Goal: Task Accomplishment & Management: Manage account settings

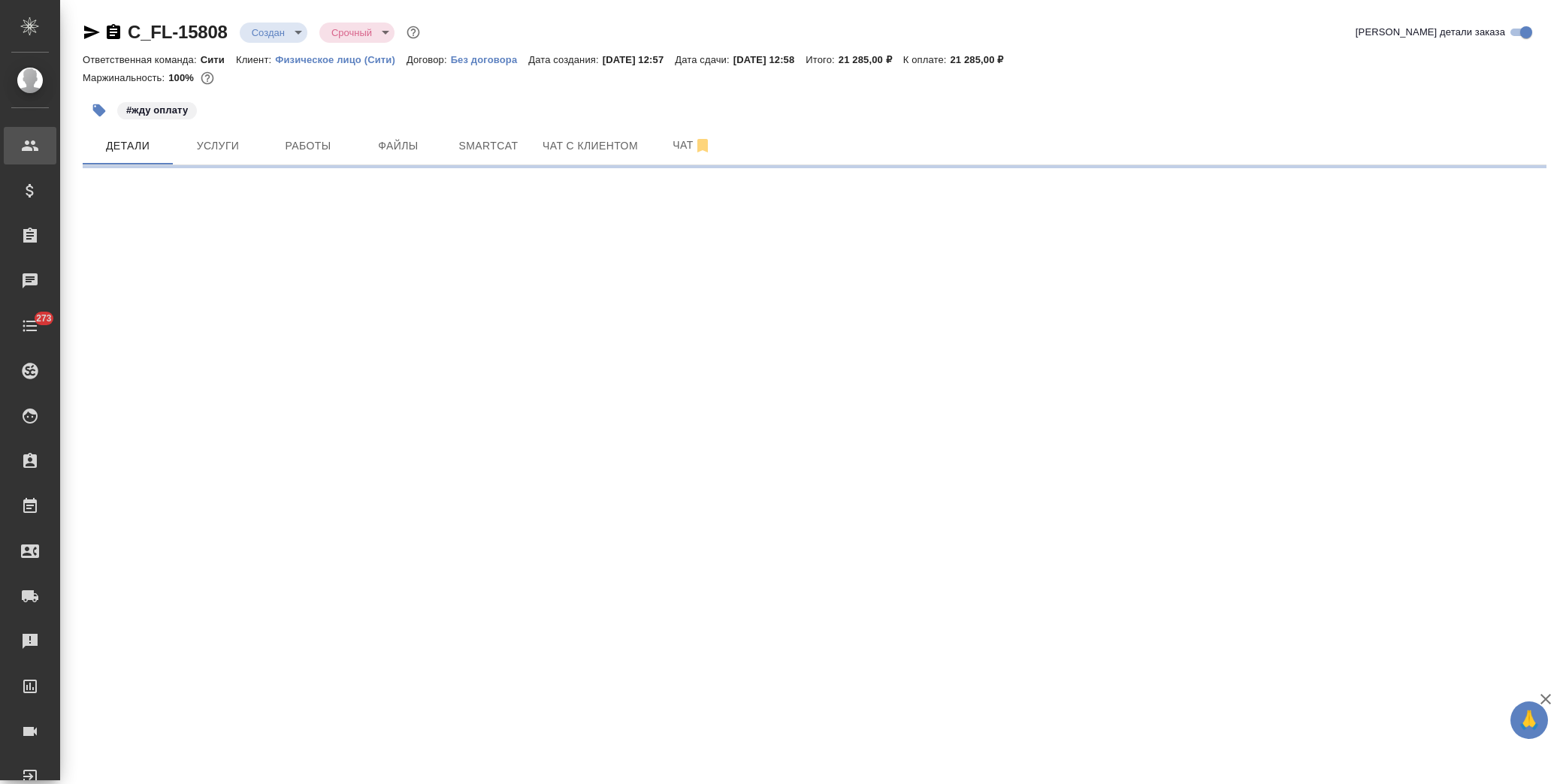
select select "RU"
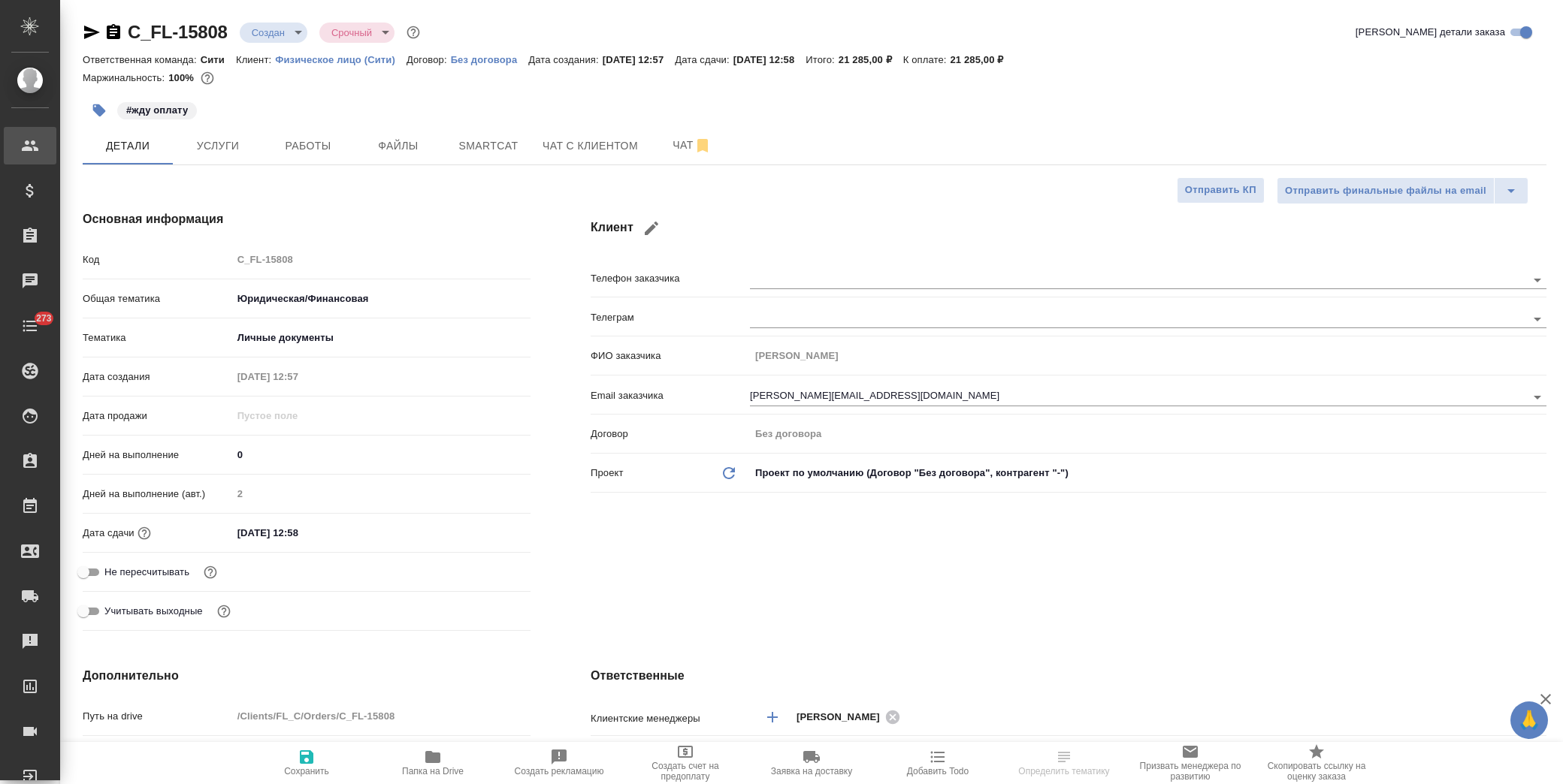
type textarea "x"
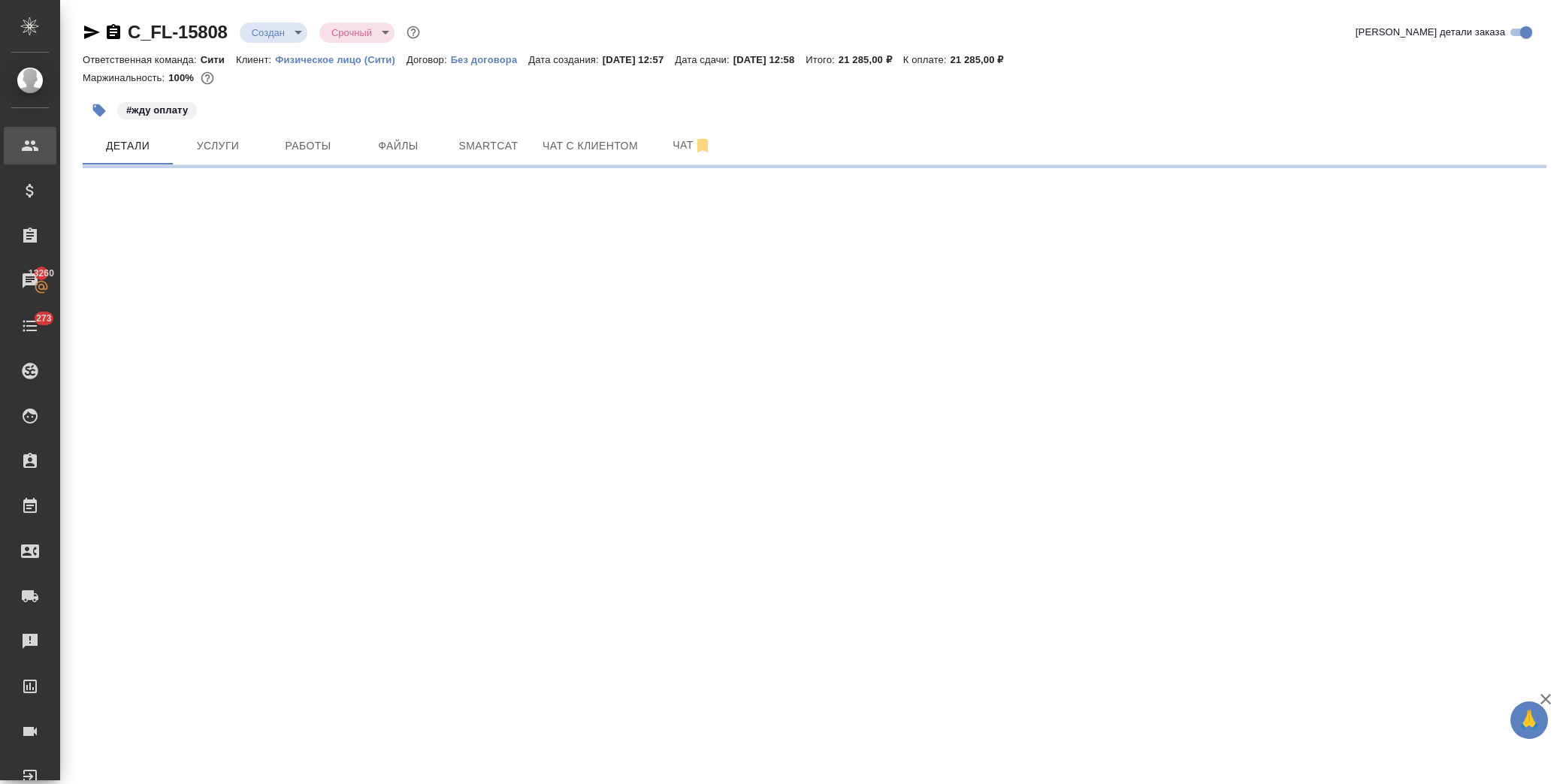
select select "RU"
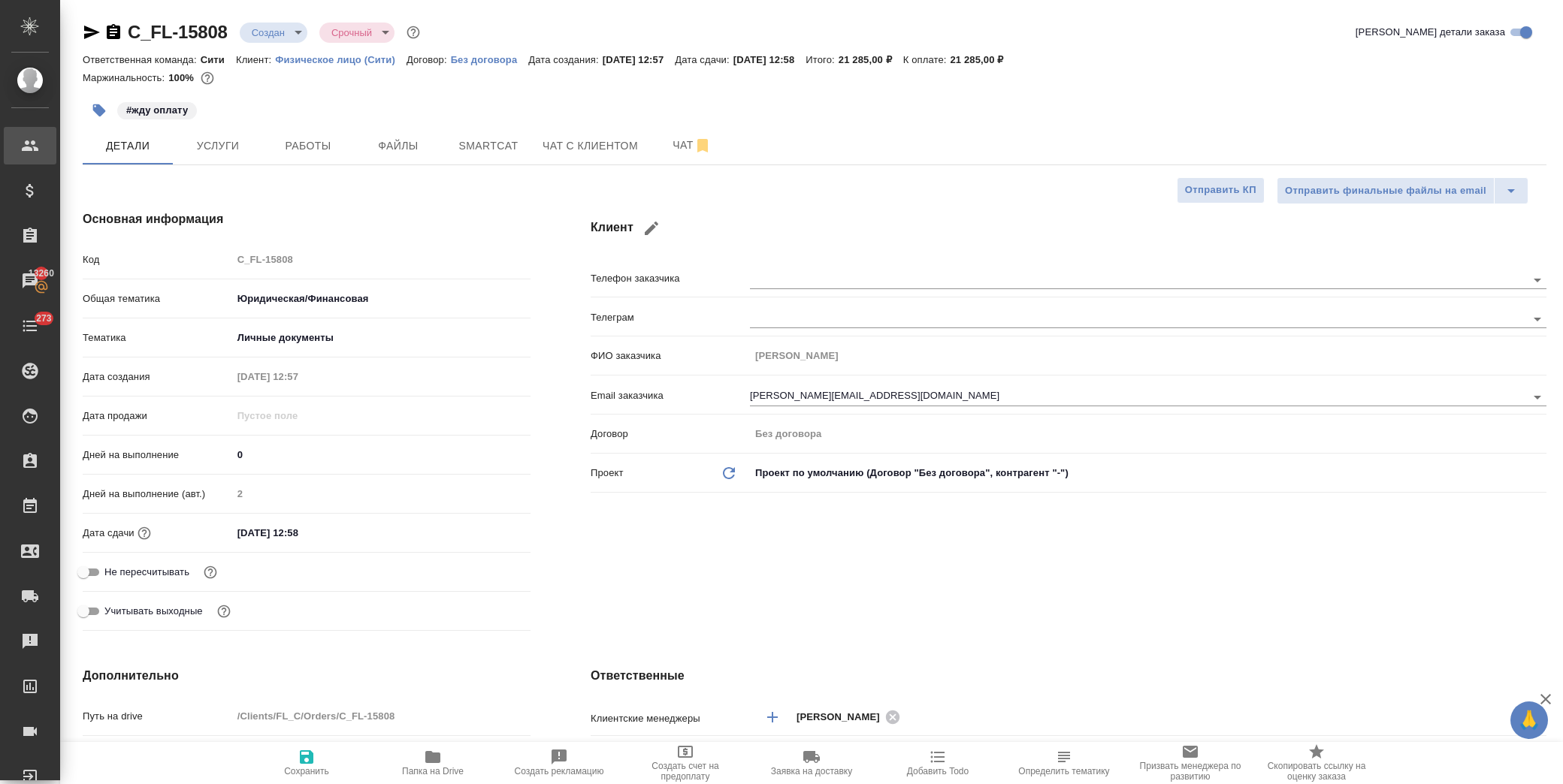
type textarea "x"
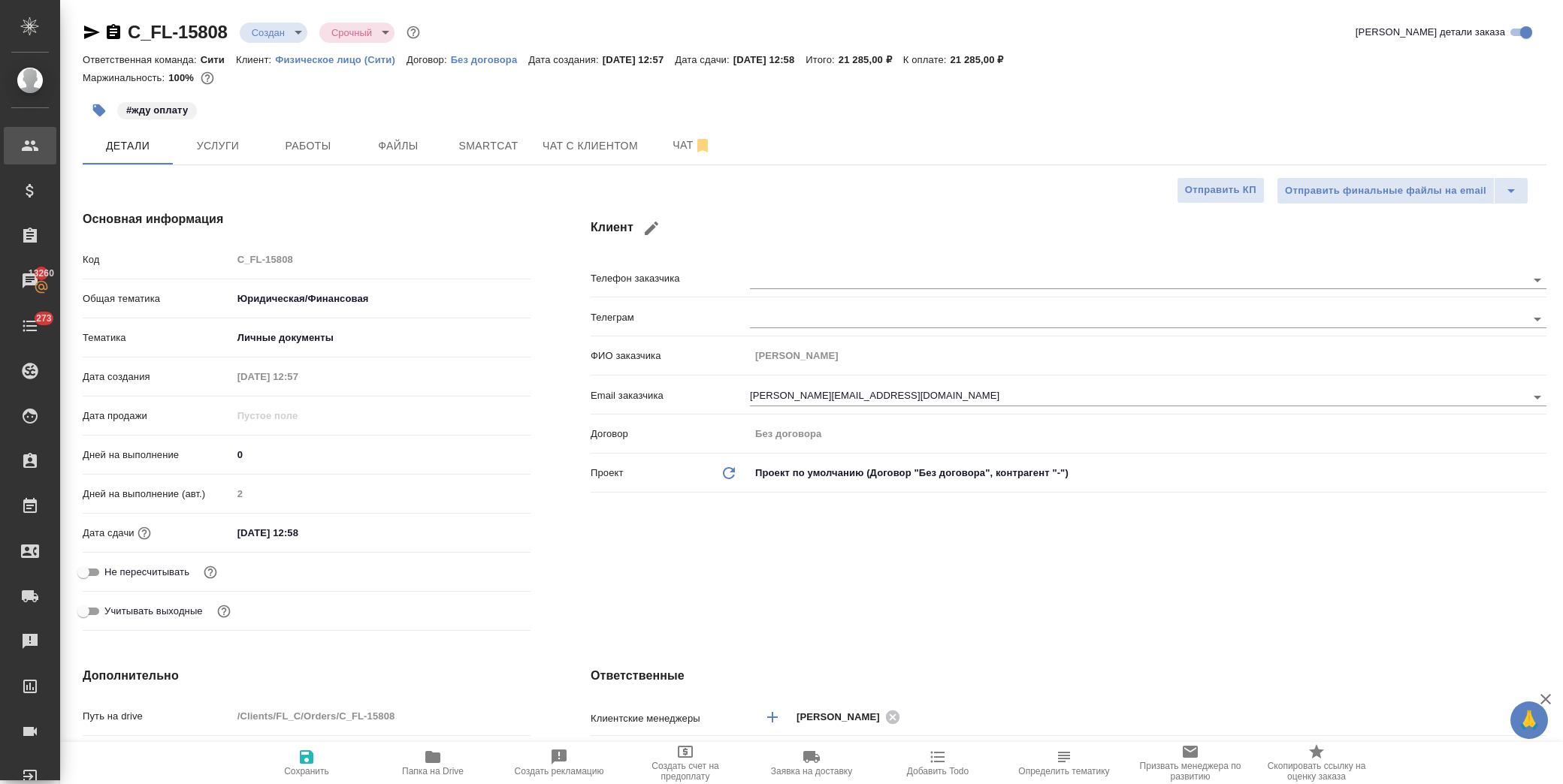
type textarea "x"
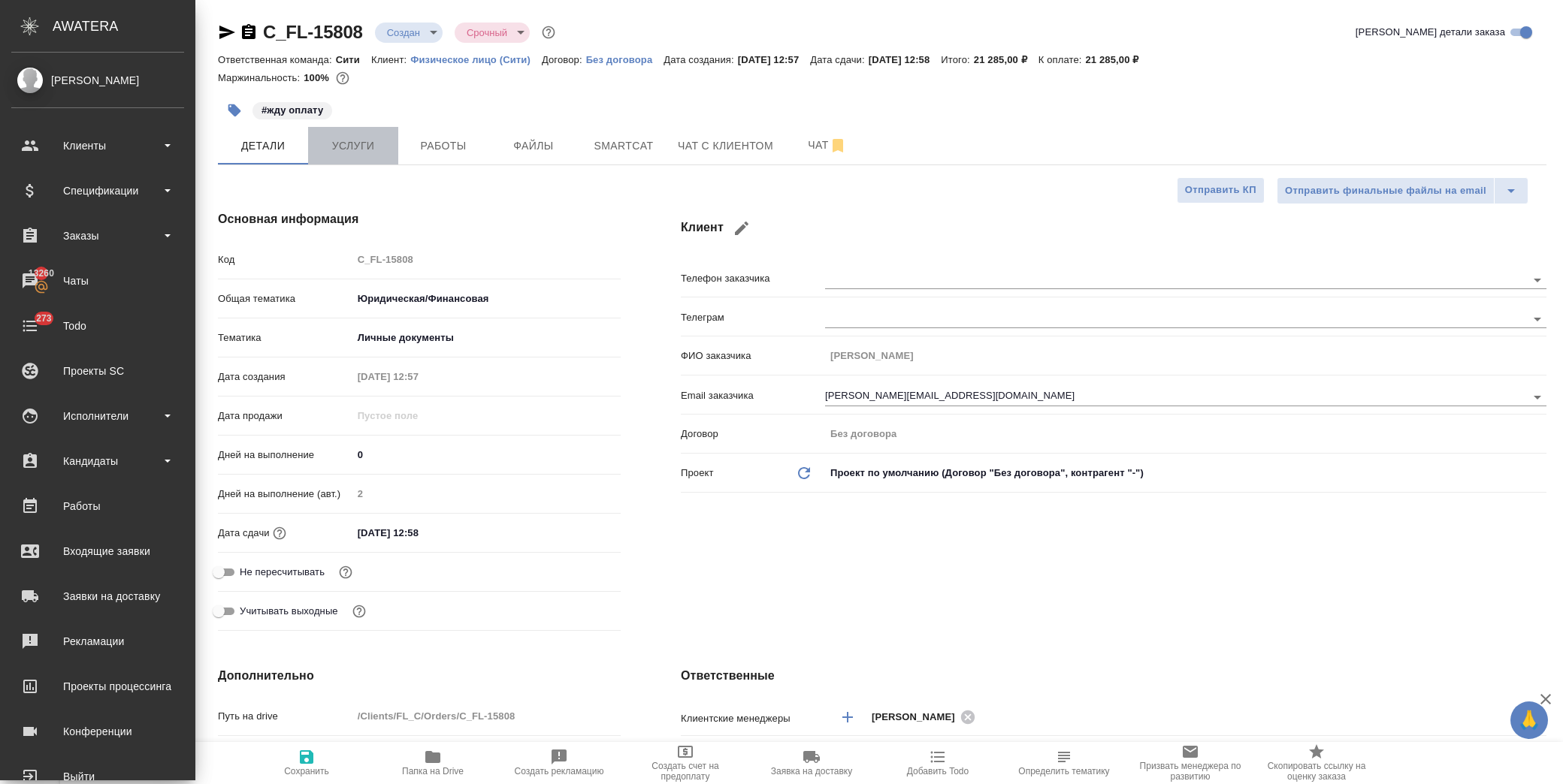
click at [347, 149] on span "Услуги" at bounding box center [352, 146] width 72 height 19
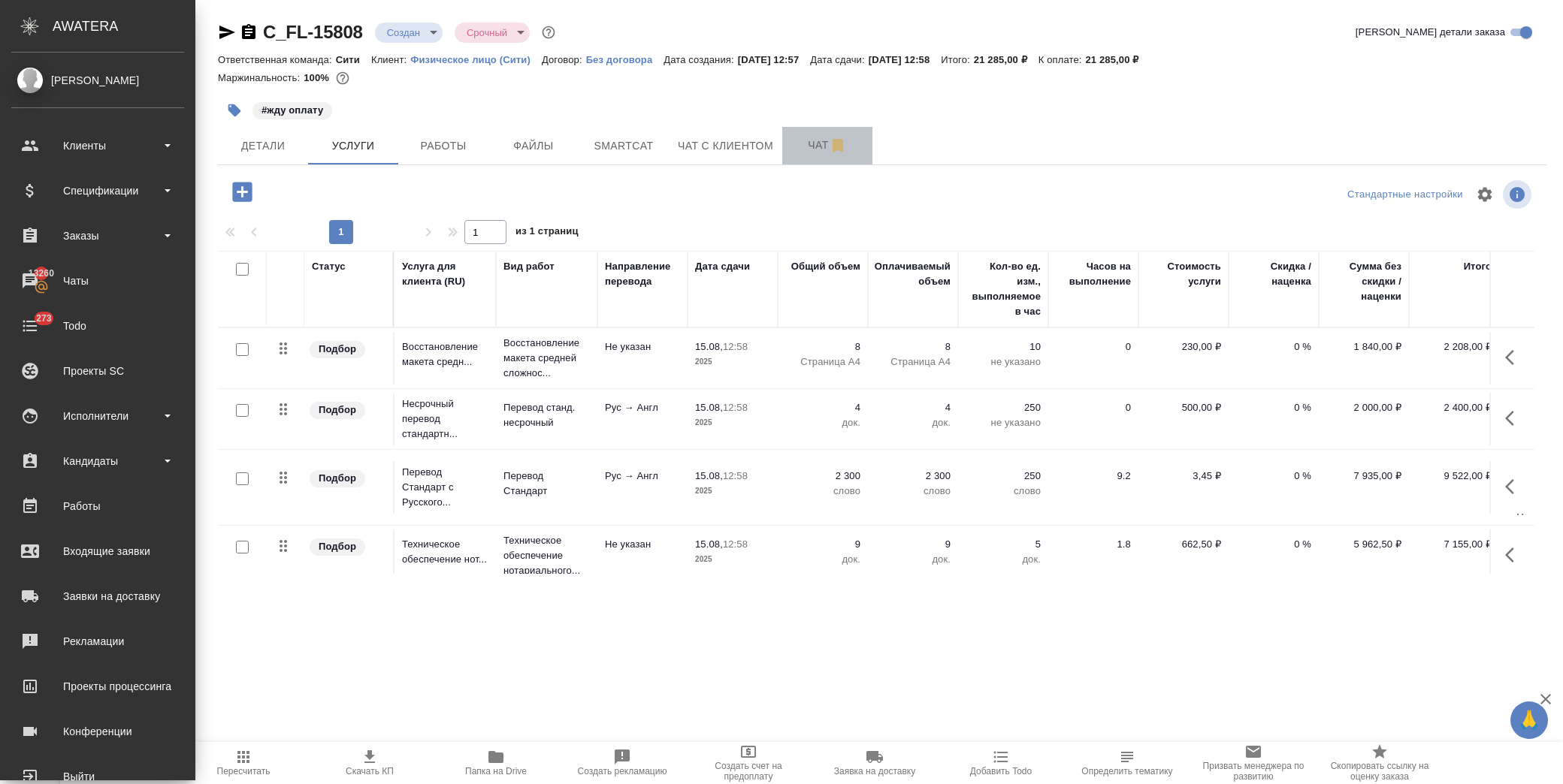
click at [811, 148] on span "Чат" at bounding box center [827, 145] width 72 height 19
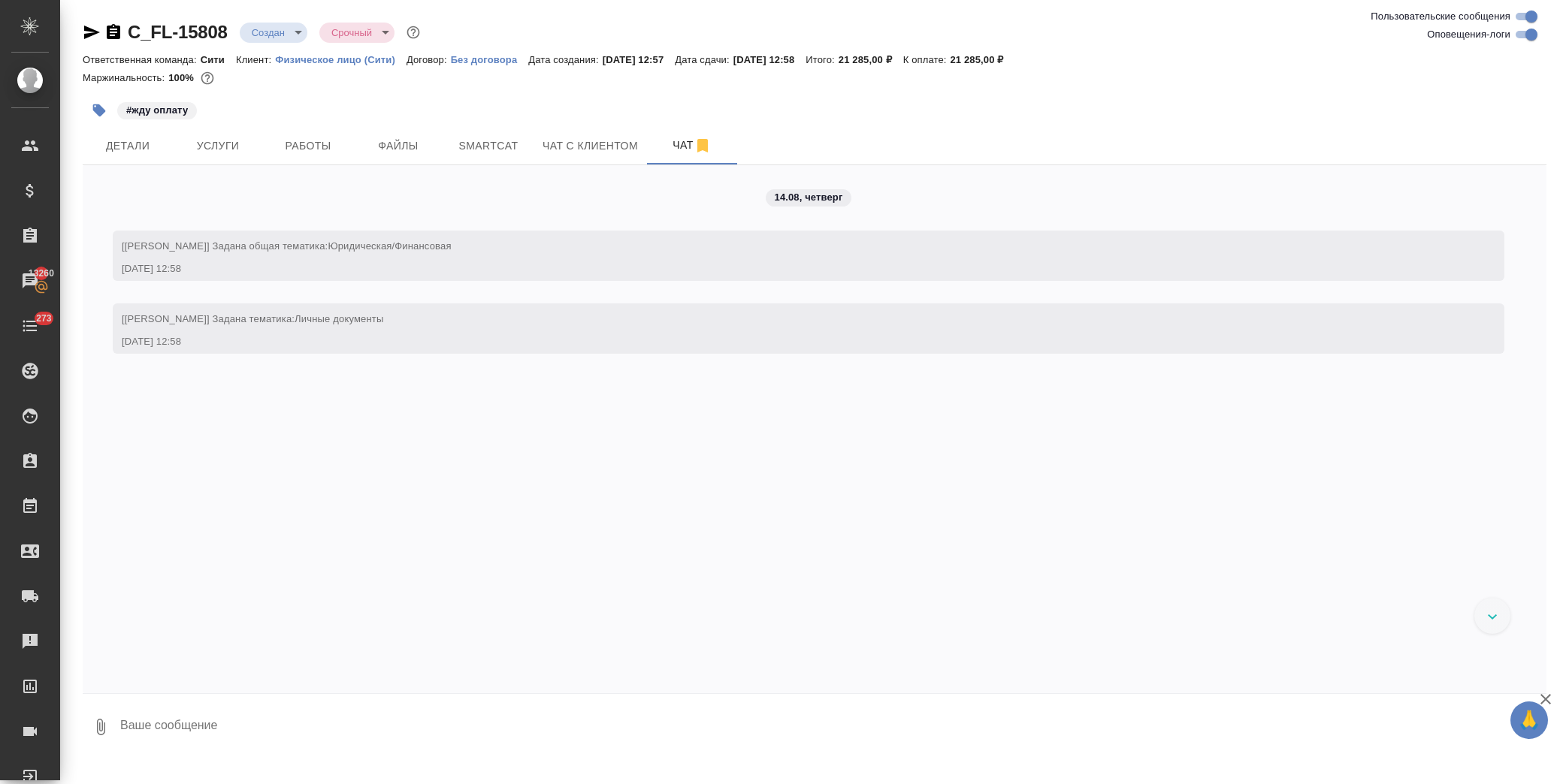
click at [177, 730] on textarea at bounding box center [832, 727] width 1428 height 51
paste textarea
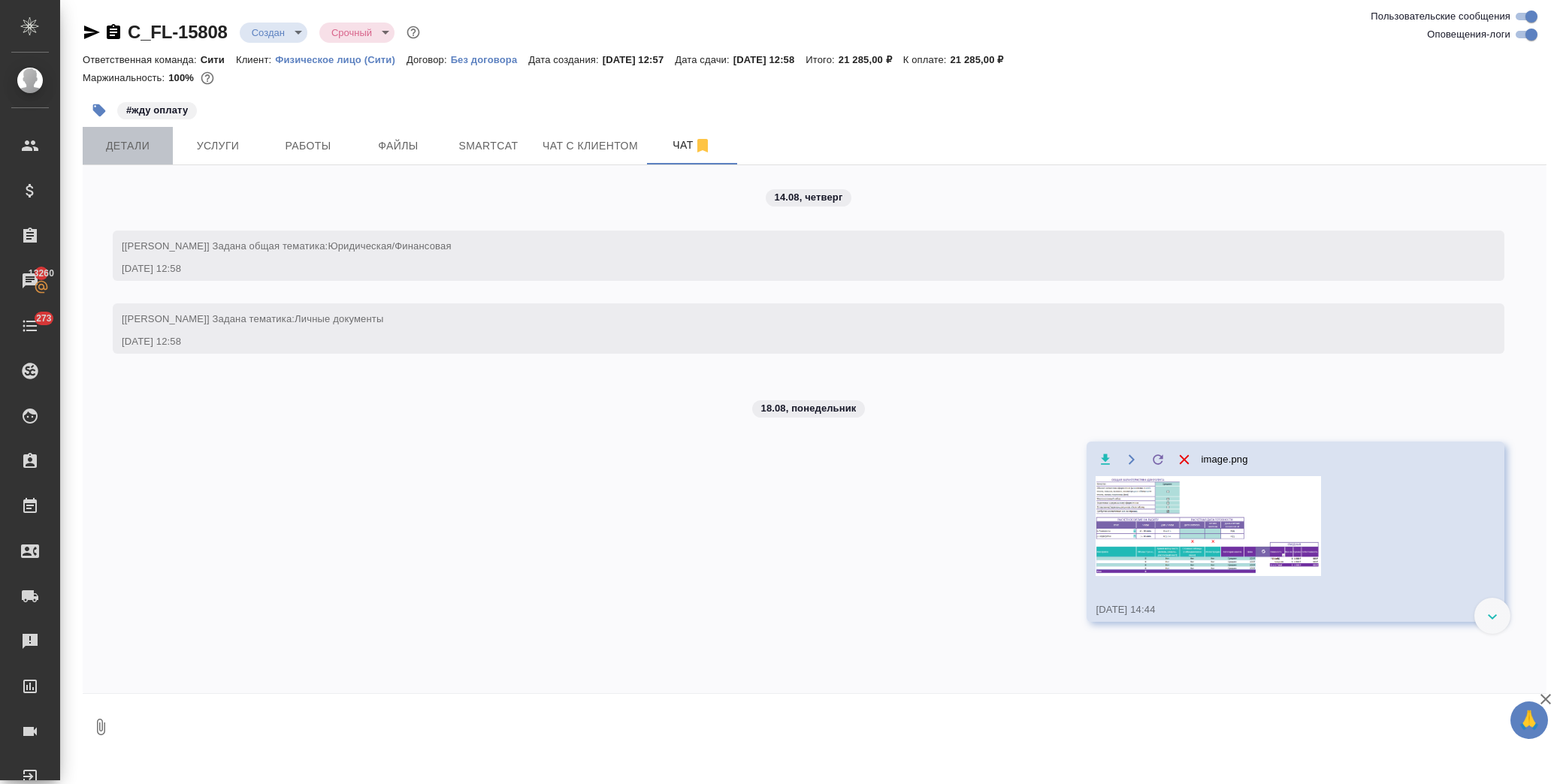
click at [122, 154] on span "Детали" at bounding box center [127, 146] width 72 height 19
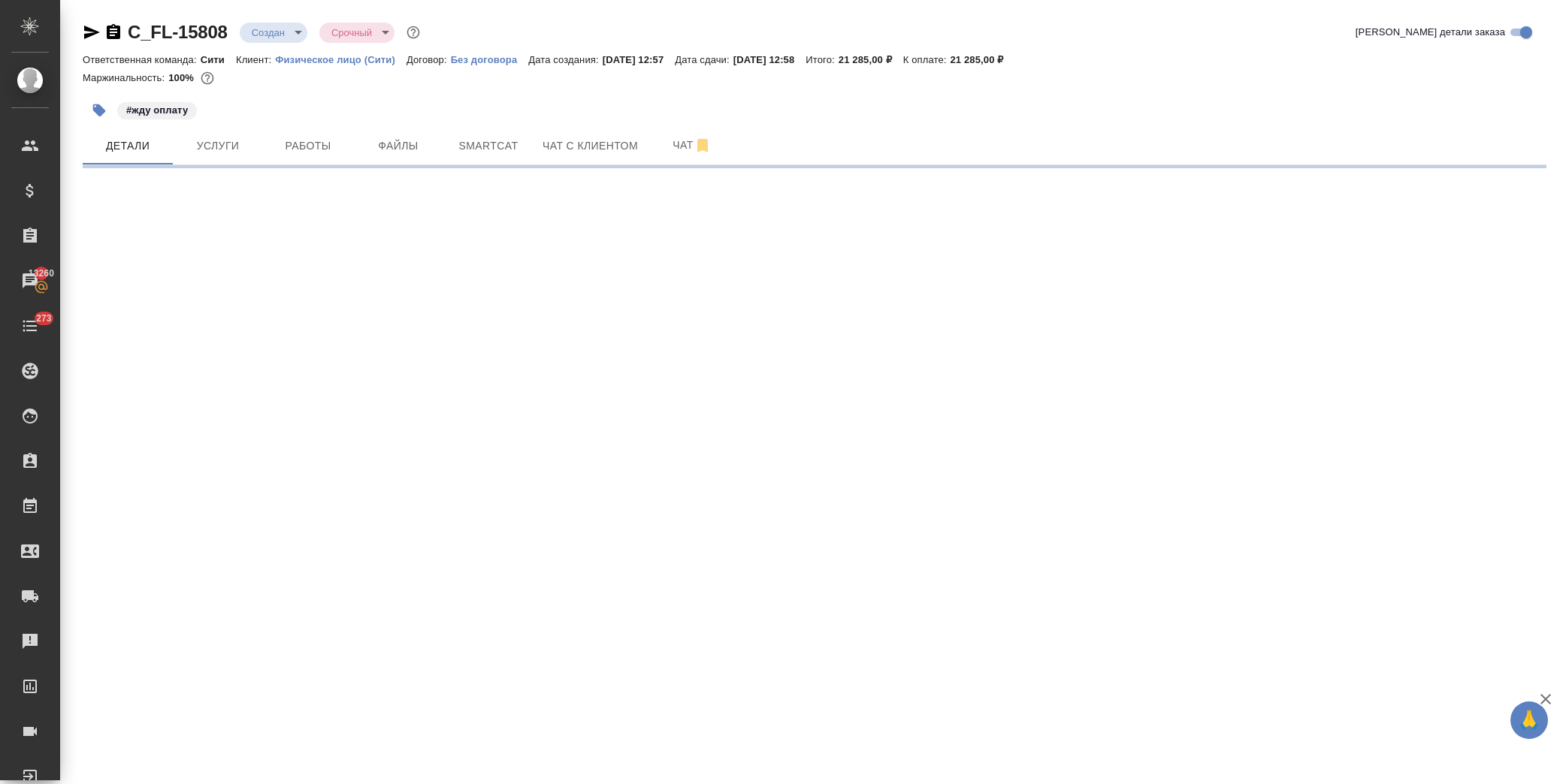
select select "RU"
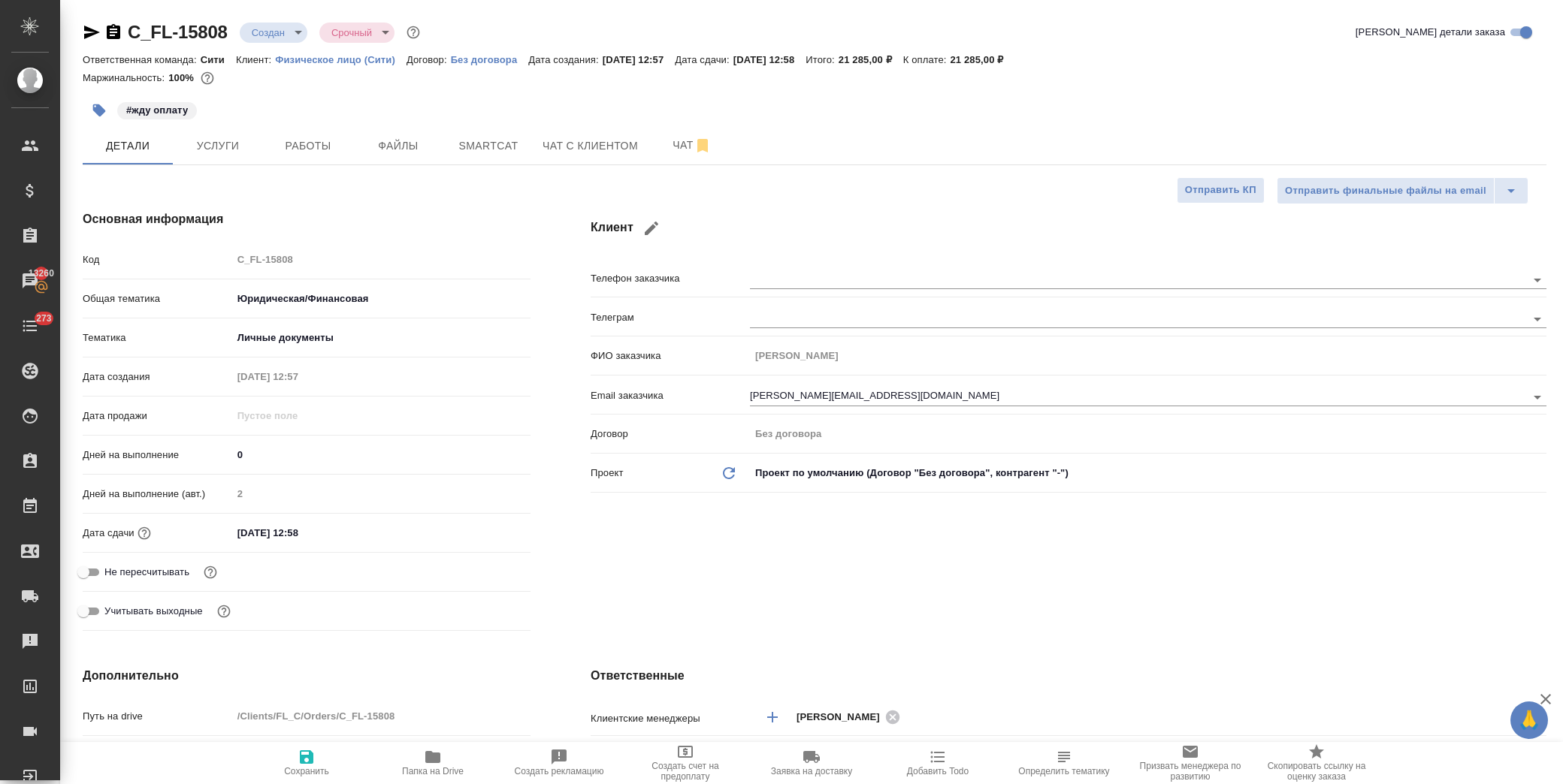
type textarea "x"
click at [338, 538] on input "[DATE] 12:58" at bounding box center [299, 533] width 132 height 22
click at [483, 525] on icon "button" at bounding box center [487, 531] width 14 height 15
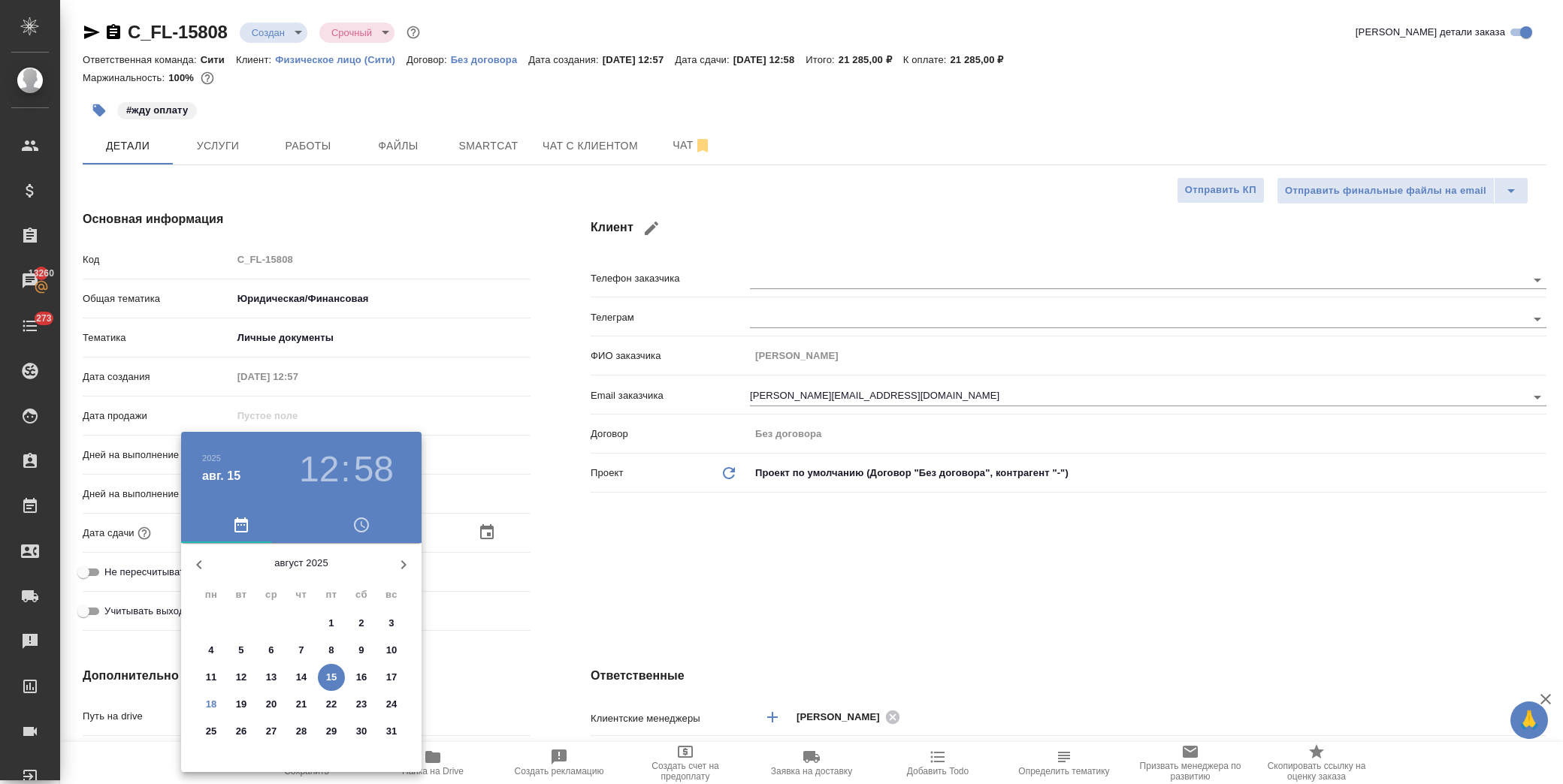
click at [299, 704] on p "21" at bounding box center [301, 704] width 11 height 15
type input "[DATE] 12:58"
type textarea "x"
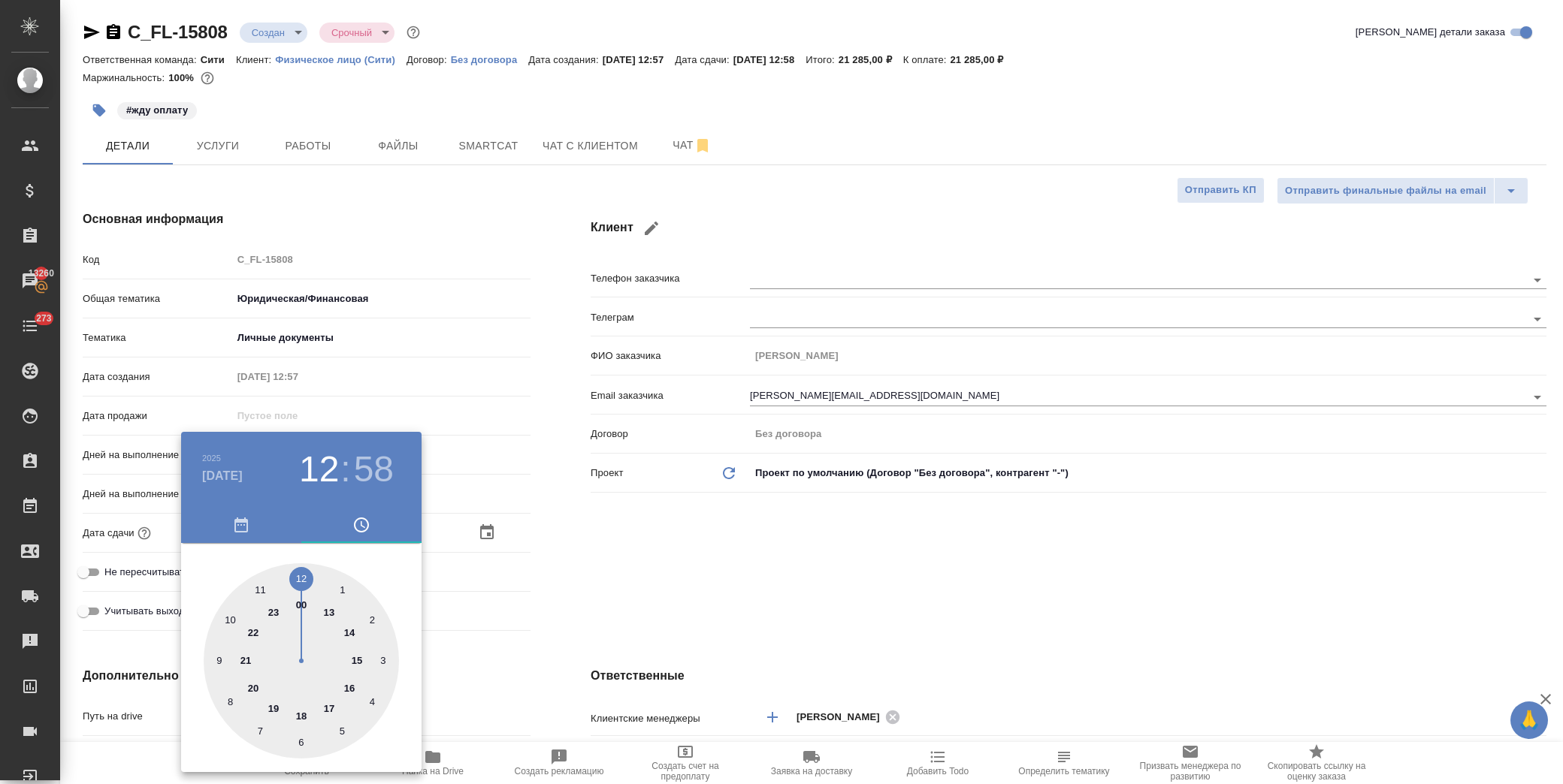
click at [355, 655] on div at bounding box center [300, 661] width 195 height 195
type input "[DATE] 15:58"
type textarea "x"
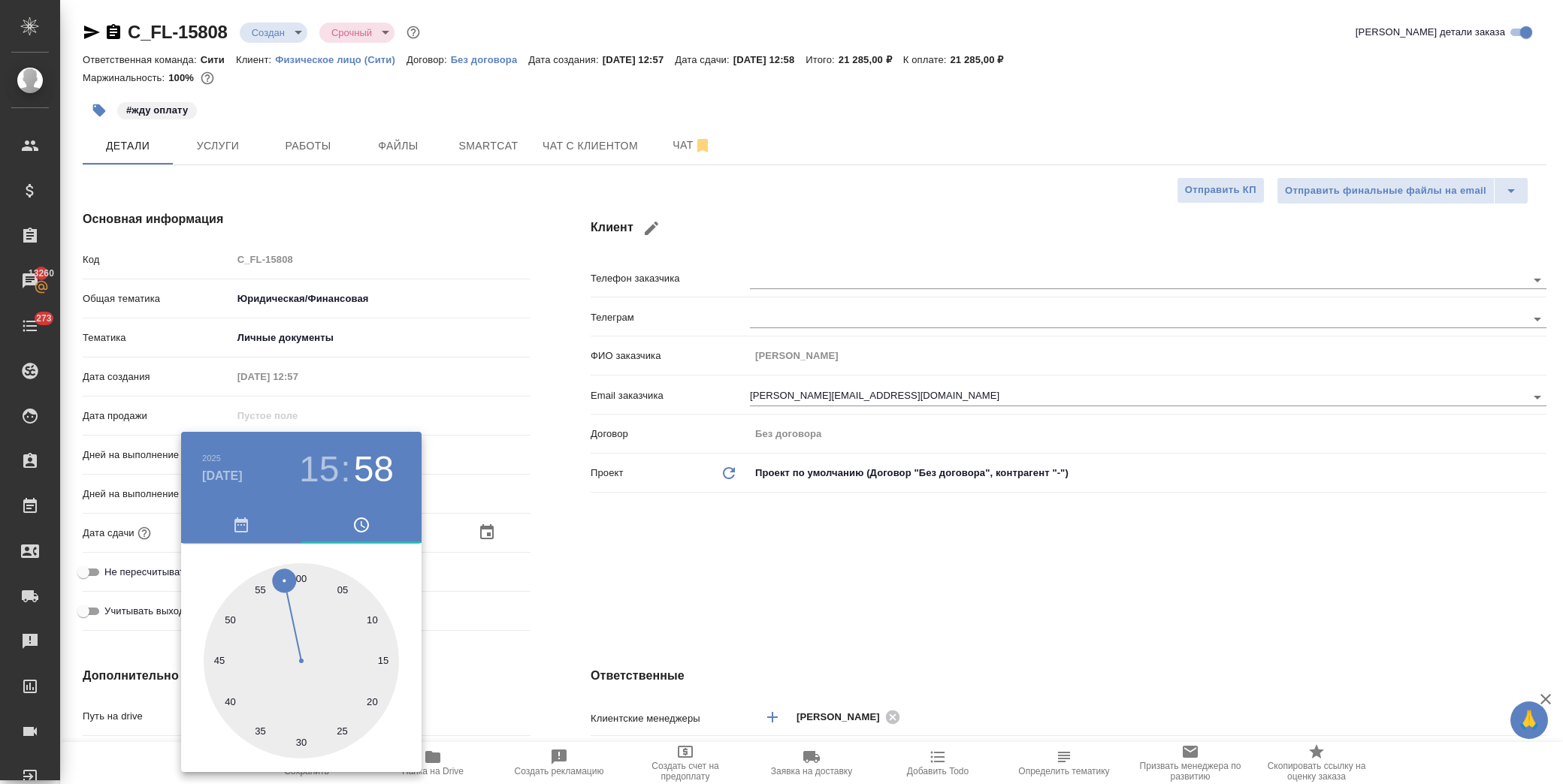
click at [304, 577] on div at bounding box center [300, 661] width 195 height 195
type input "[DATE] 15:00"
type textarea "x"
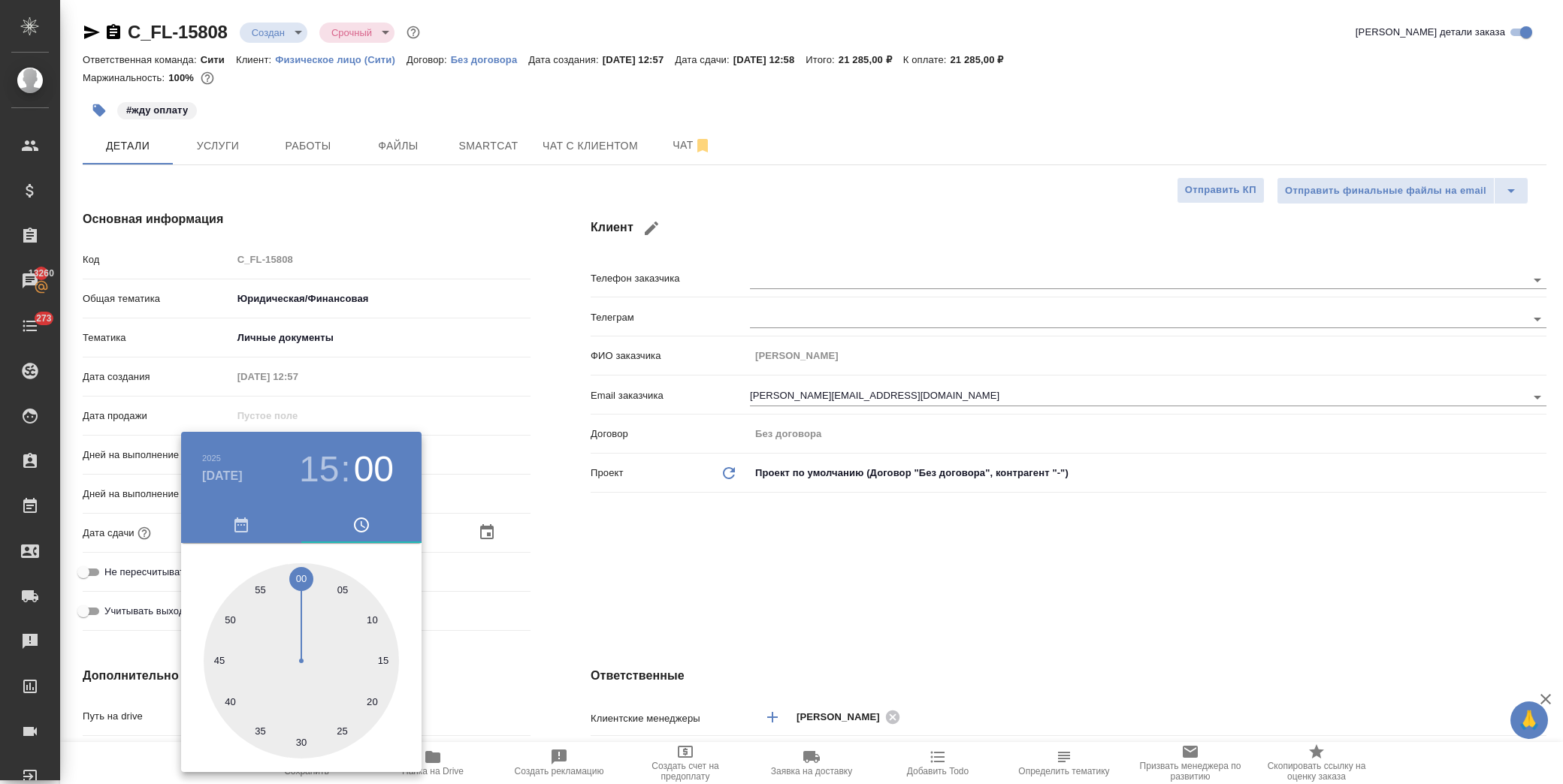
click at [693, 582] on div at bounding box center [782, 392] width 1563 height 784
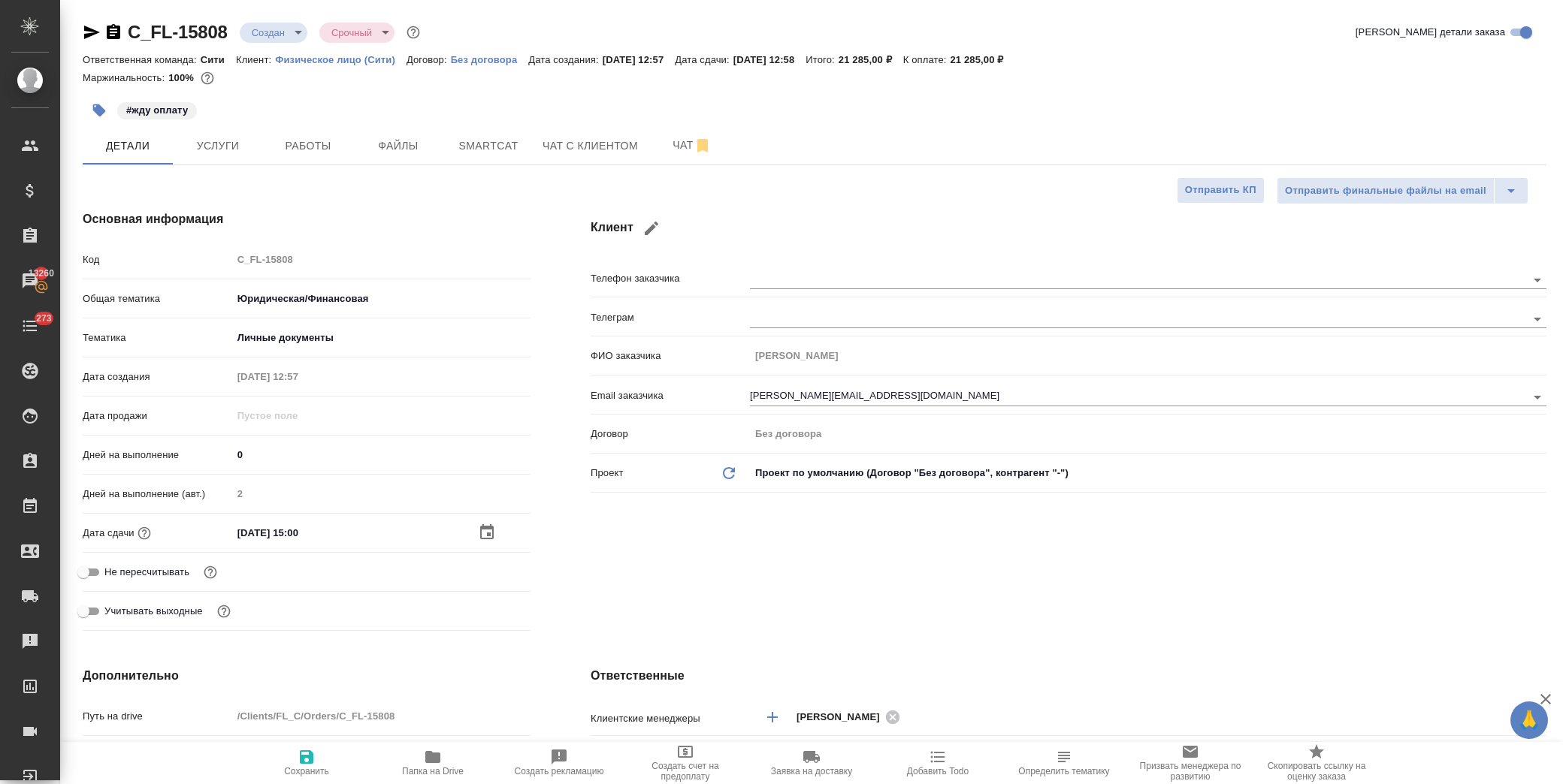
click at [293, 762] on span "Сохранить" at bounding box center [306, 761] width 108 height 28
type textarea "x"
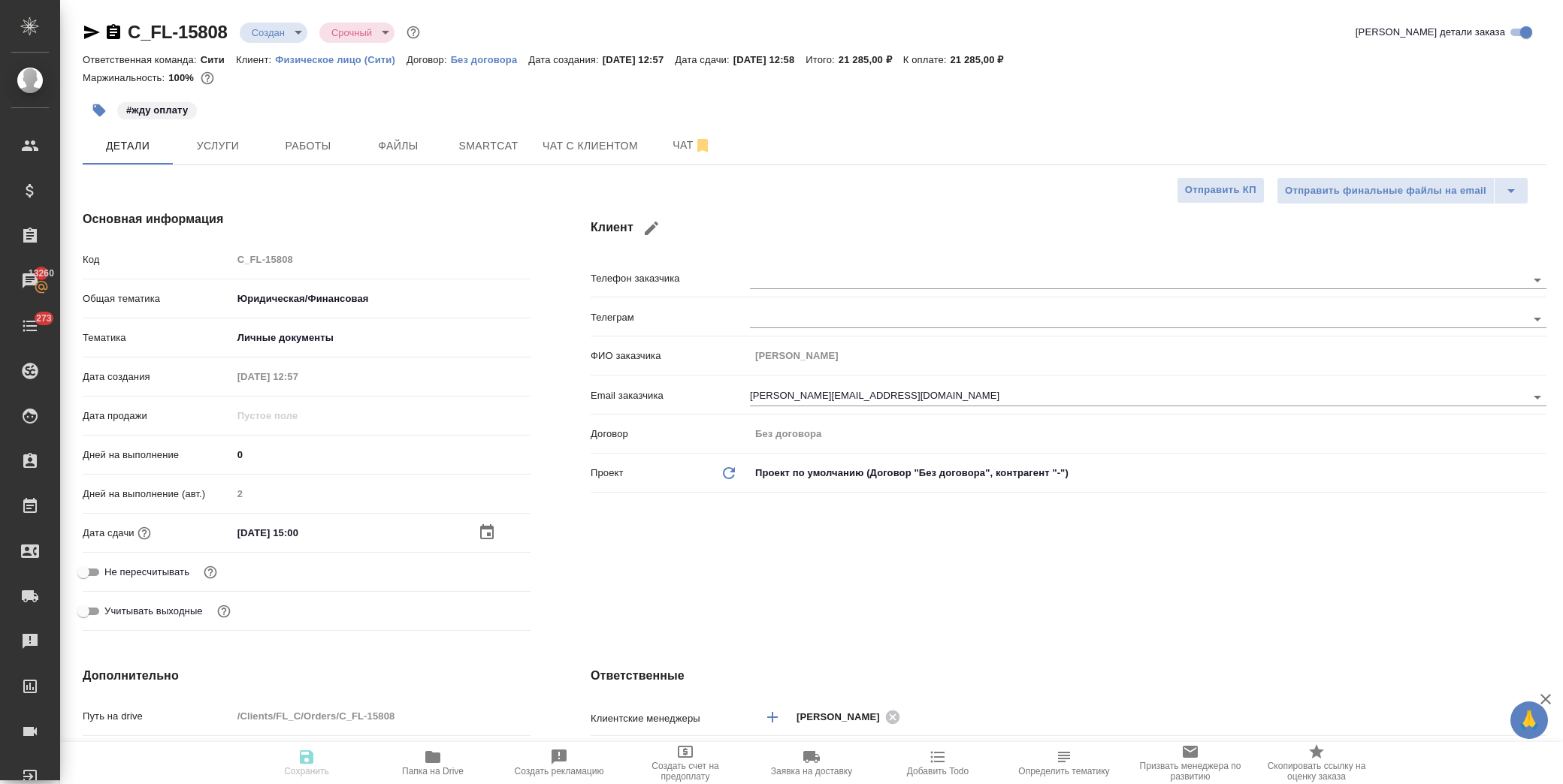
type textarea "x"
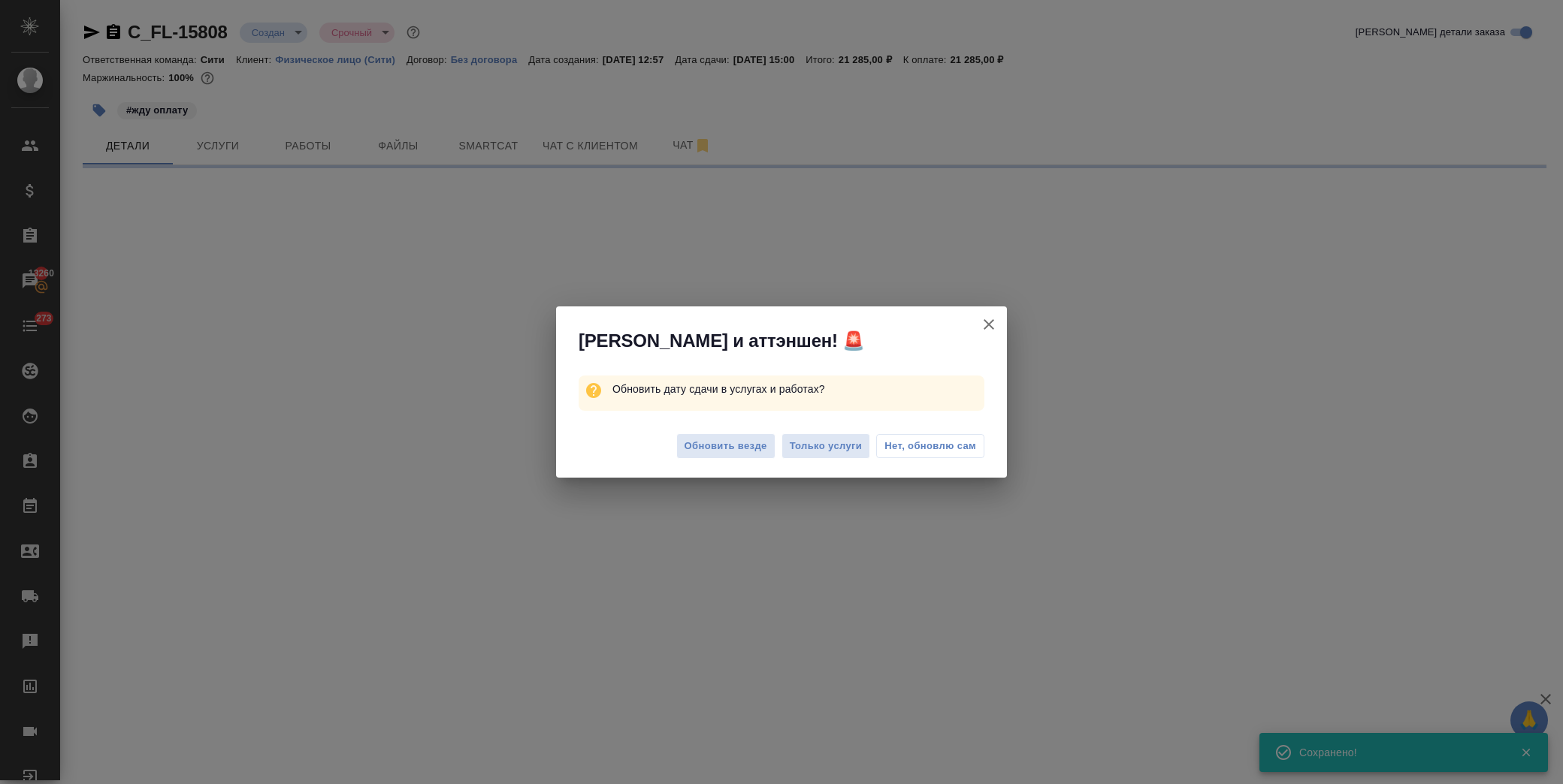
click at [890, 448] on span "Нет, обновлю сам" at bounding box center [929, 446] width 92 height 15
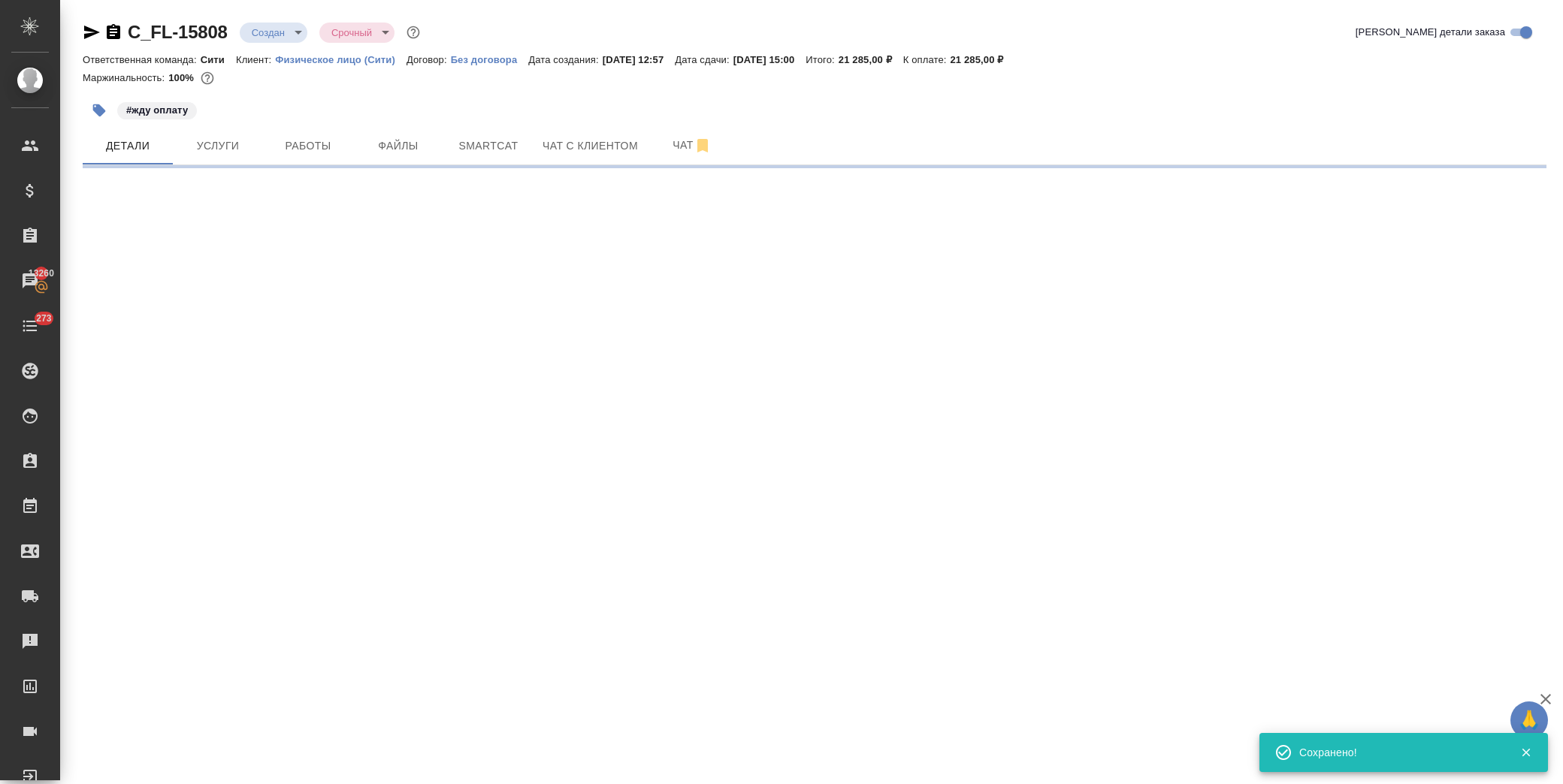
select select "RU"
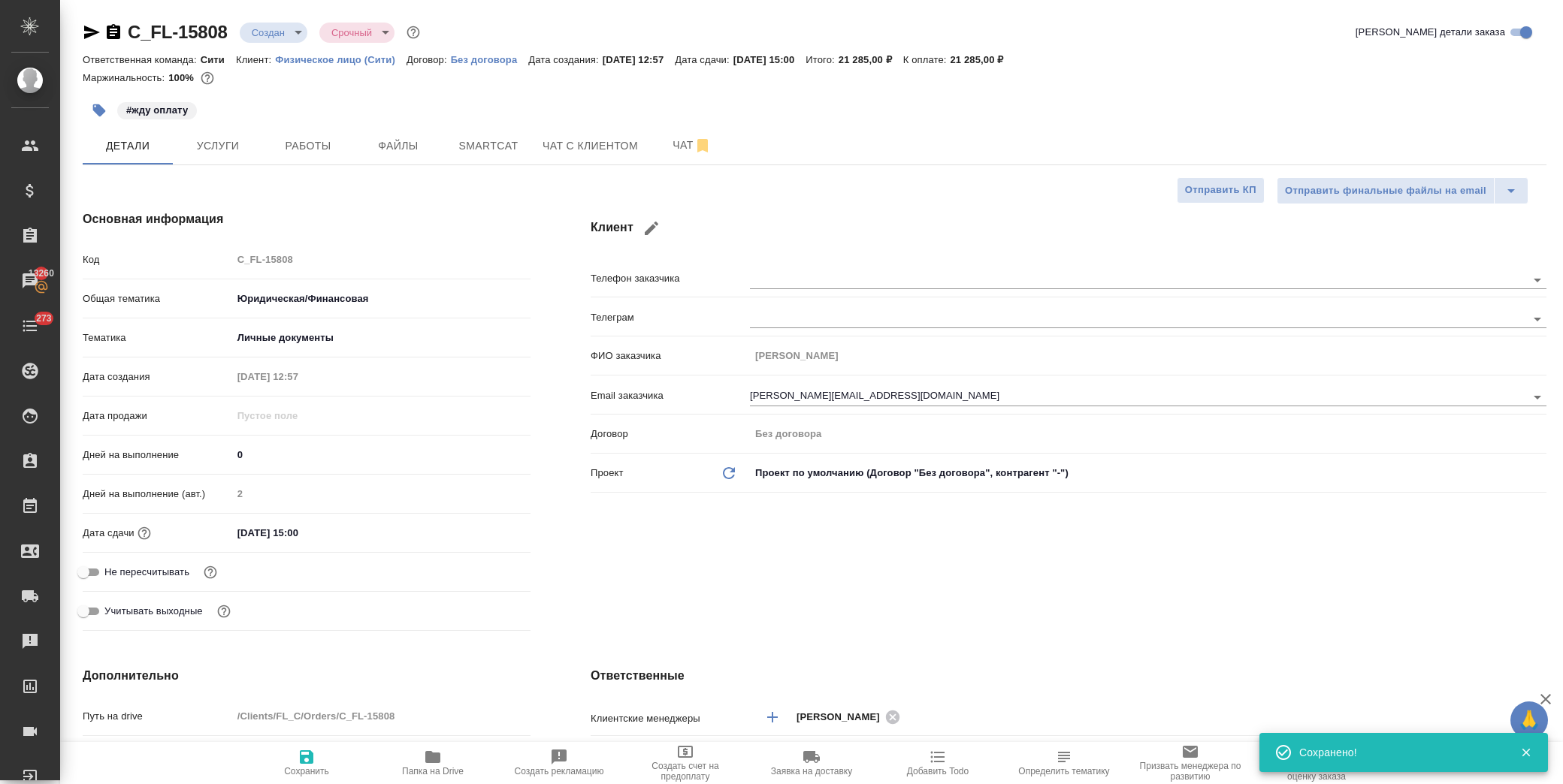
type textarea "x"
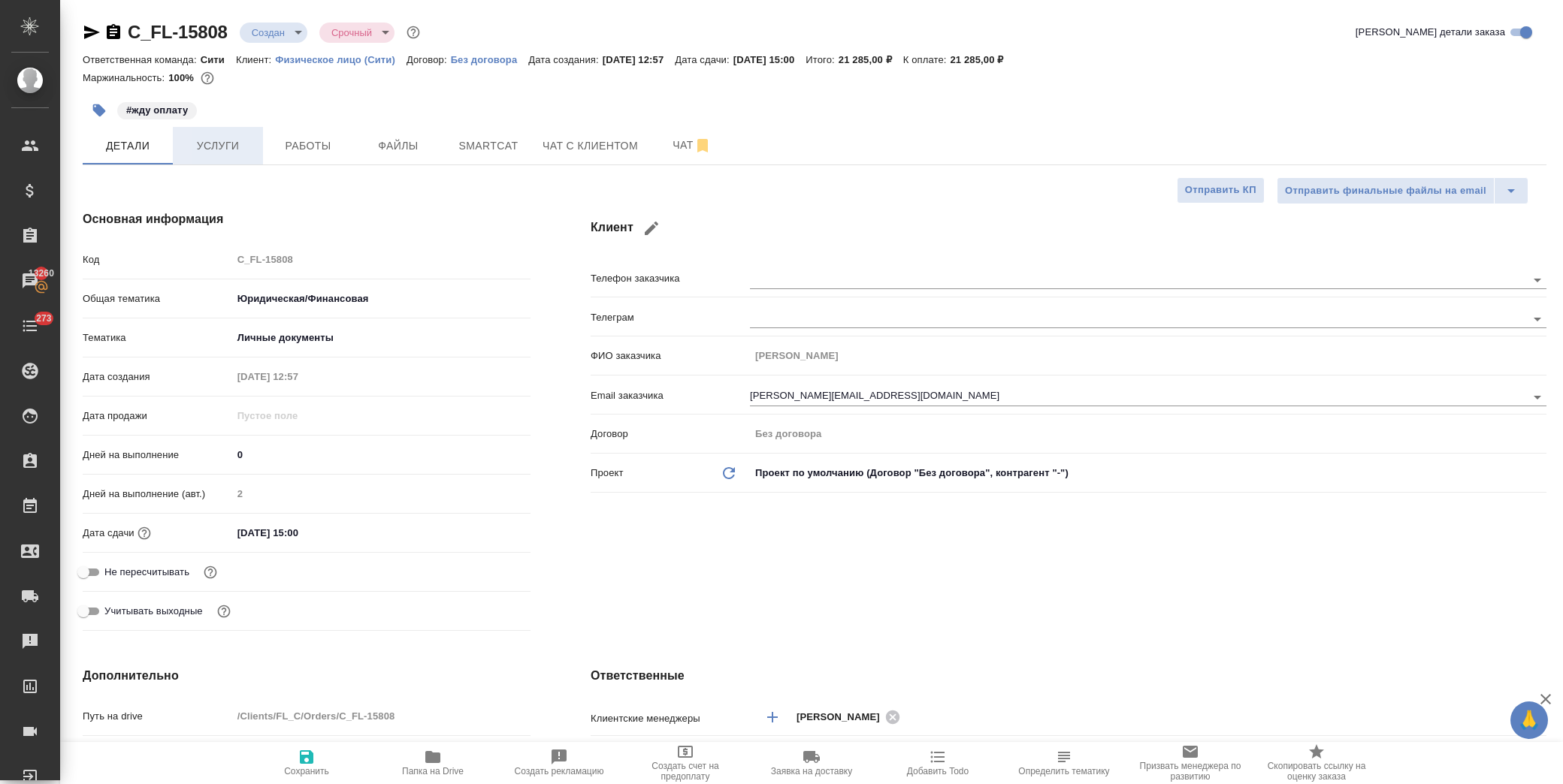
click at [221, 152] on span "Услуги" at bounding box center [217, 146] width 72 height 19
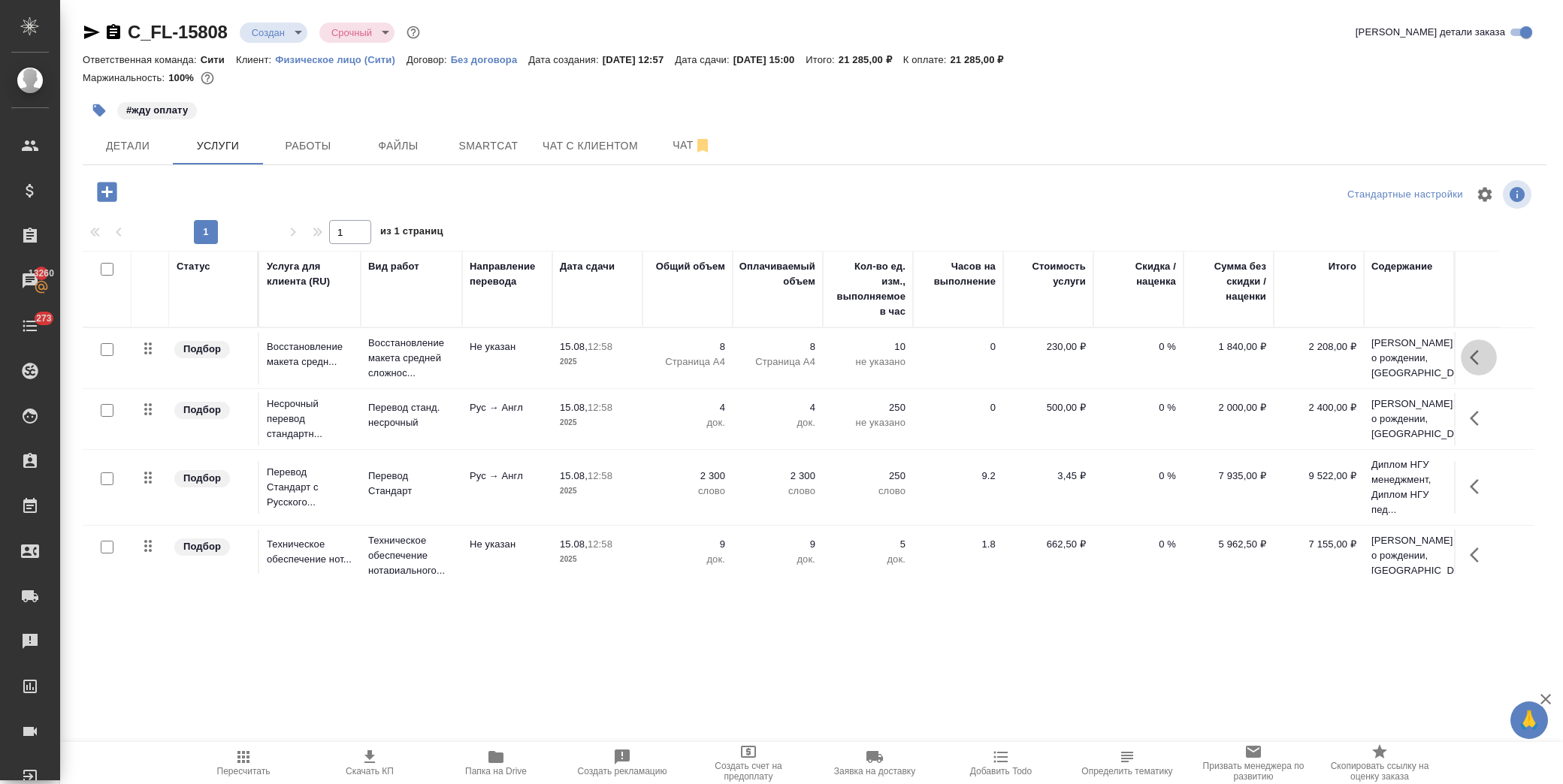
click at [1473, 364] on icon "button" at bounding box center [1479, 358] width 18 height 18
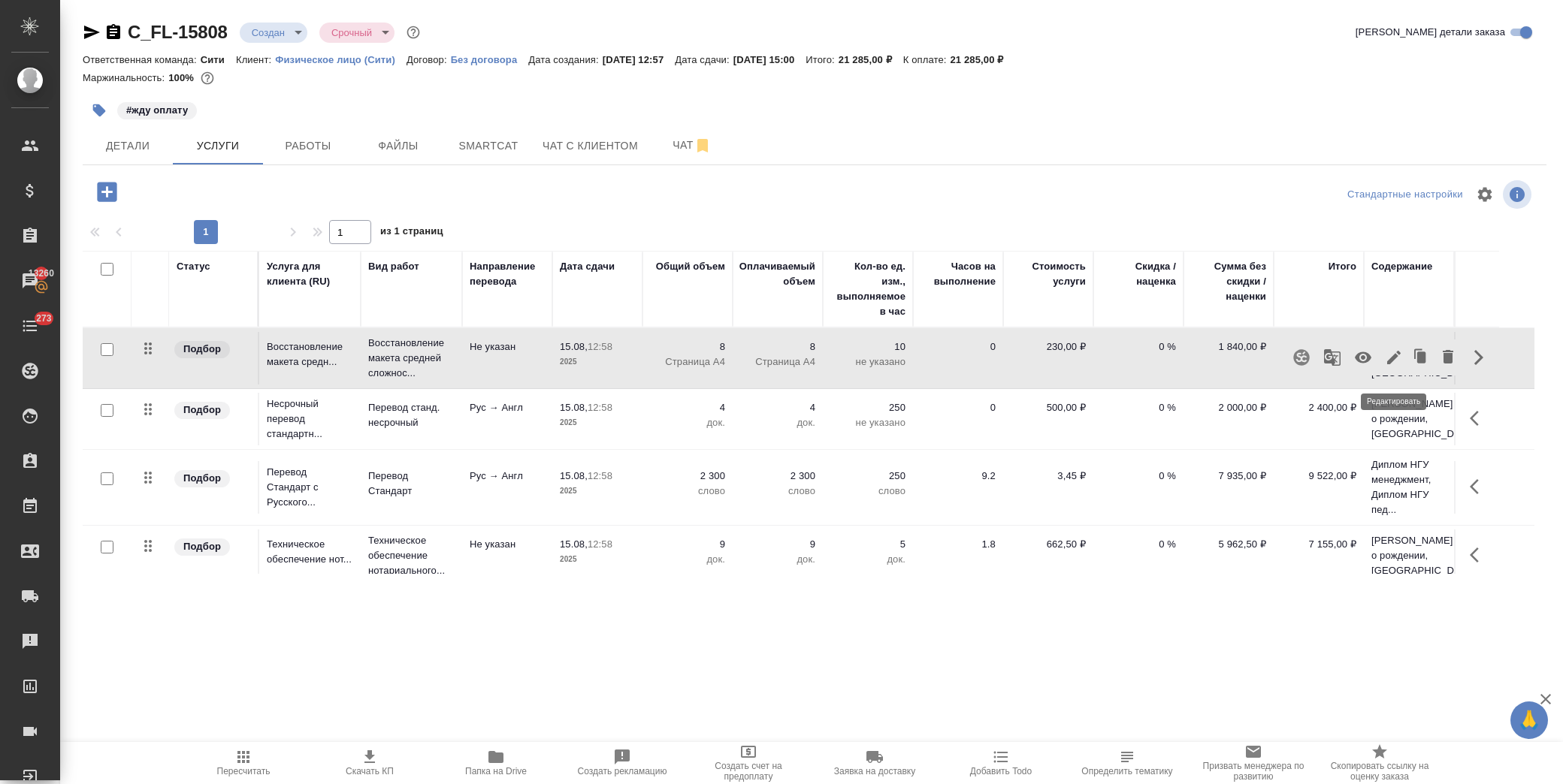
click at [1393, 367] on icon "button" at bounding box center [1393, 358] width 18 height 18
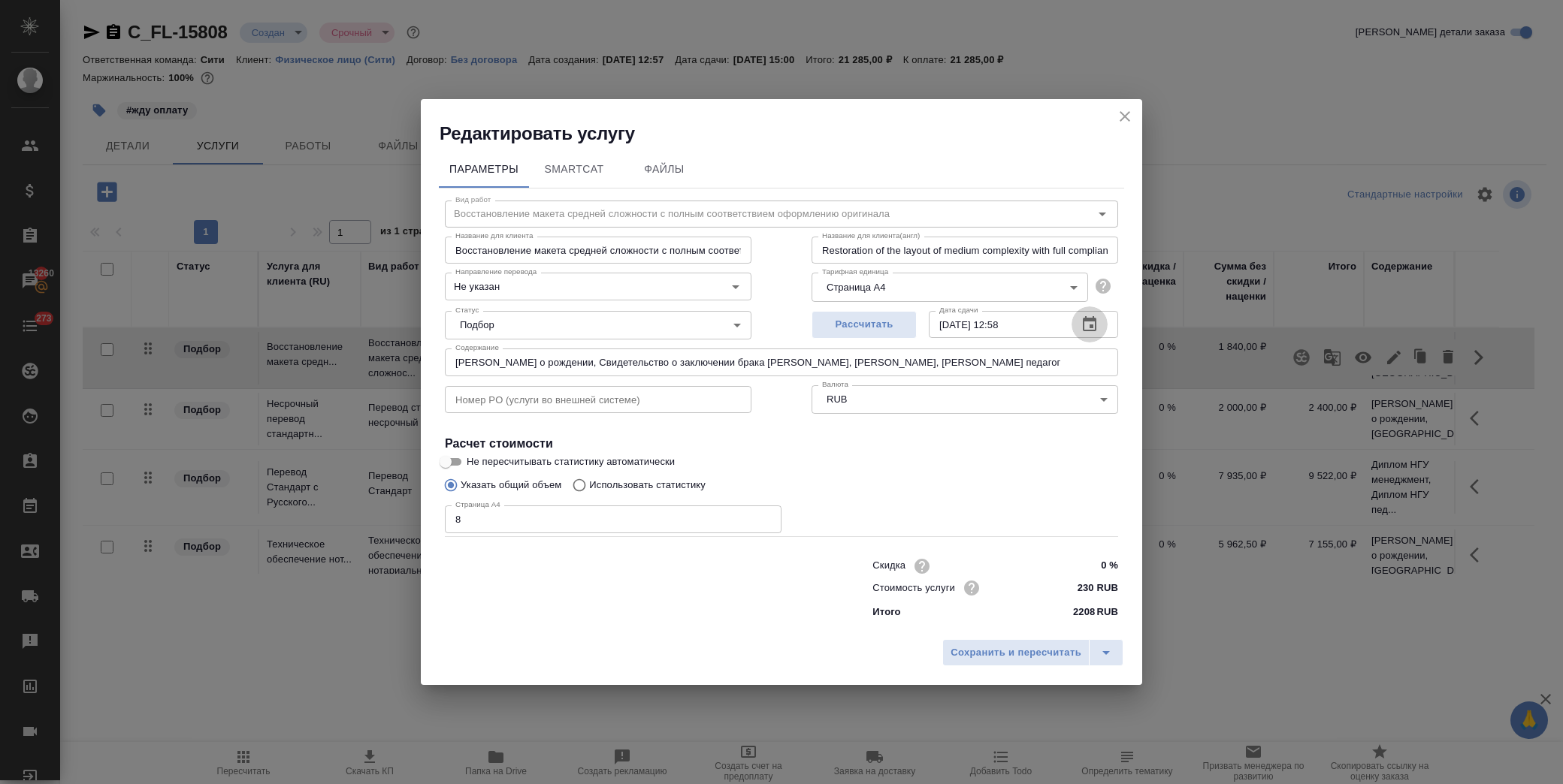
click at [1087, 323] on icon "button" at bounding box center [1089, 325] width 18 height 18
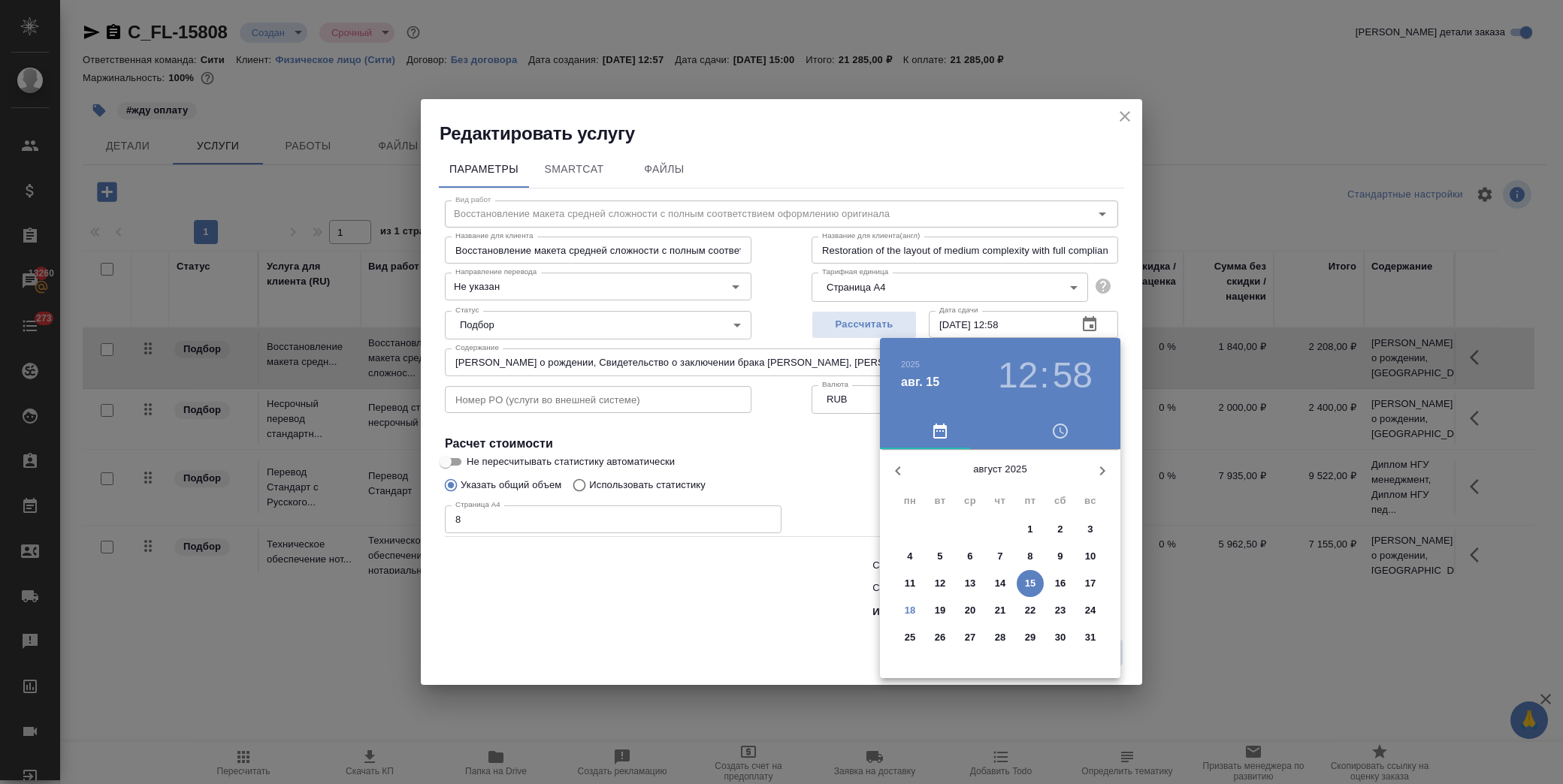
click at [828, 490] on div at bounding box center [782, 392] width 1563 height 784
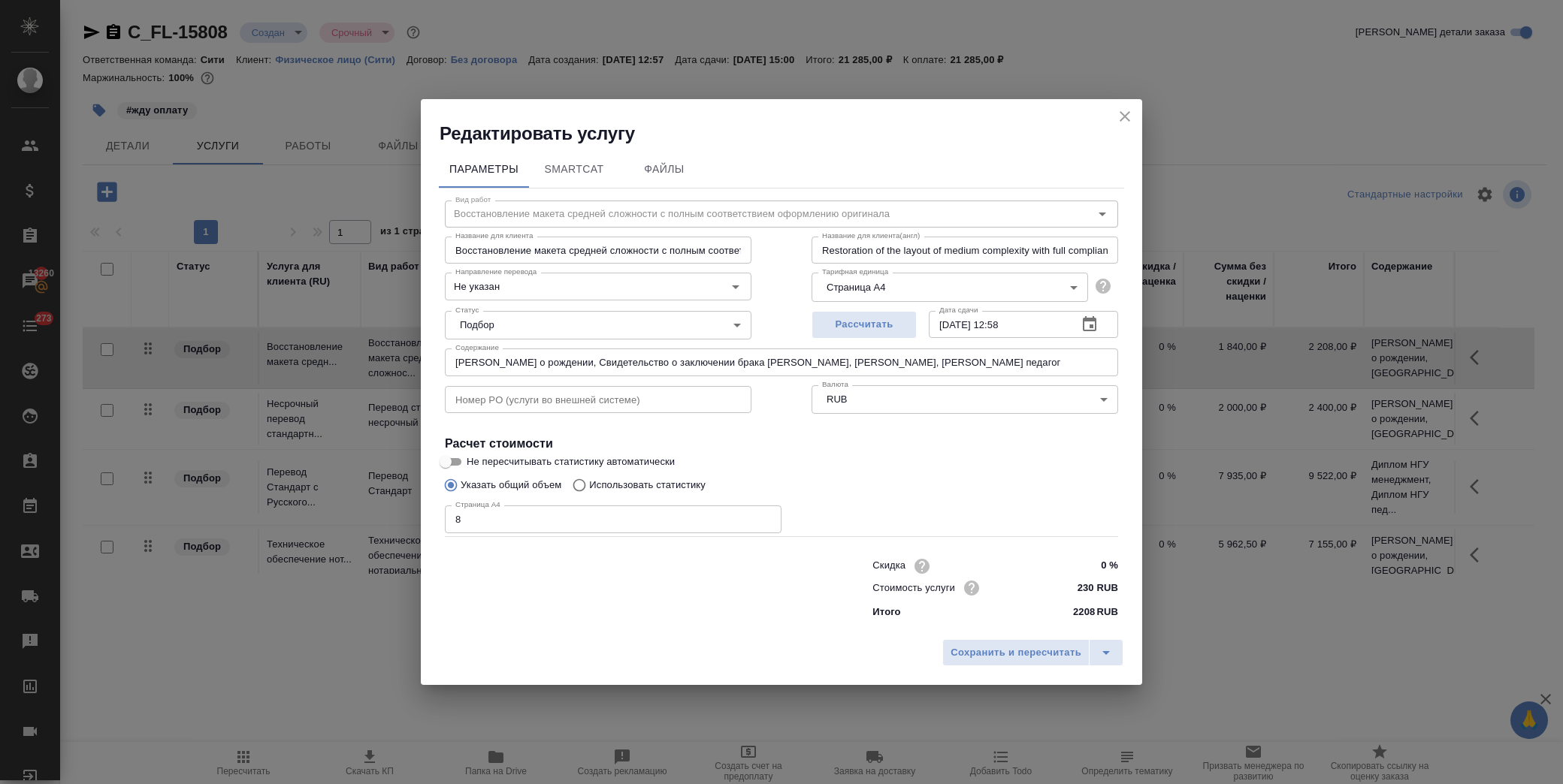
click at [1114, 113] on button "close" at bounding box center [1125, 116] width 23 height 23
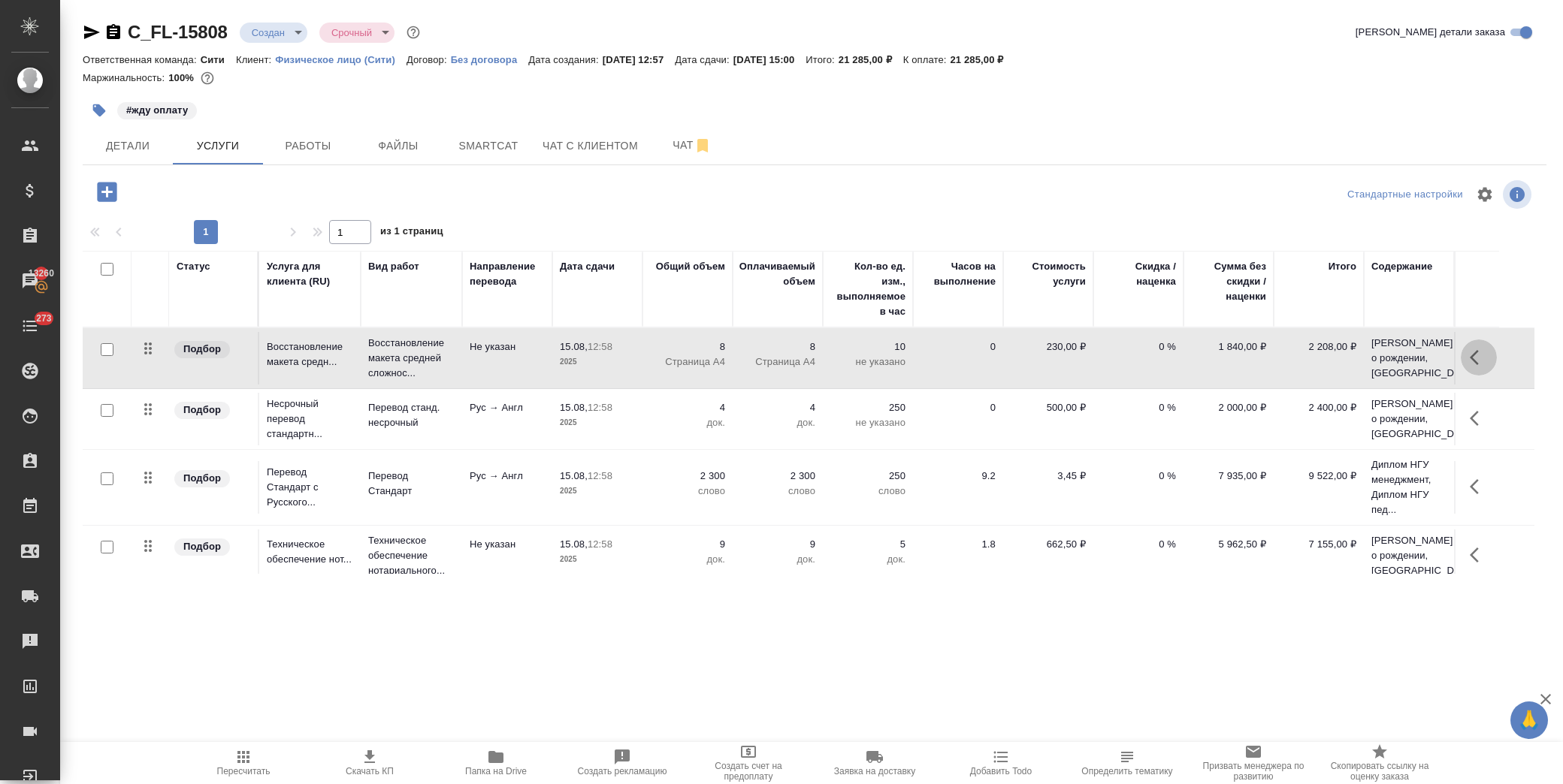
click at [1463, 362] on button "button" at bounding box center [1479, 358] width 36 height 36
click at [1391, 364] on icon "button" at bounding box center [1393, 358] width 14 height 14
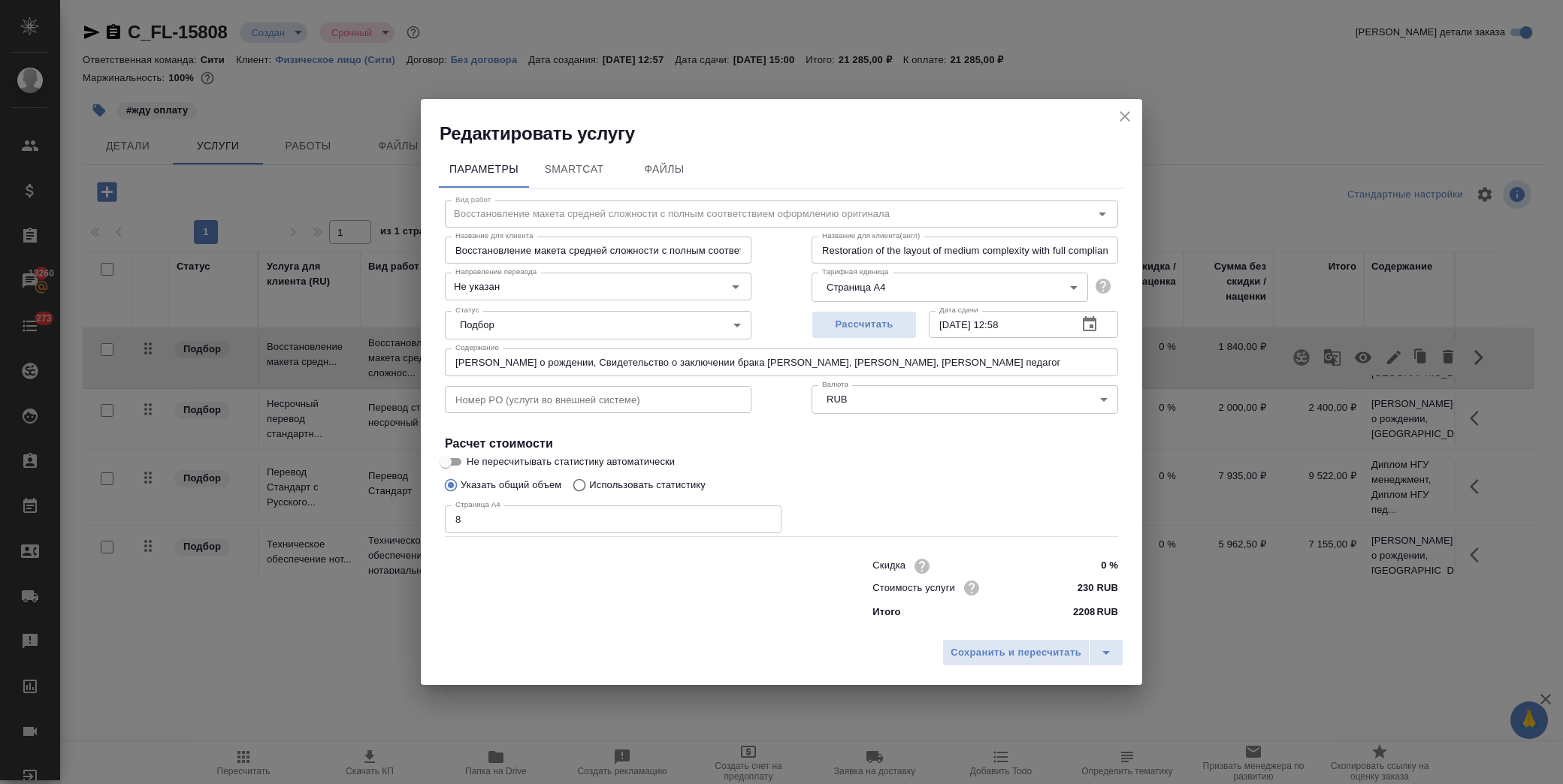
click at [1094, 323] on icon "button" at bounding box center [1089, 325] width 18 height 18
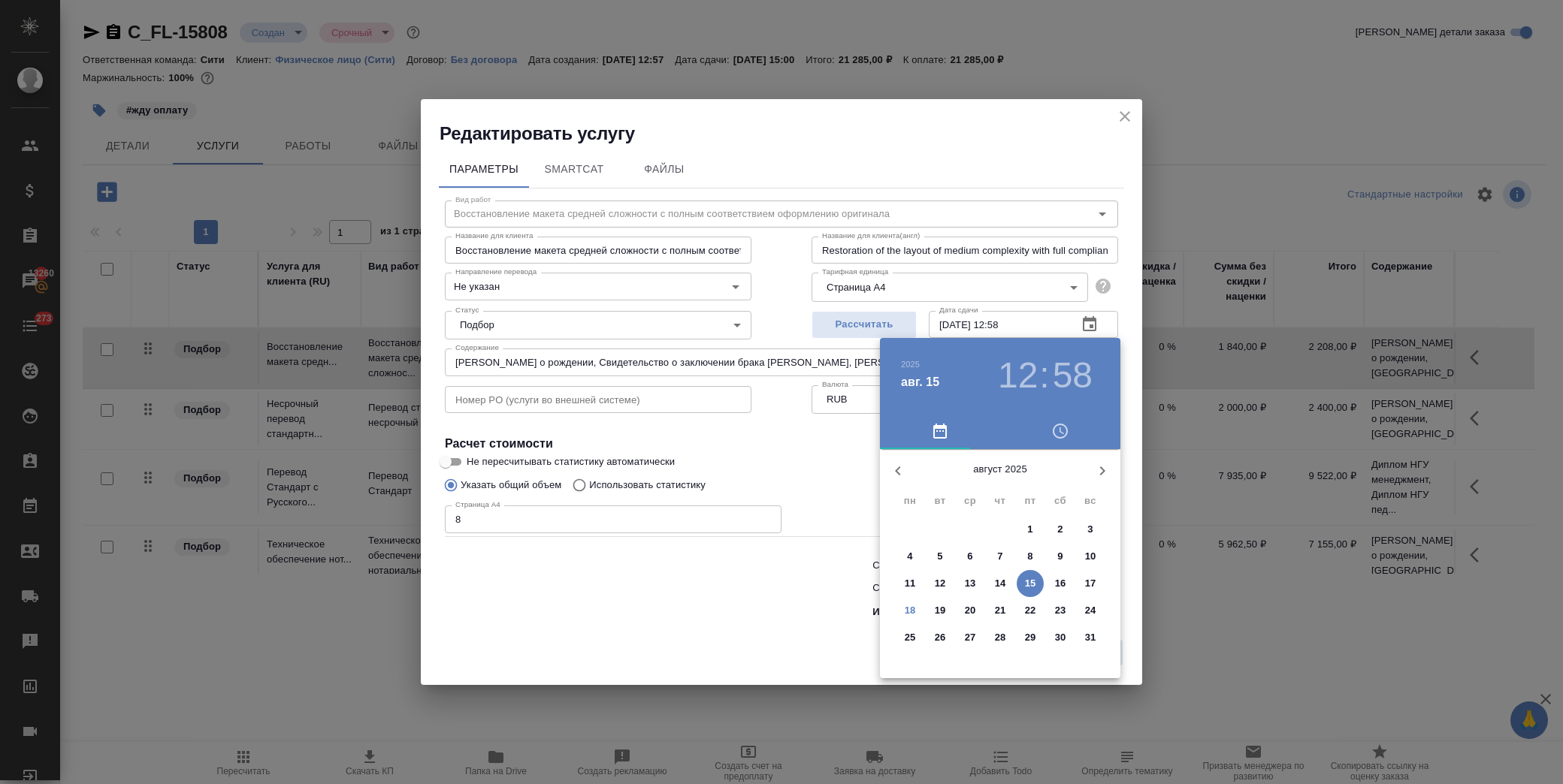
click at [966, 612] on p "20" at bounding box center [970, 611] width 11 height 15
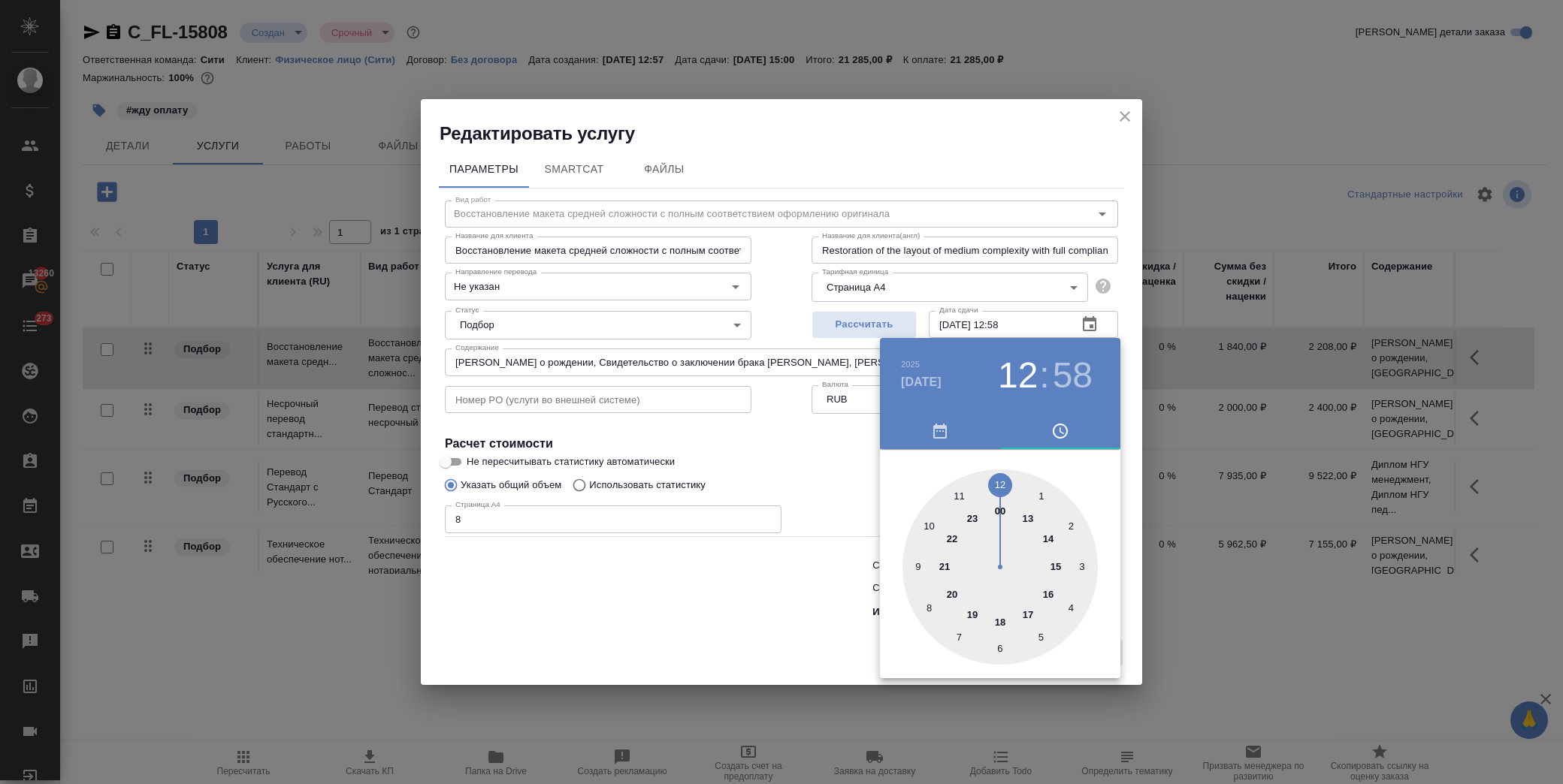
click at [1053, 567] on div at bounding box center [999, 566] width 195 height 195
click at [997, 475] on div at bounding box center [999, 566] width 195 height 195
type input "[DATE] 15:00"
drag, startPoint x: 811, startPoint y: 452, endPoint x: 821, endPoint y: 470, distance: 20.6
click at [810, 452] on div at bounding box center [782, 392] width 1563 height 784
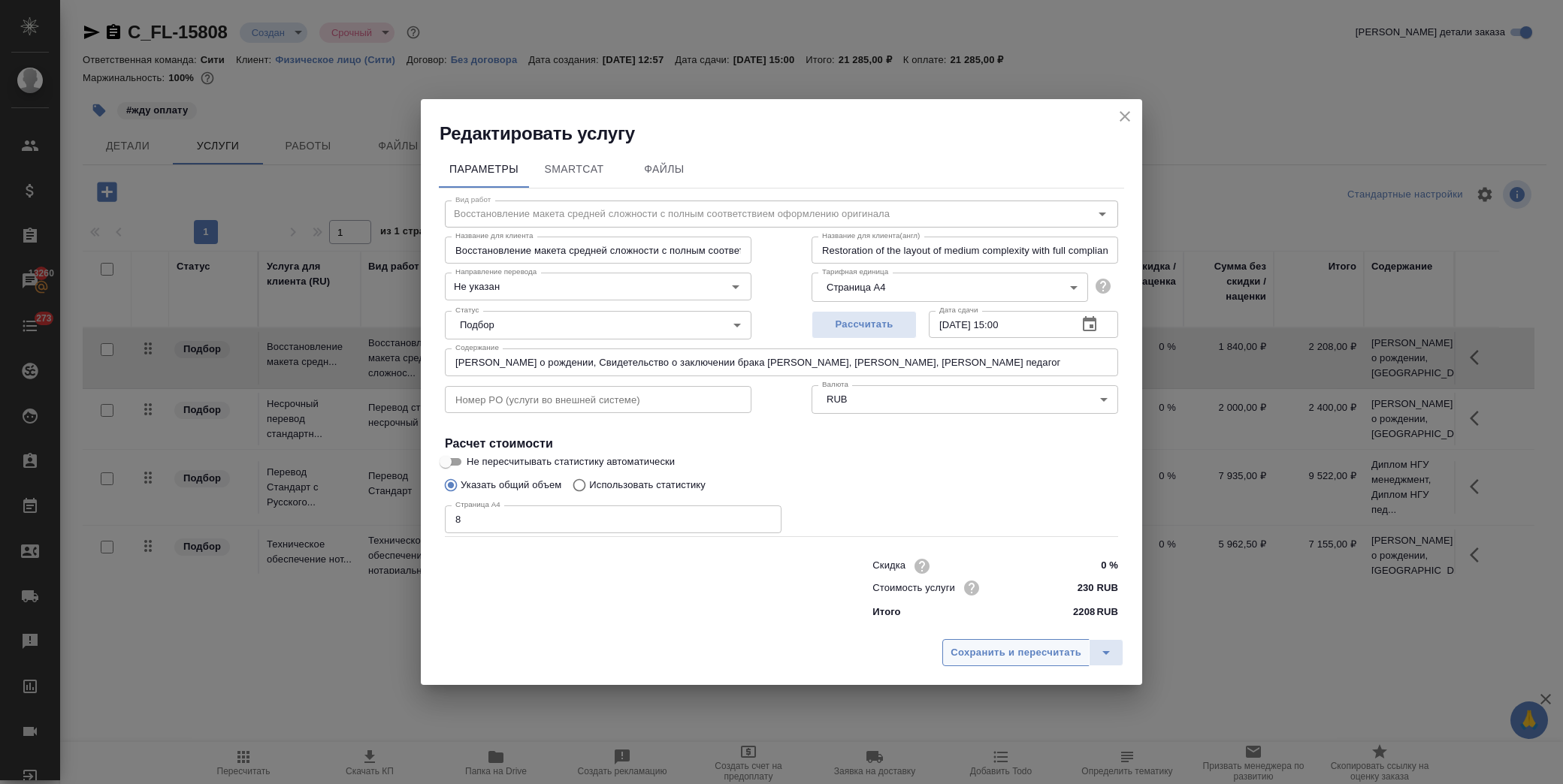
click at [978, 657] on span "Сохранить и пересчитать" at bounding box center [1016, 652] width 131 height 17
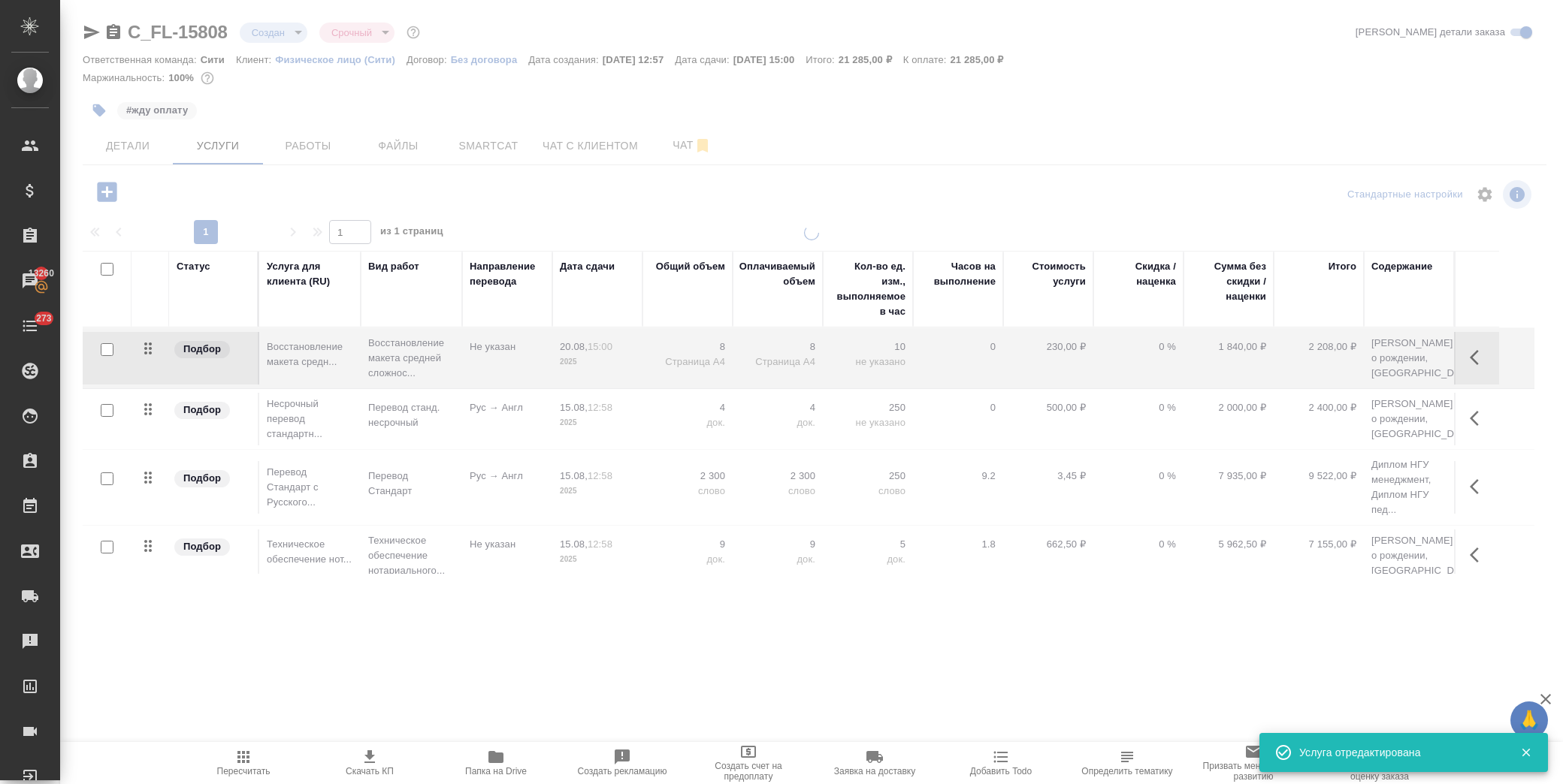
type input "normal"
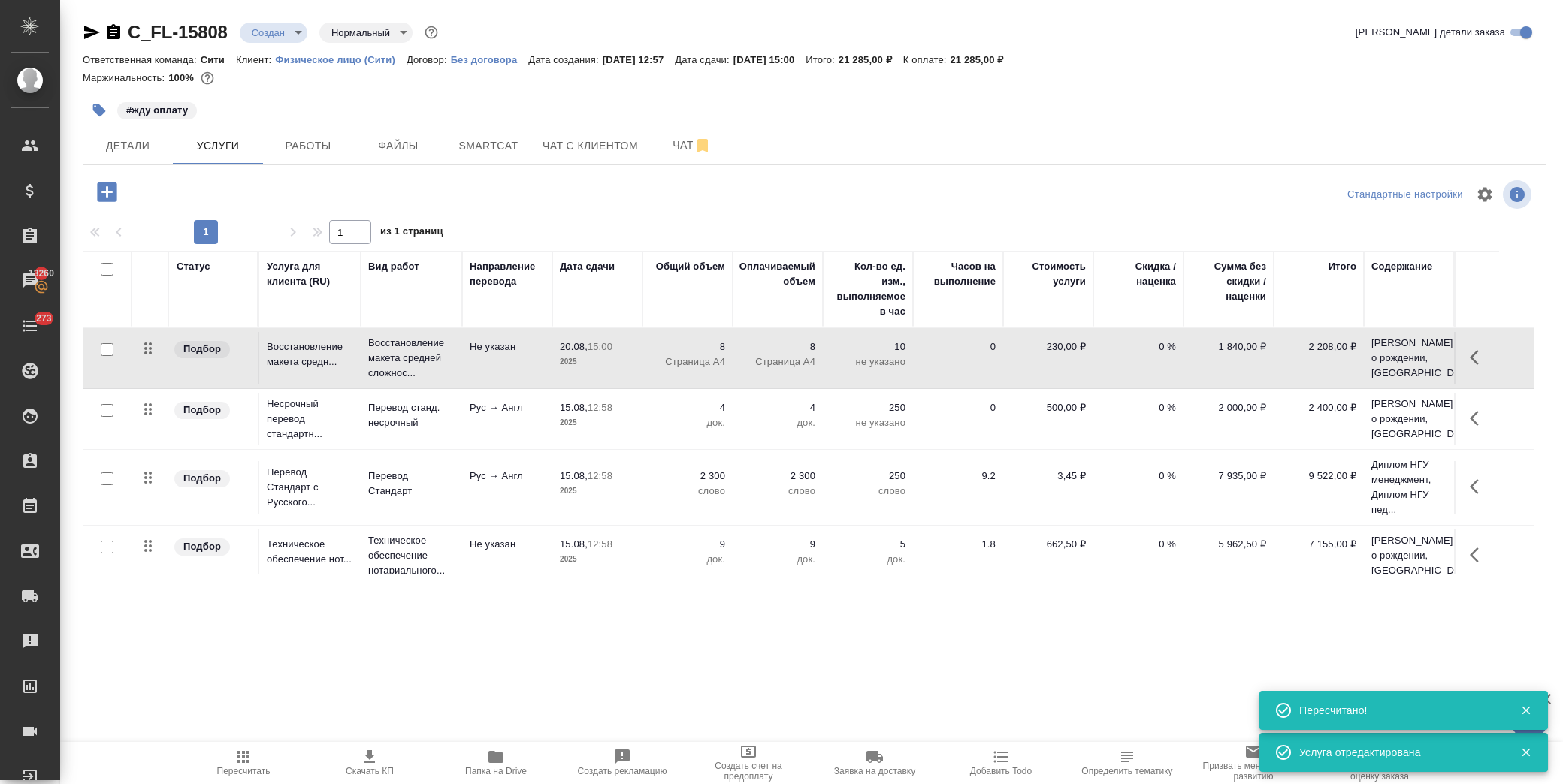
click at [1476, 427] on icon "button" at bounding box center [1479, 418] width 18 height 18
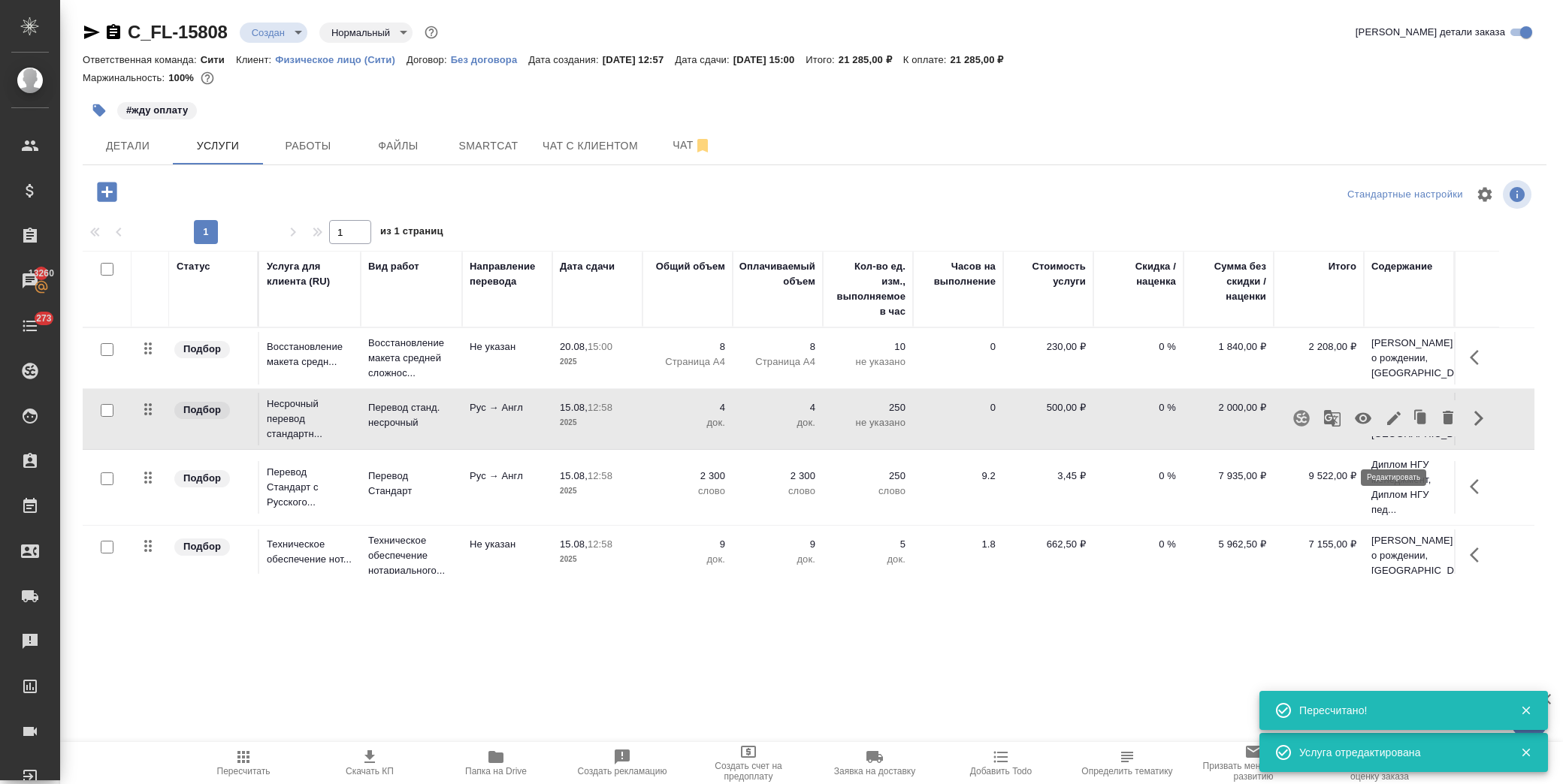
click at [1396, 427] on icon "button" at bounding box center [1393, 418] width 18 height 18
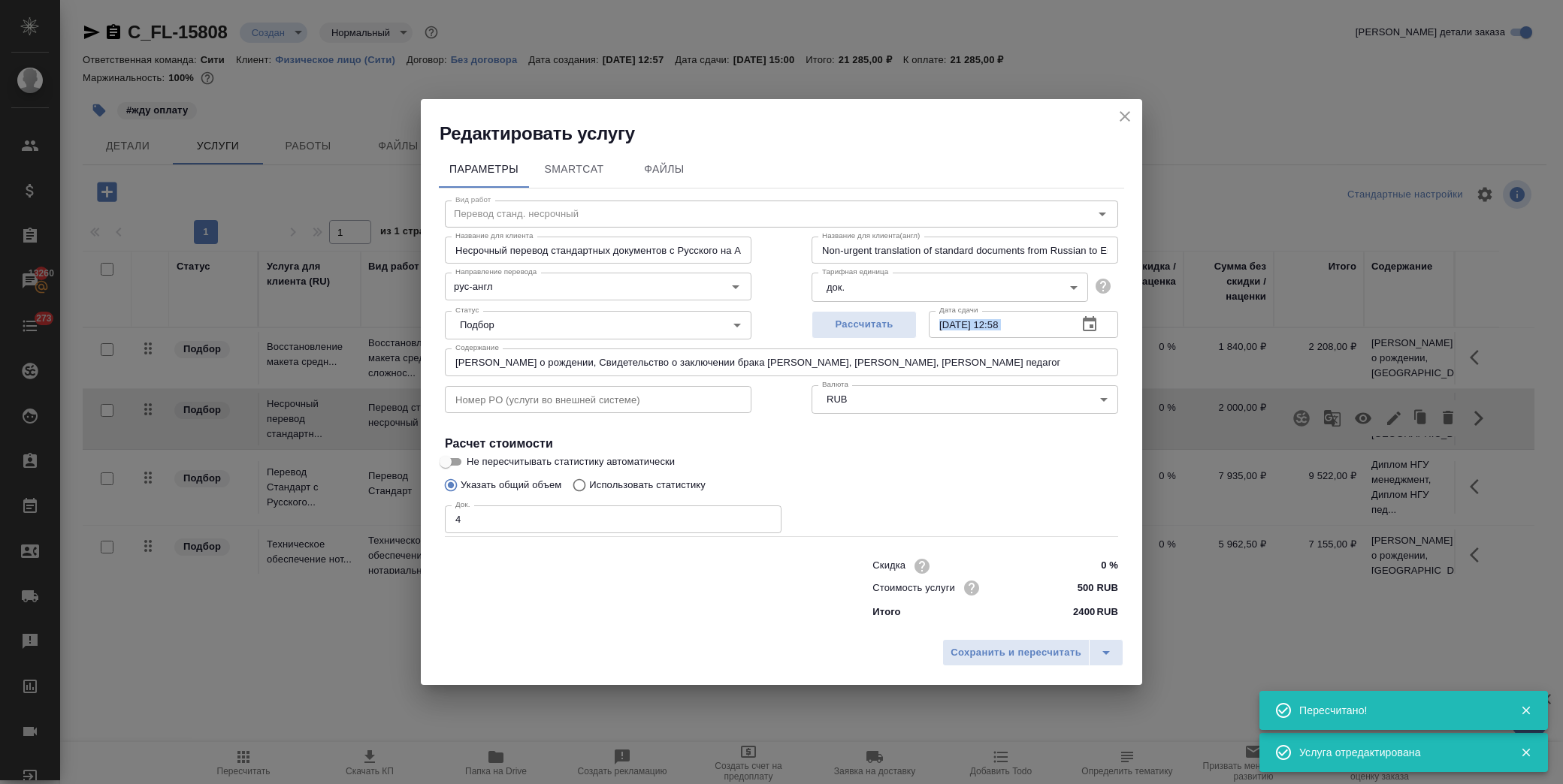
drag, startPoint x: 1070, startPoint y: 318, endPoint x: 1087, endPoint y: 321, distance: 17.3
click at [1075, 318] on div "[DATE] 12:58 Дата сдачи" at bounding box center [1023, 325] width 190 height 27
click at [1089, 325] on icon "button" at bounding box center [1089, 325] width 18 height 18
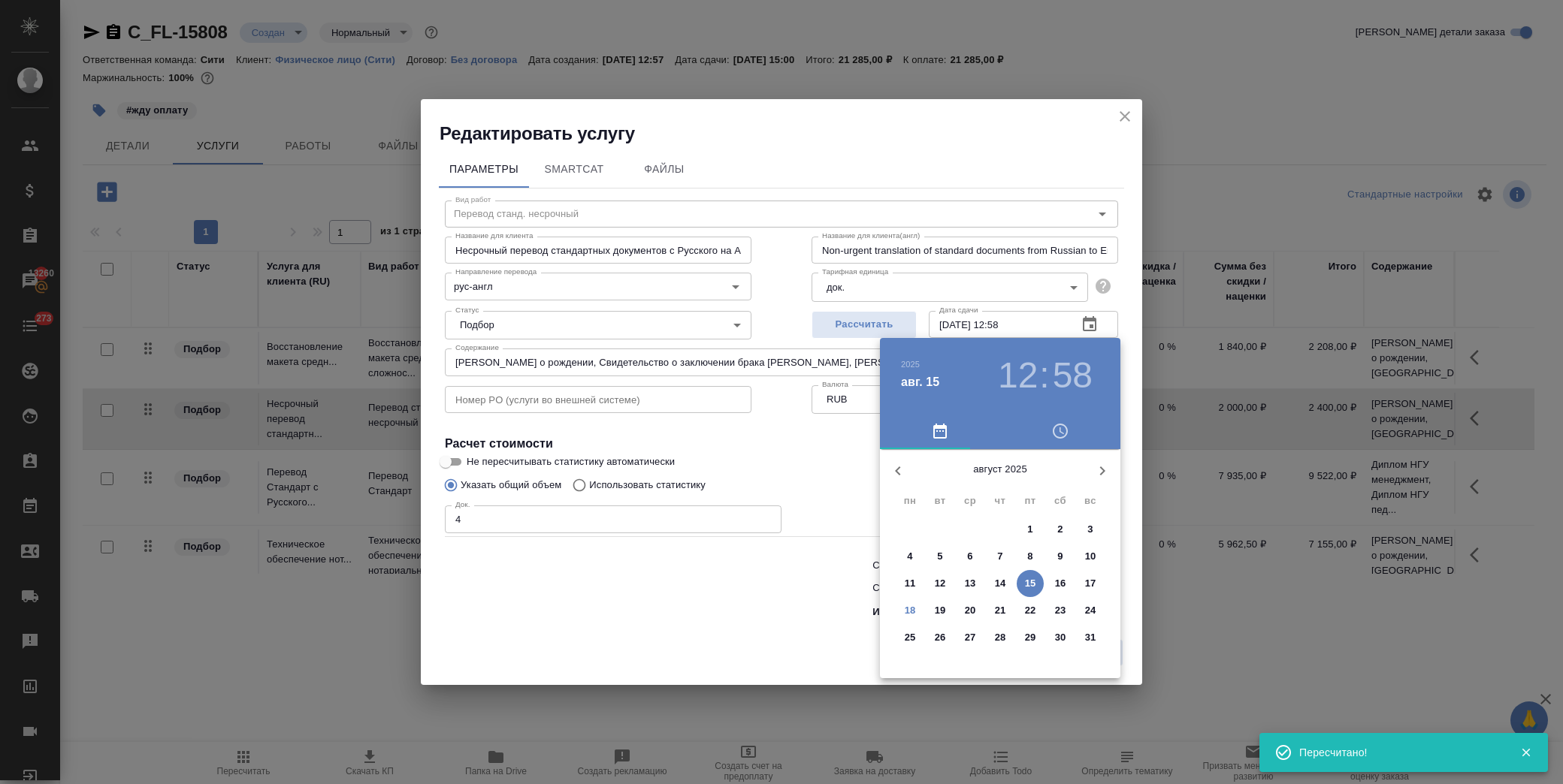
click at [965, 608] on span "20" at bounding box center [970, 611] width 27 height 15
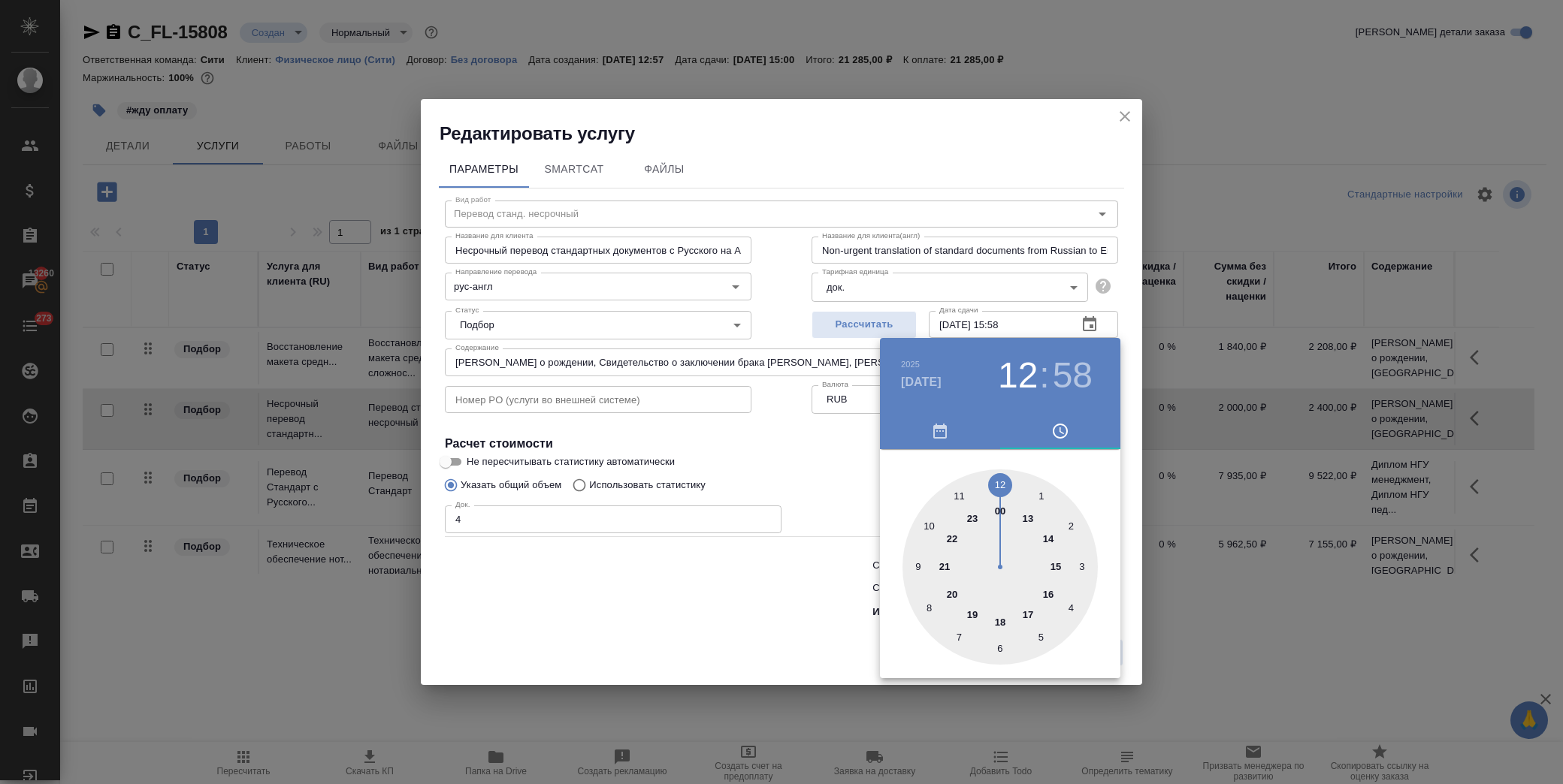
click at [1050, 565] on div at bounding box center [999, 566] width 195 height 195
type input "[DATE] 15:00"
click at [999, 477] on div at bounding box center [999, 566] width 195 height 195
click at [851, 475] on div at bounding box center [782, 392] width 1563 height 784
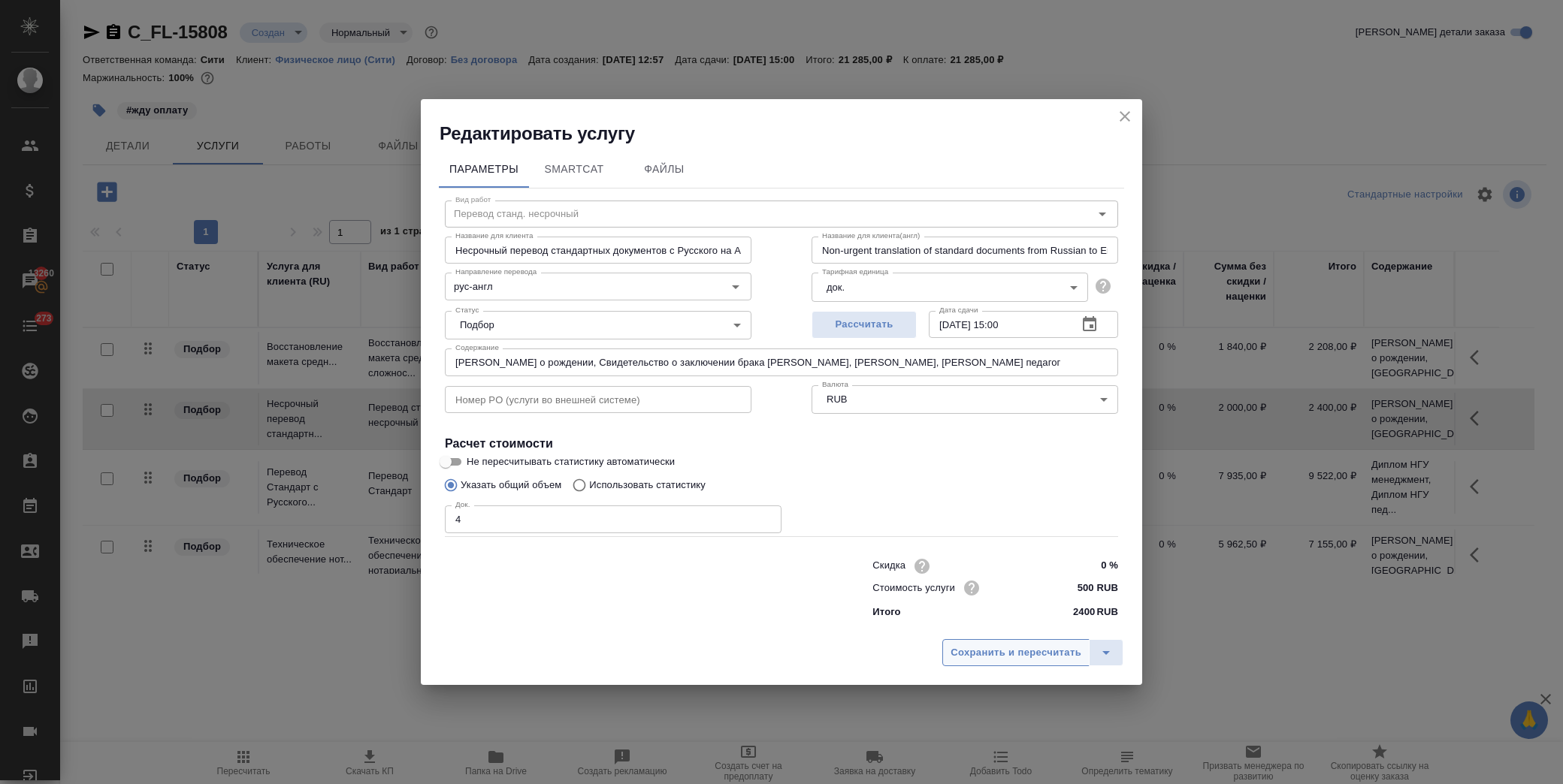
click at [989, 662] on button "Сохранить и пересчитать" at bounding box center [1016, 652] width 147 height 27
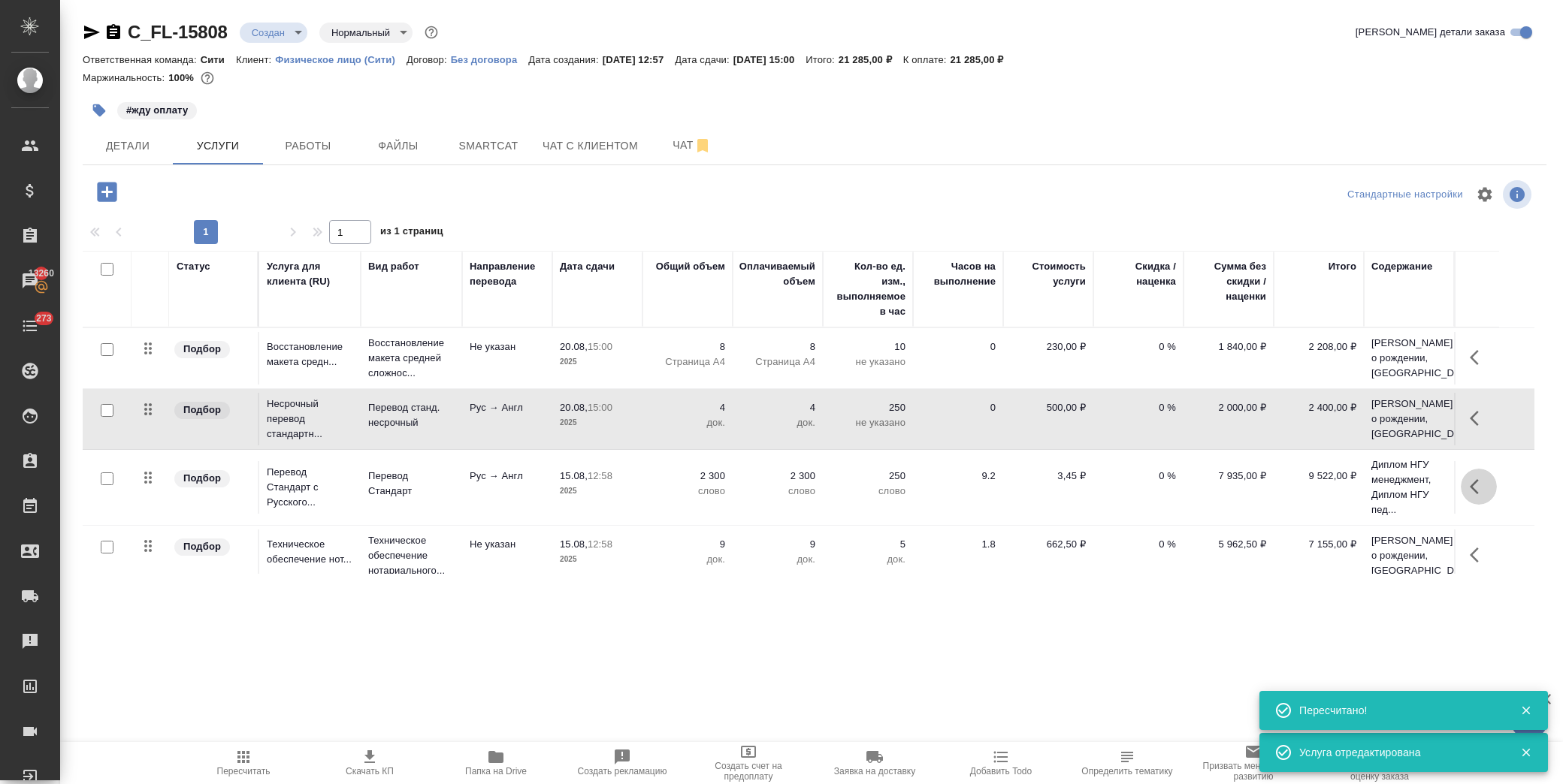
click at [1463, 505] on button "button" at bounding box center [1479, 486] width 36 height 36
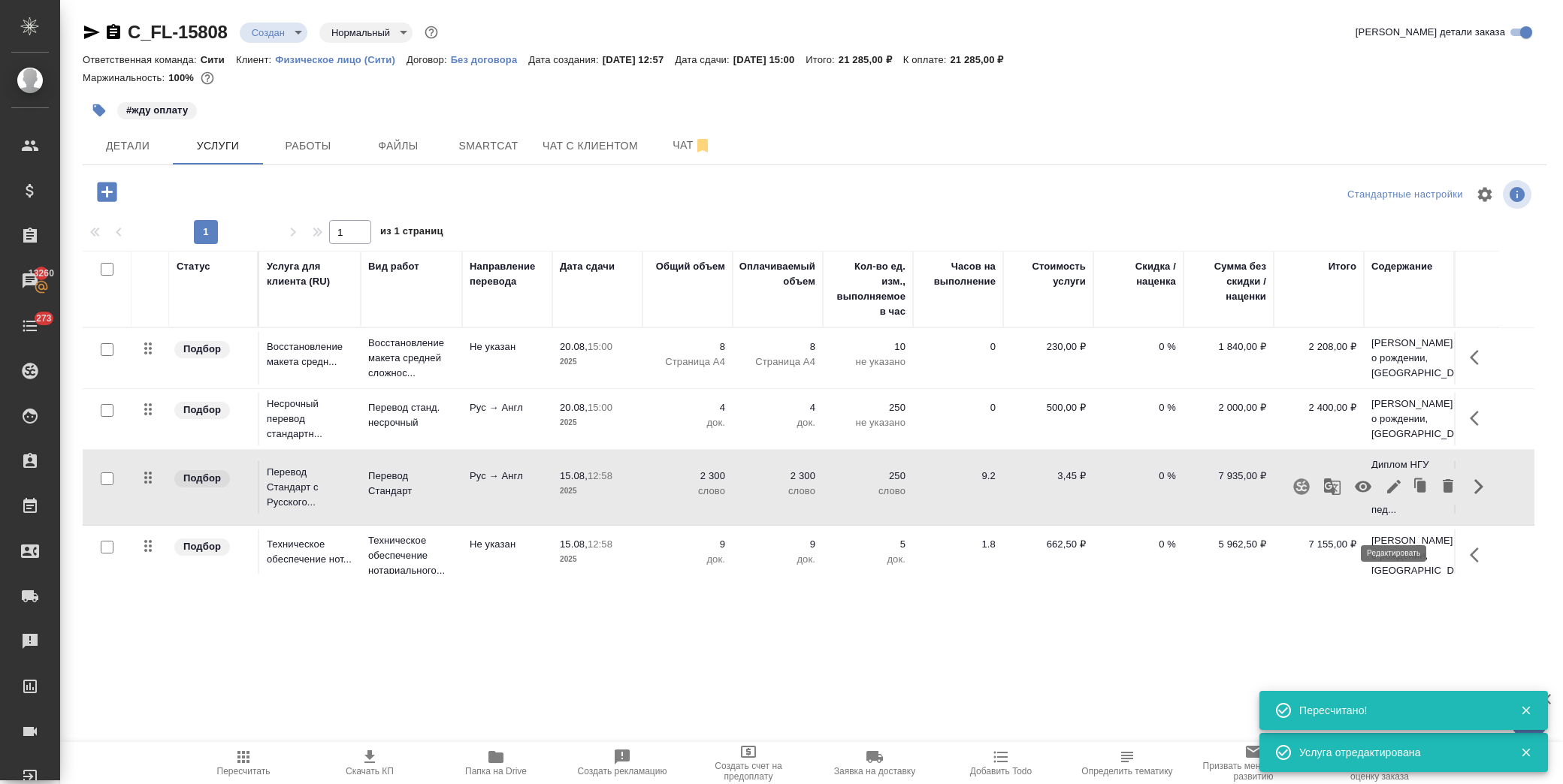
click at [1398, 494] on icon "button" at bounding box center [1393, 486] width 14 height 14
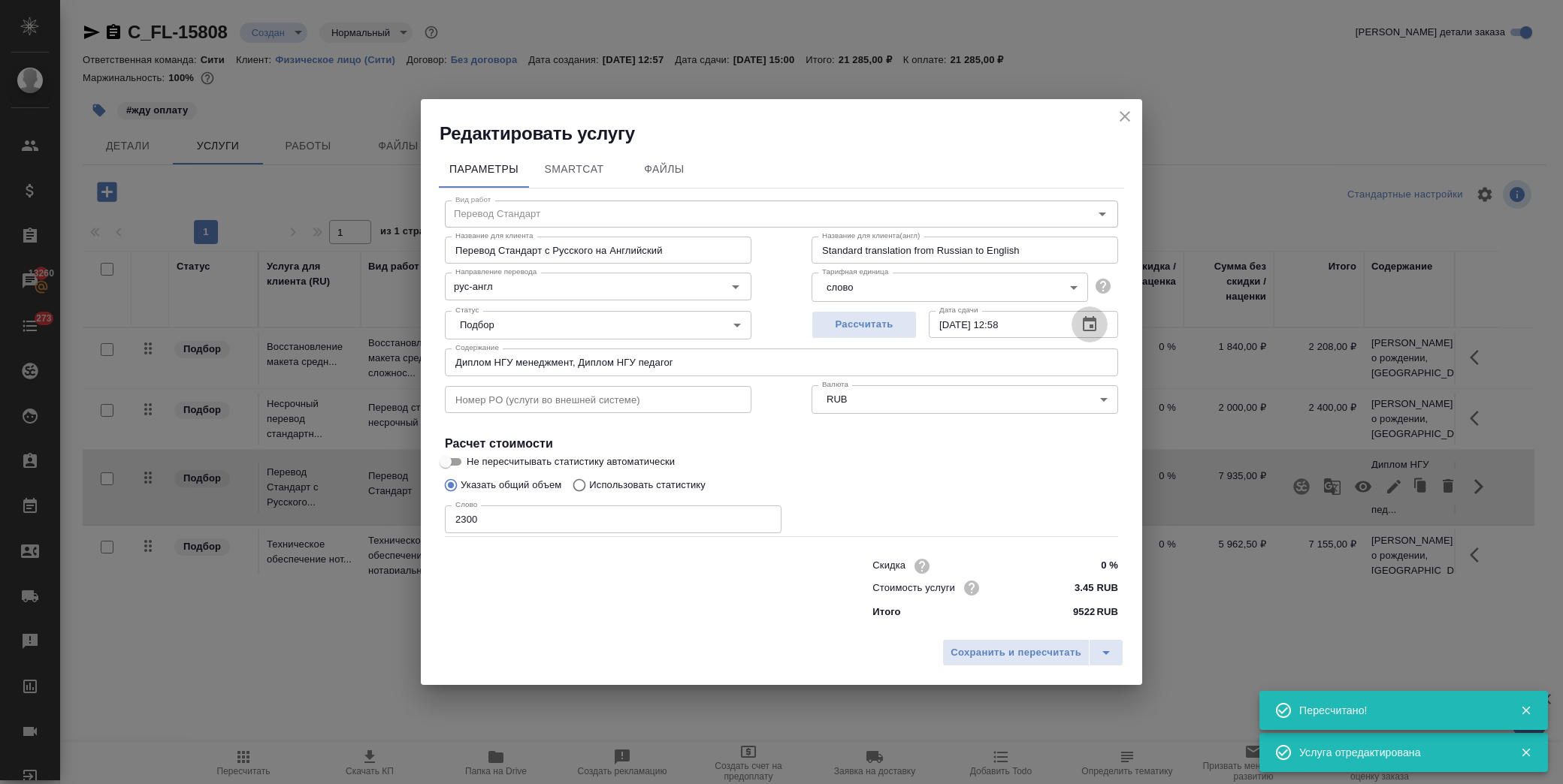
click at [1099, 329] on button "button" at bounding box center [1089, 325] width 36 height 36
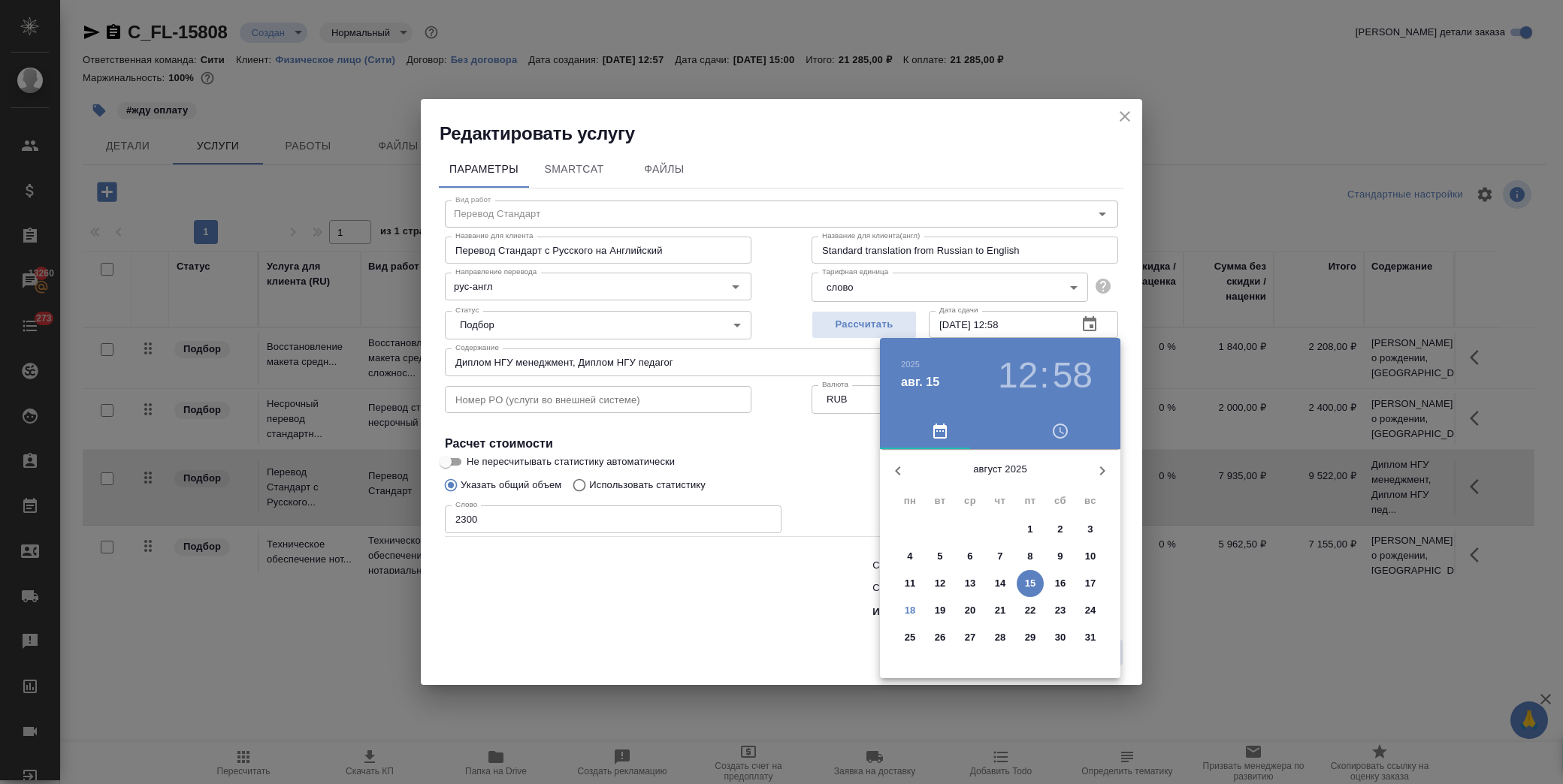
click at [966, 605] on p "20" at bounding box center [970, 611] width 11 height 15
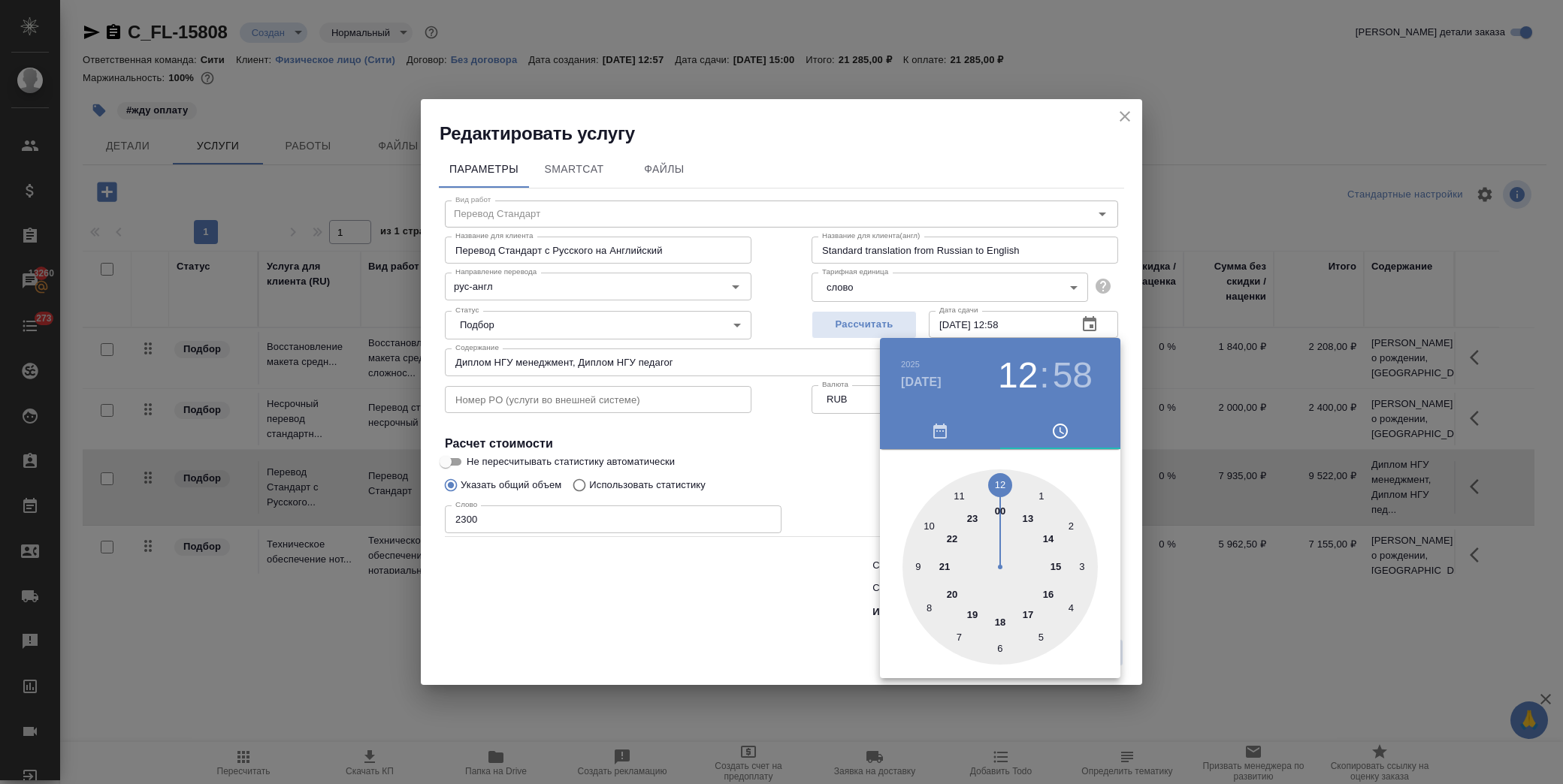
click at [1054, 567] on div at bounding box center [999, 566] width 195 height 195
click at [998, 481] on div at bounding box center [999, 566] width 195 height 195
type input "[DATE] 15:00"
click at [782, 445] on div at bounding box center [782, 392] width 1563 height 784
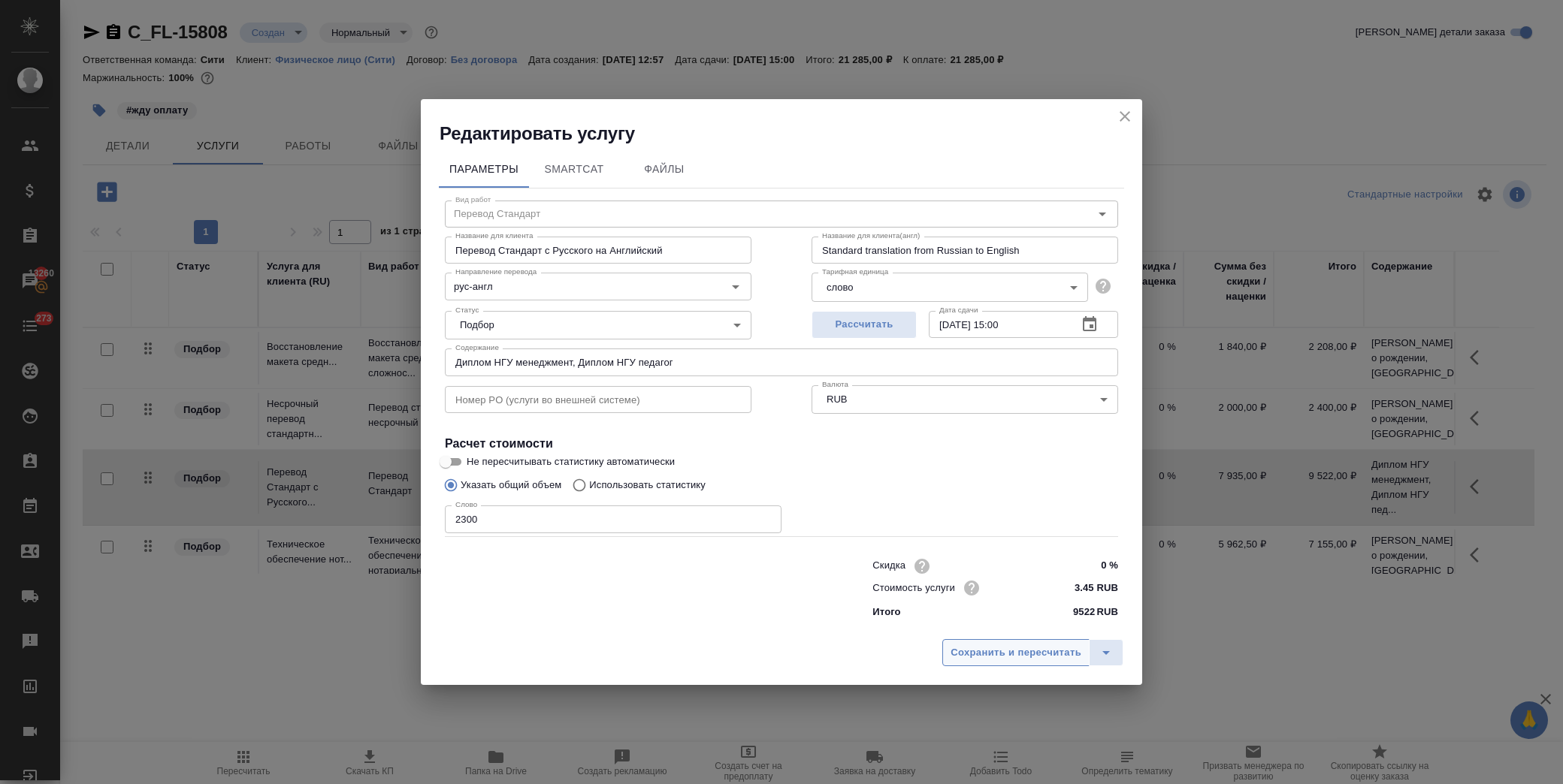
click at [973, 655] on span "Сохранить и пересчитать" at bounding box center [1016, 652] width 131 height 17
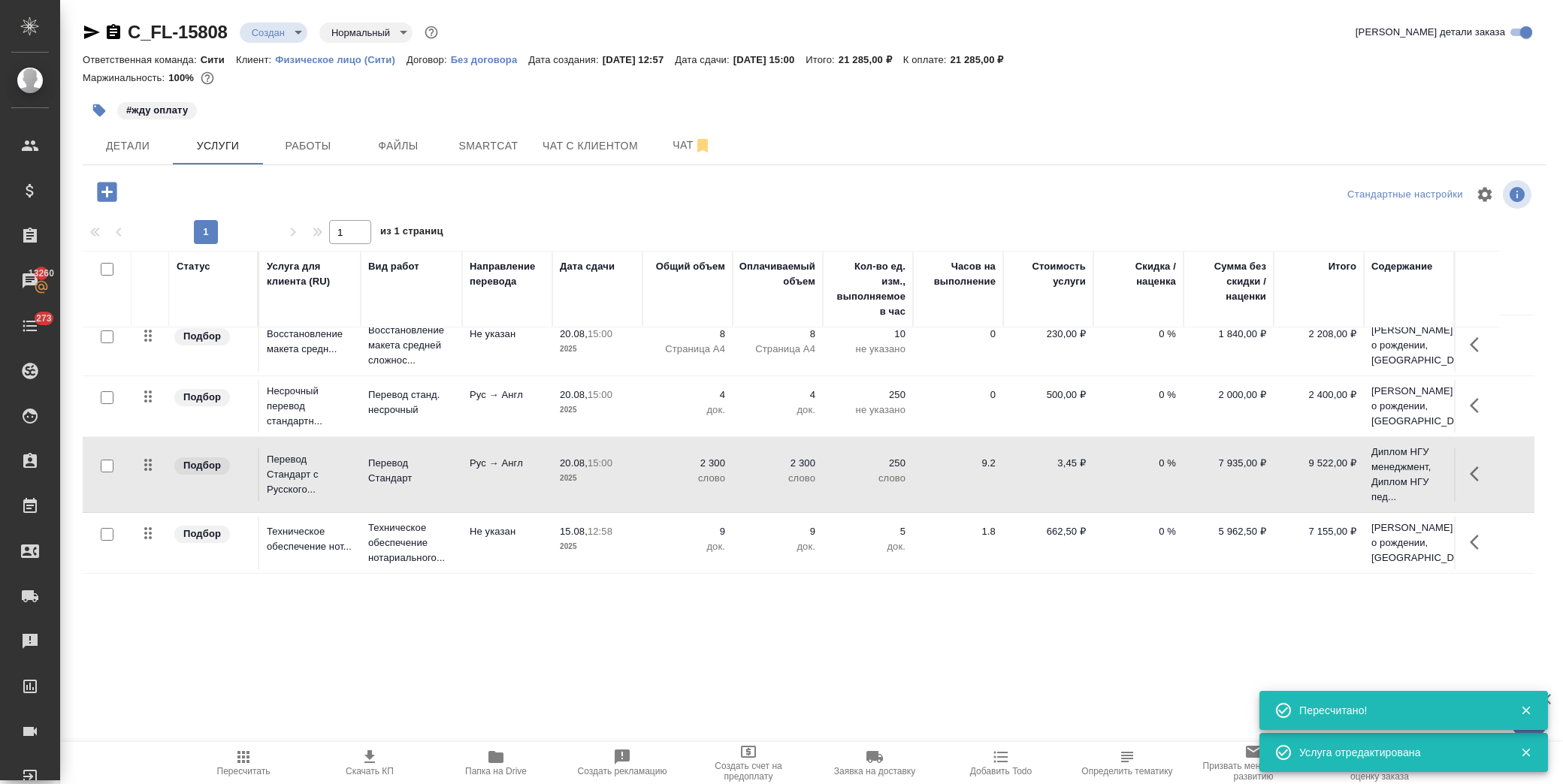
scroll to position [58, 0]
click at [1475, 534] on icon "button" at bounding box center [1474, 542] width 9 height 15
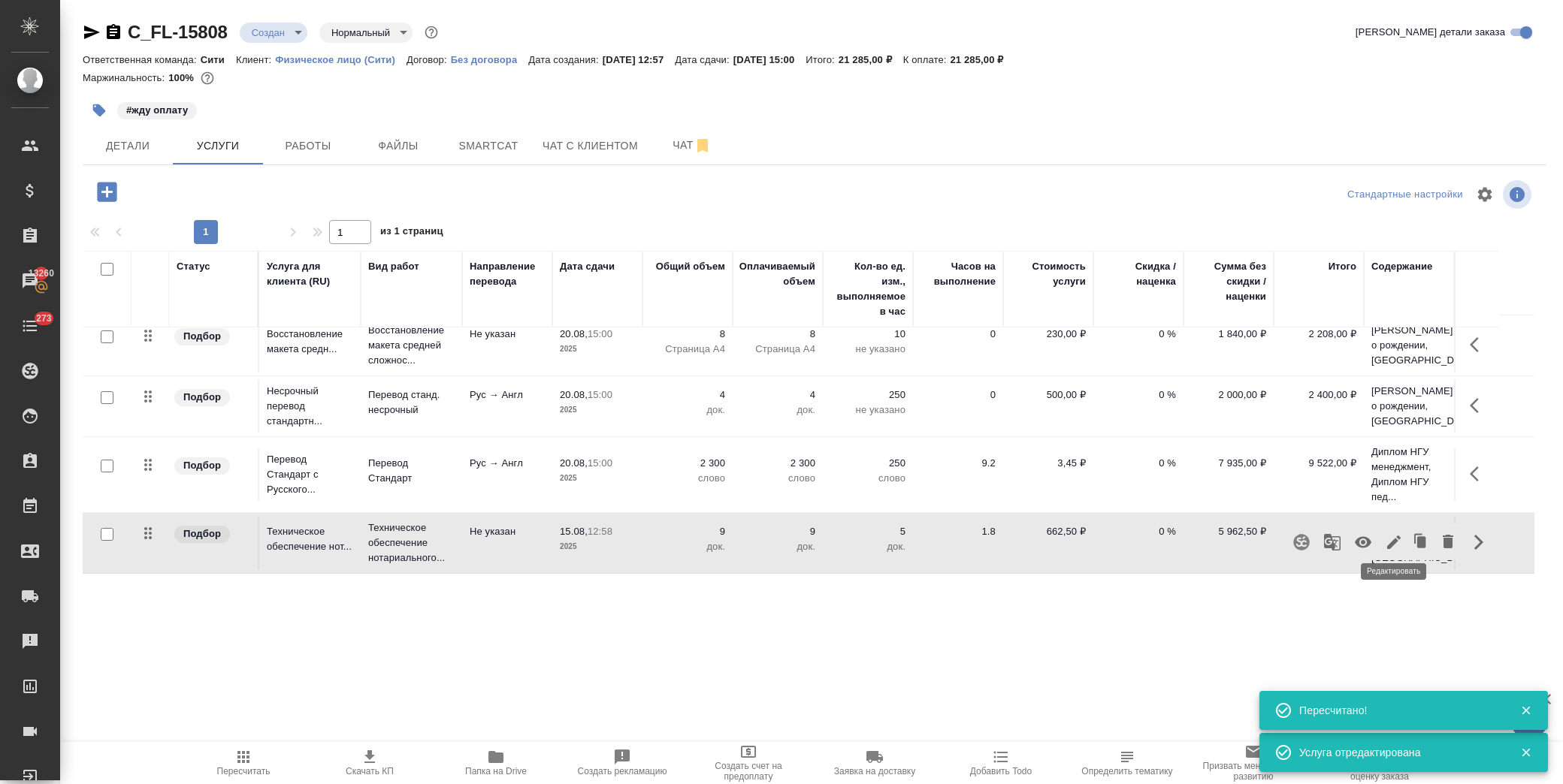
click at [1394, 544] on button "button" at bounding box center [1393, 543] width 25 height 36
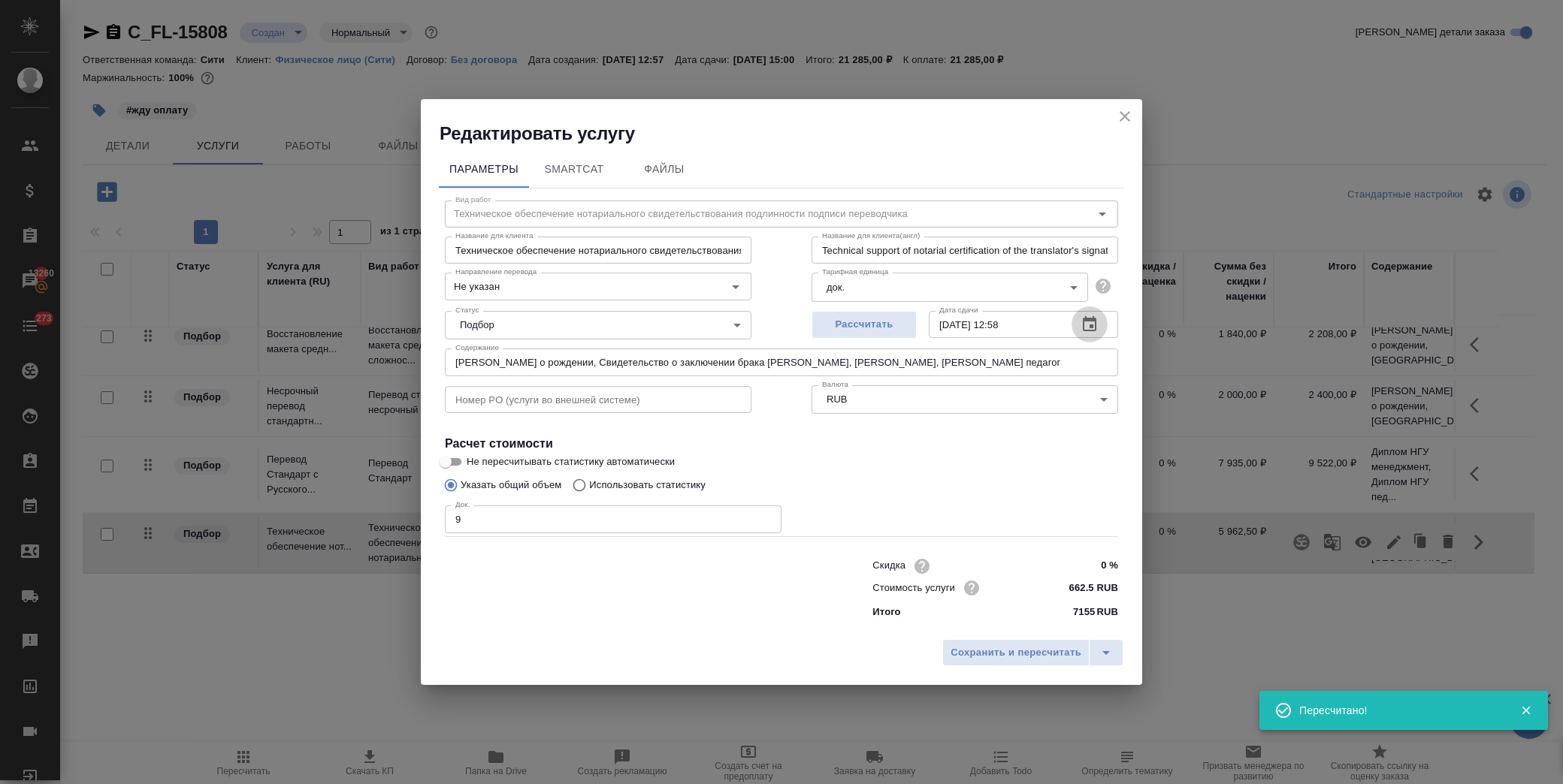
click at [1085, 321] on icon "button" at bounding box center [1089, 325] width 18 height 18
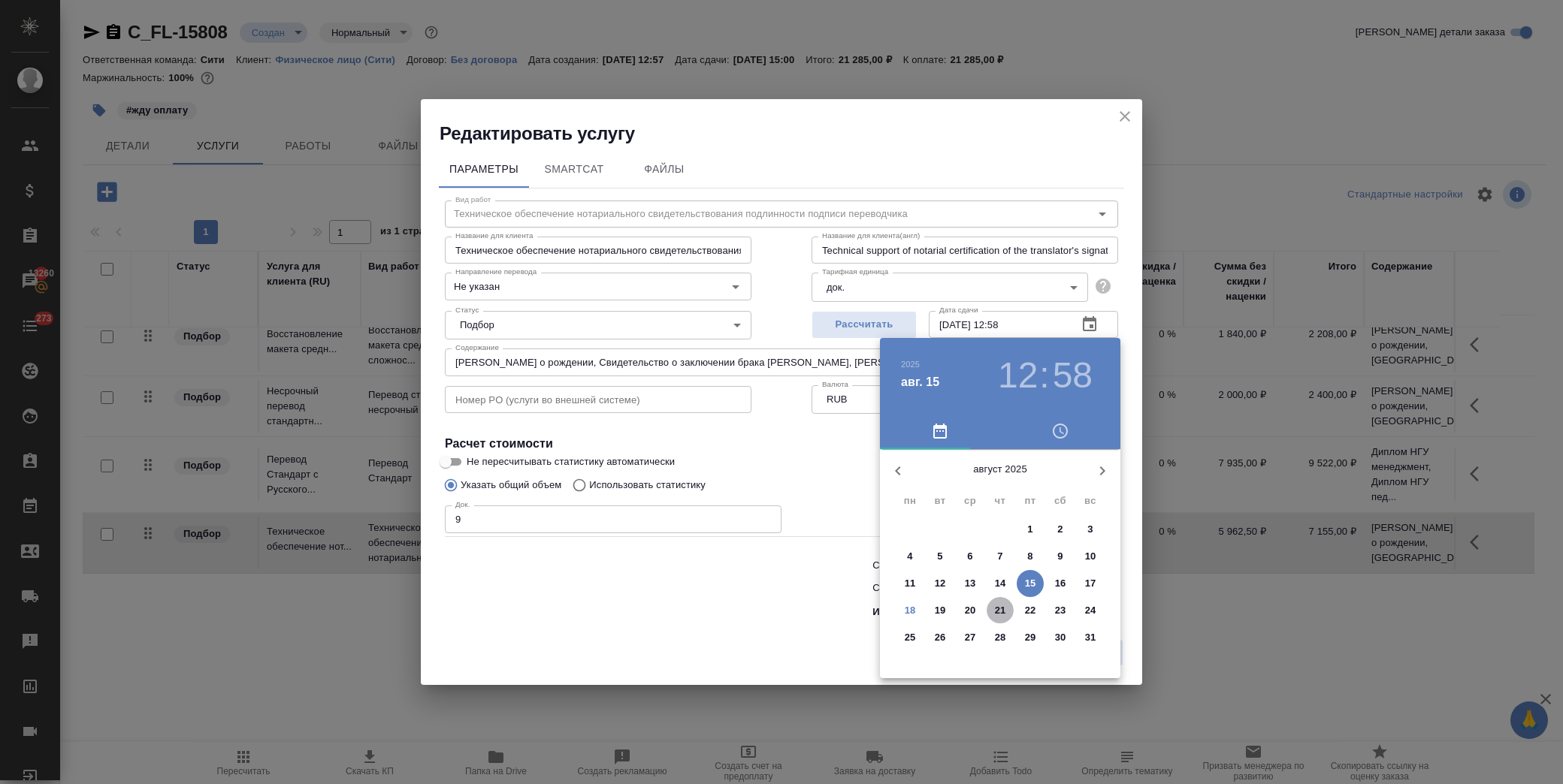
click at [1001, 609] on p "21" at bounding box center [1000, 611] width 11 height 15
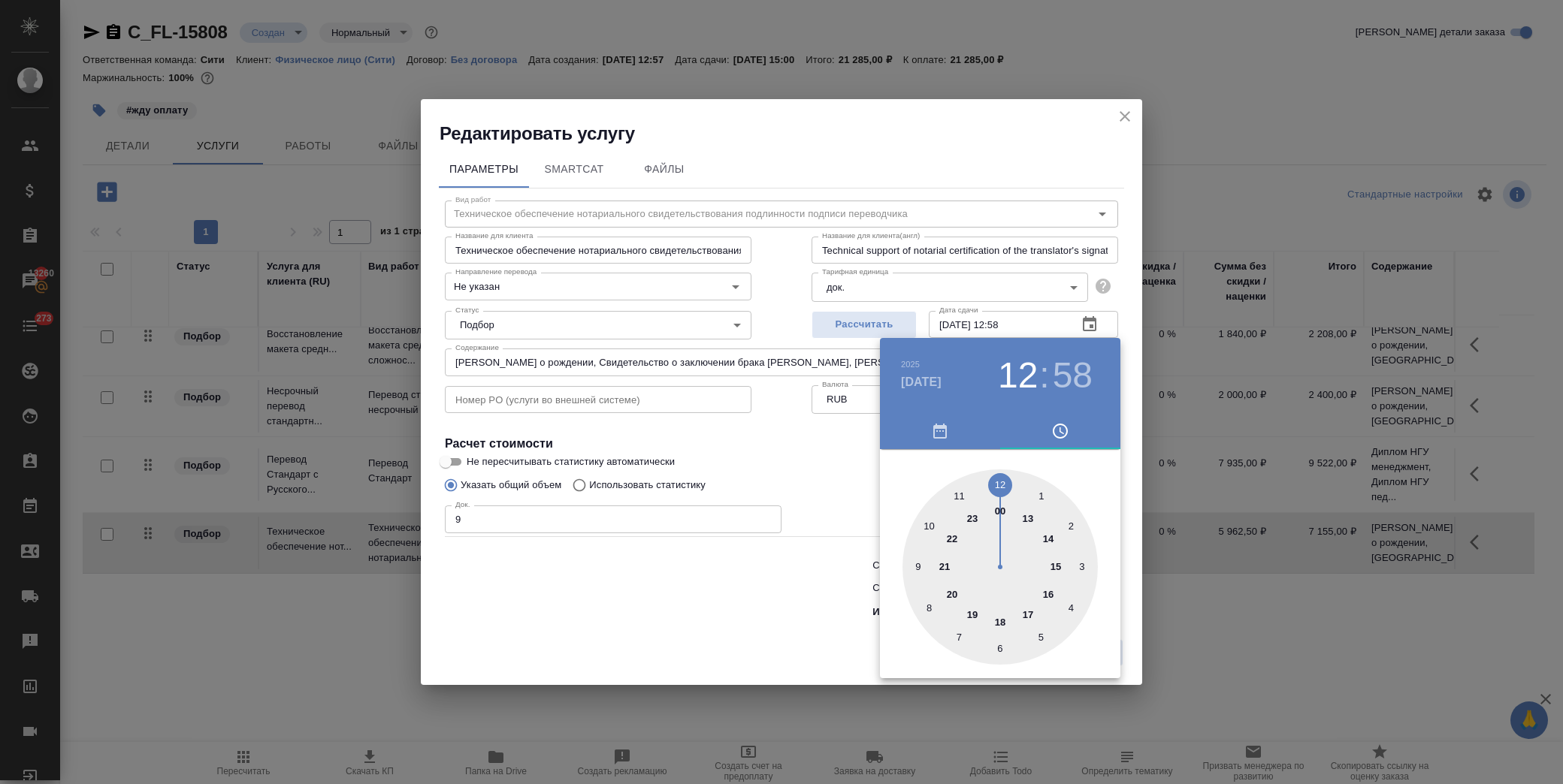
click at [1053, 564] on div at bounding box center [999, 566] width 195 height 195
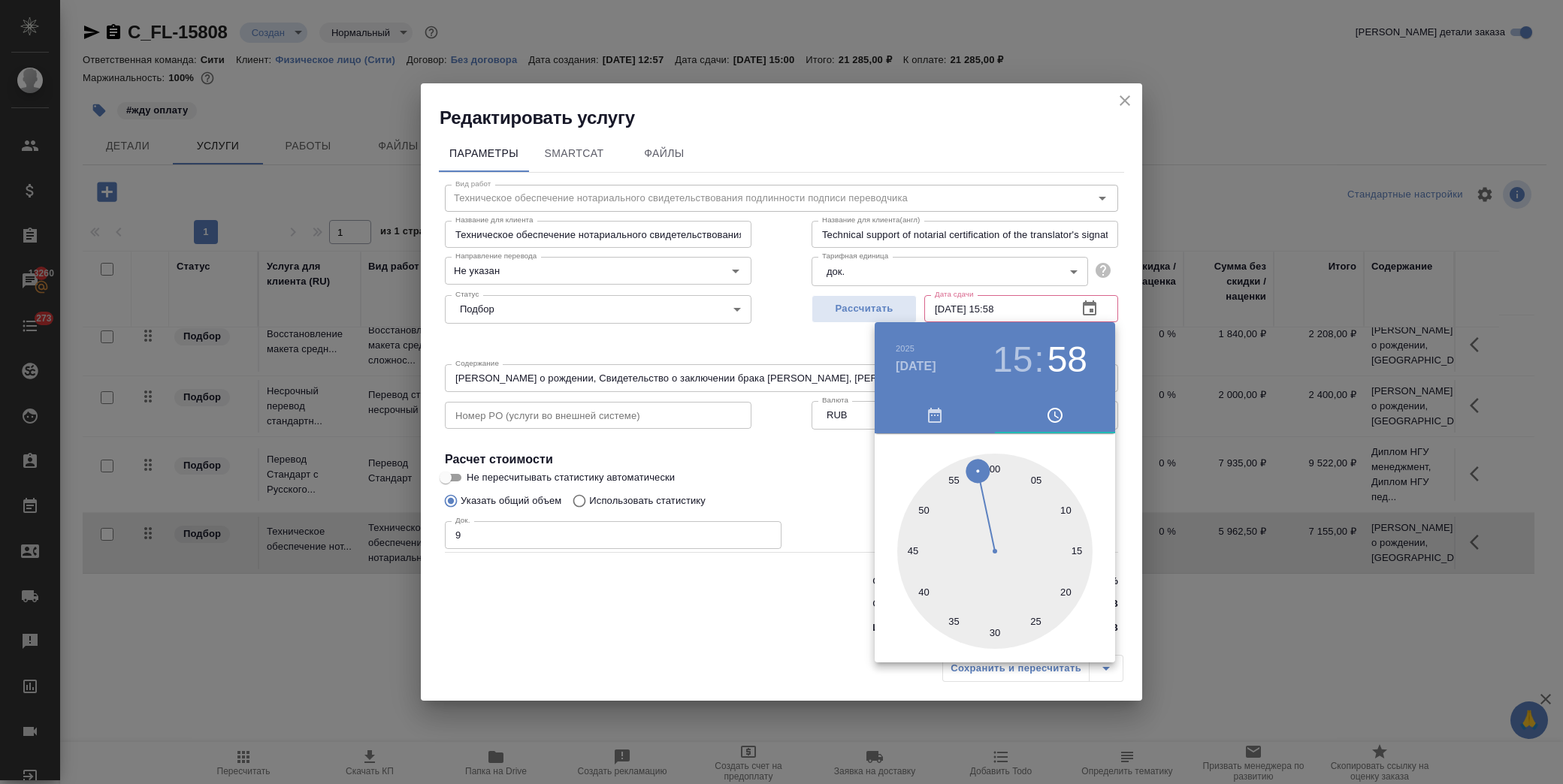
click at [998, 472] on div at bounding box center [994, 551] width 195 height 195
type input "[DATE] 15:00"
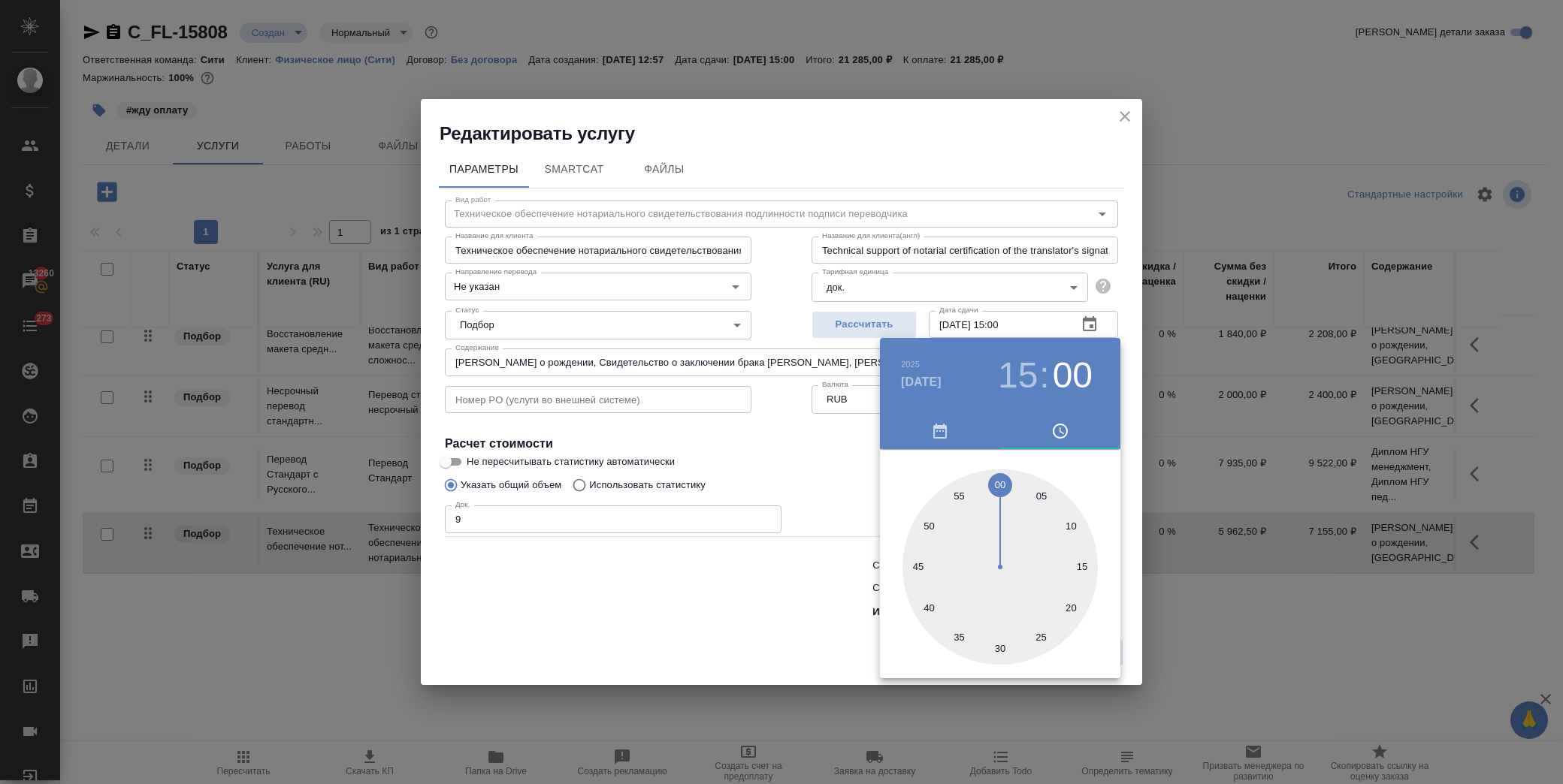
click at [779, 458] on div at bounding box center [782, 392] width 1563 height 784
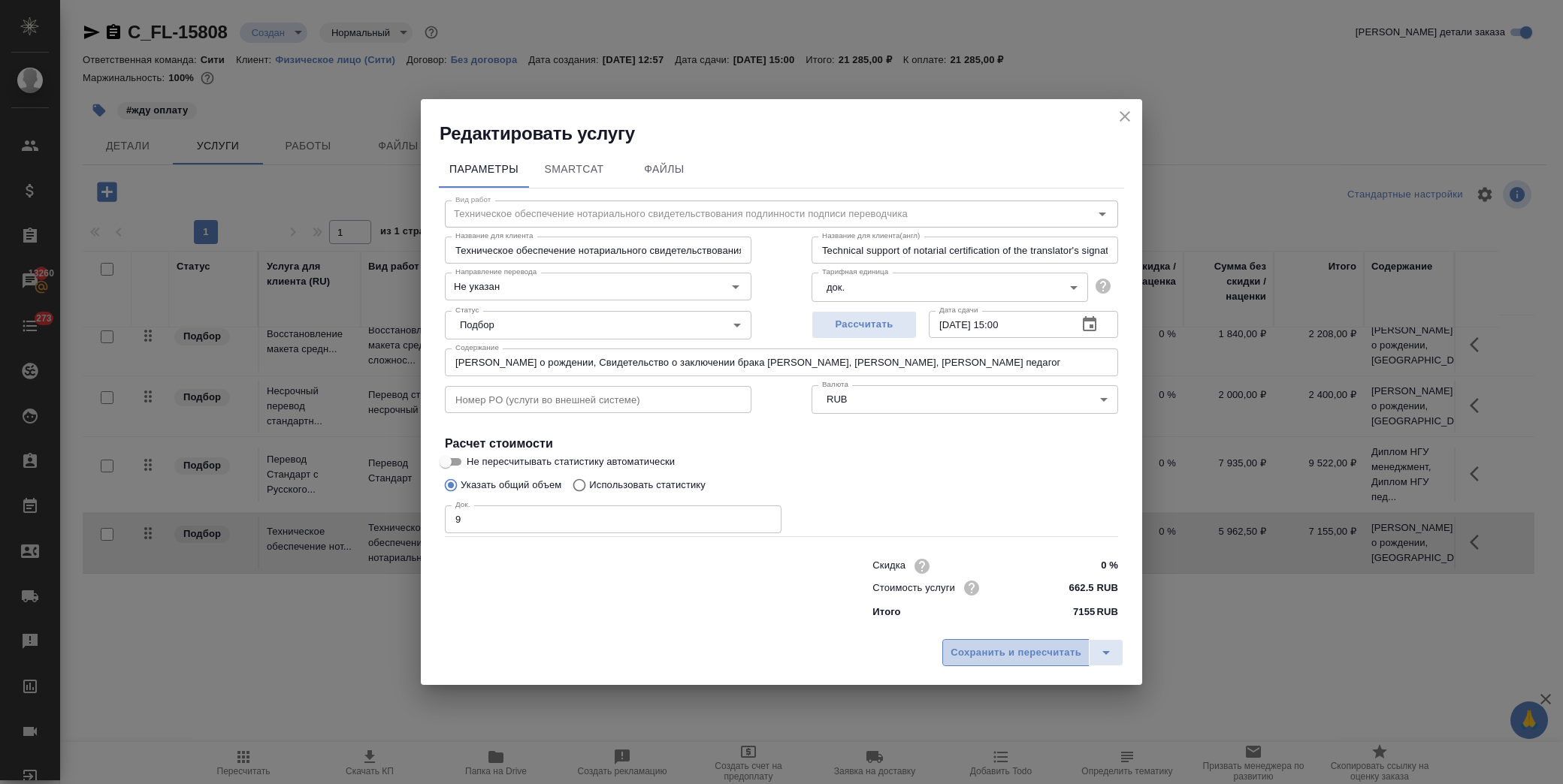
click at [1004, 654] on span "Сохранить и пересчитать" at bounding box center [1016, 652] width 131 height 17
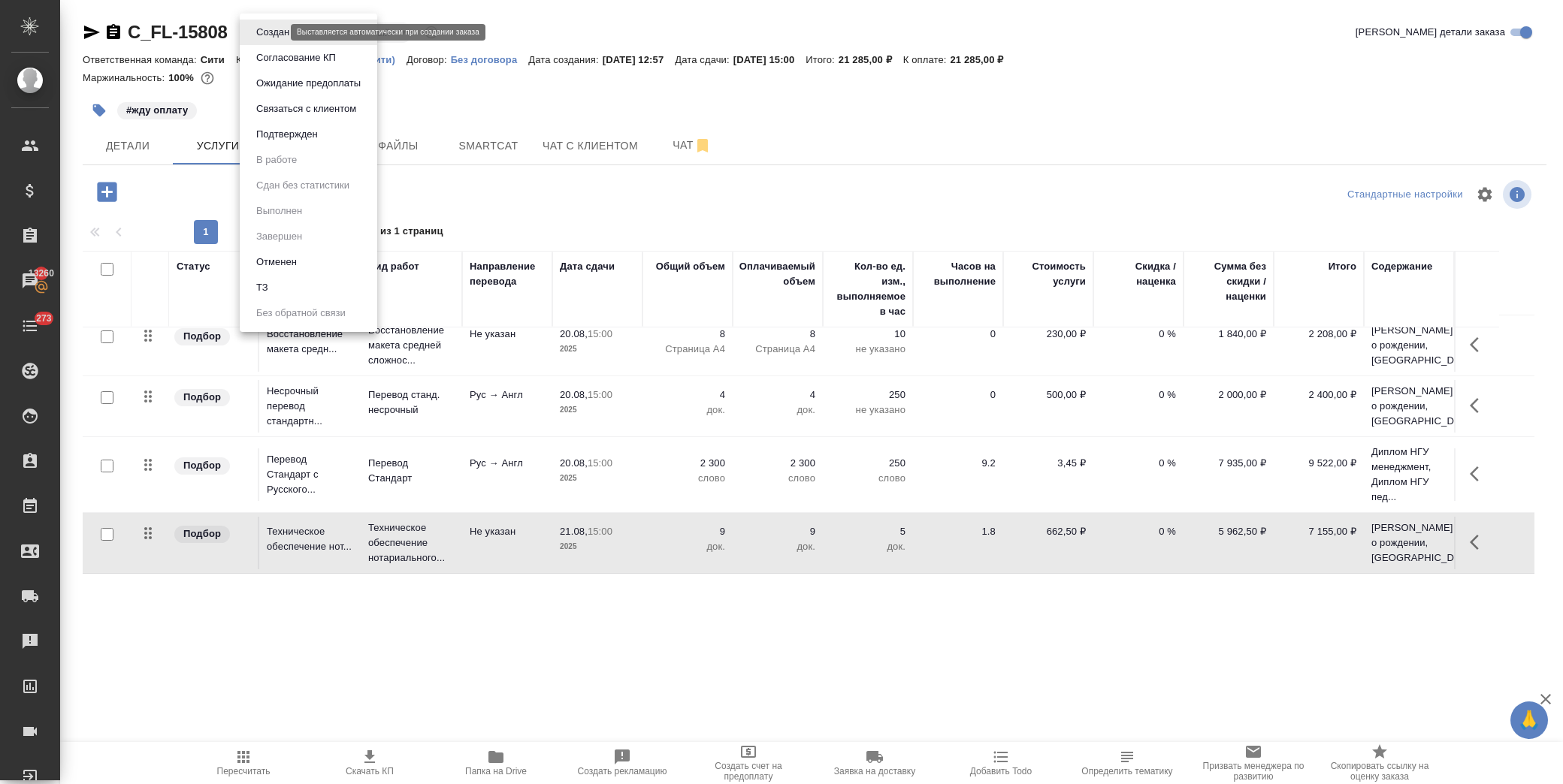
click at [277, 34] on body "🙏 .cls-1 fill:#fff; AWATERA [PERSON_NAME] Спецификации Заказы 13260 Чаты 273 To…" at bounding box center [782, 392] width 1563 height 784
click at [703, 100] on div at bounding box center [782, 392] width 1563 height 784
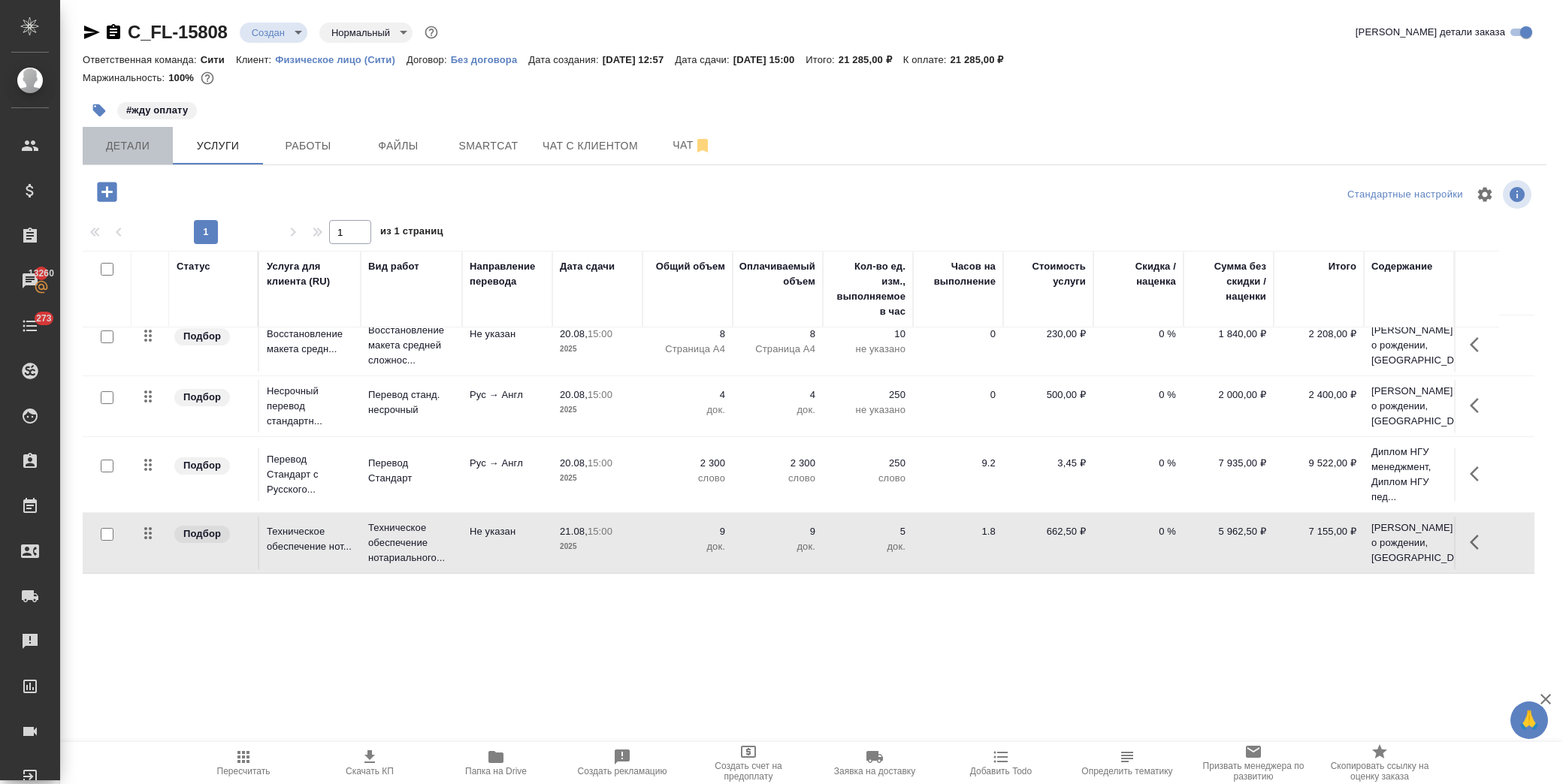
click at [106, 149] on span "Детали" at bounding box center [127, 146] width 72 height 19
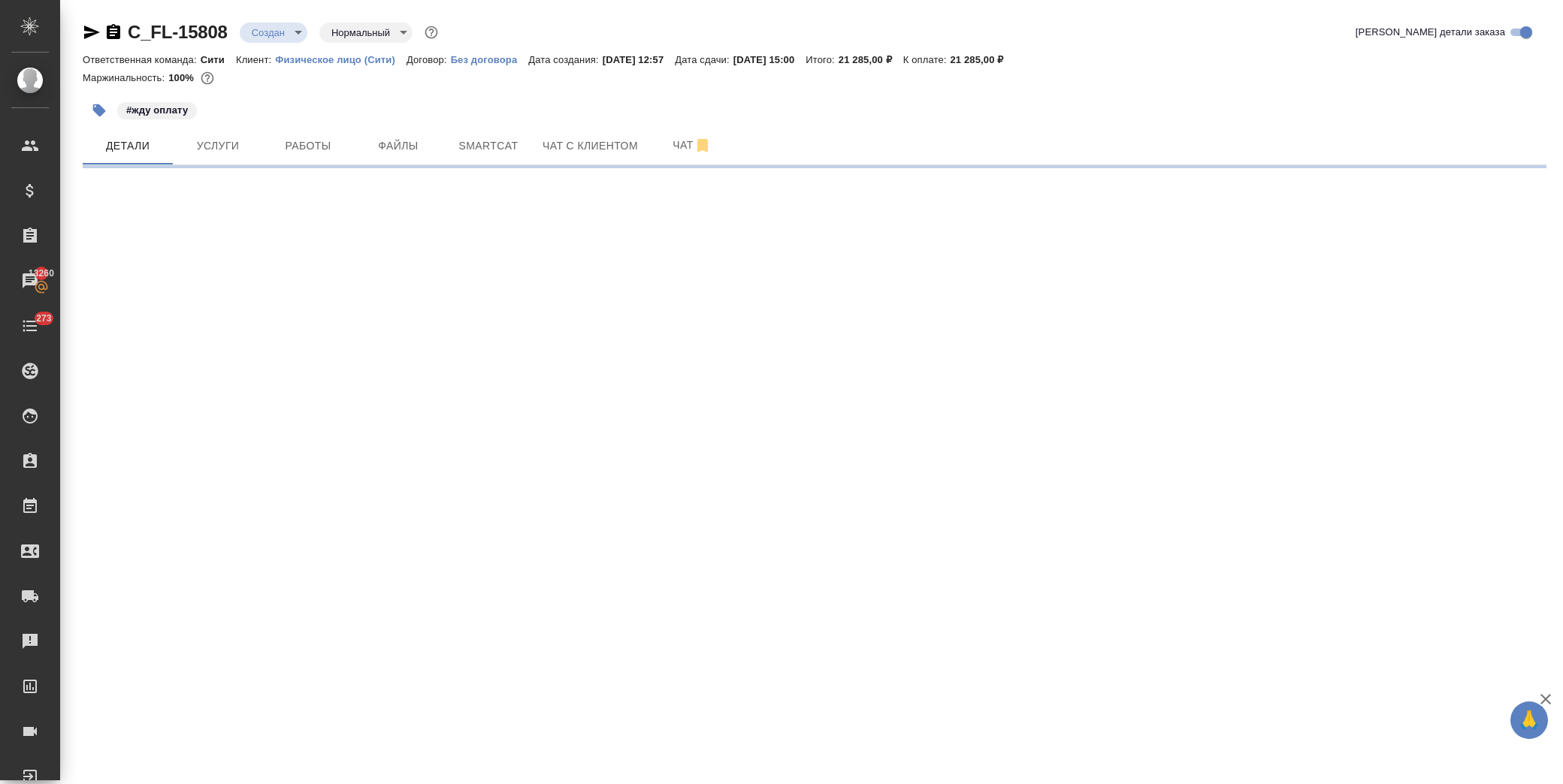
select select "RU"
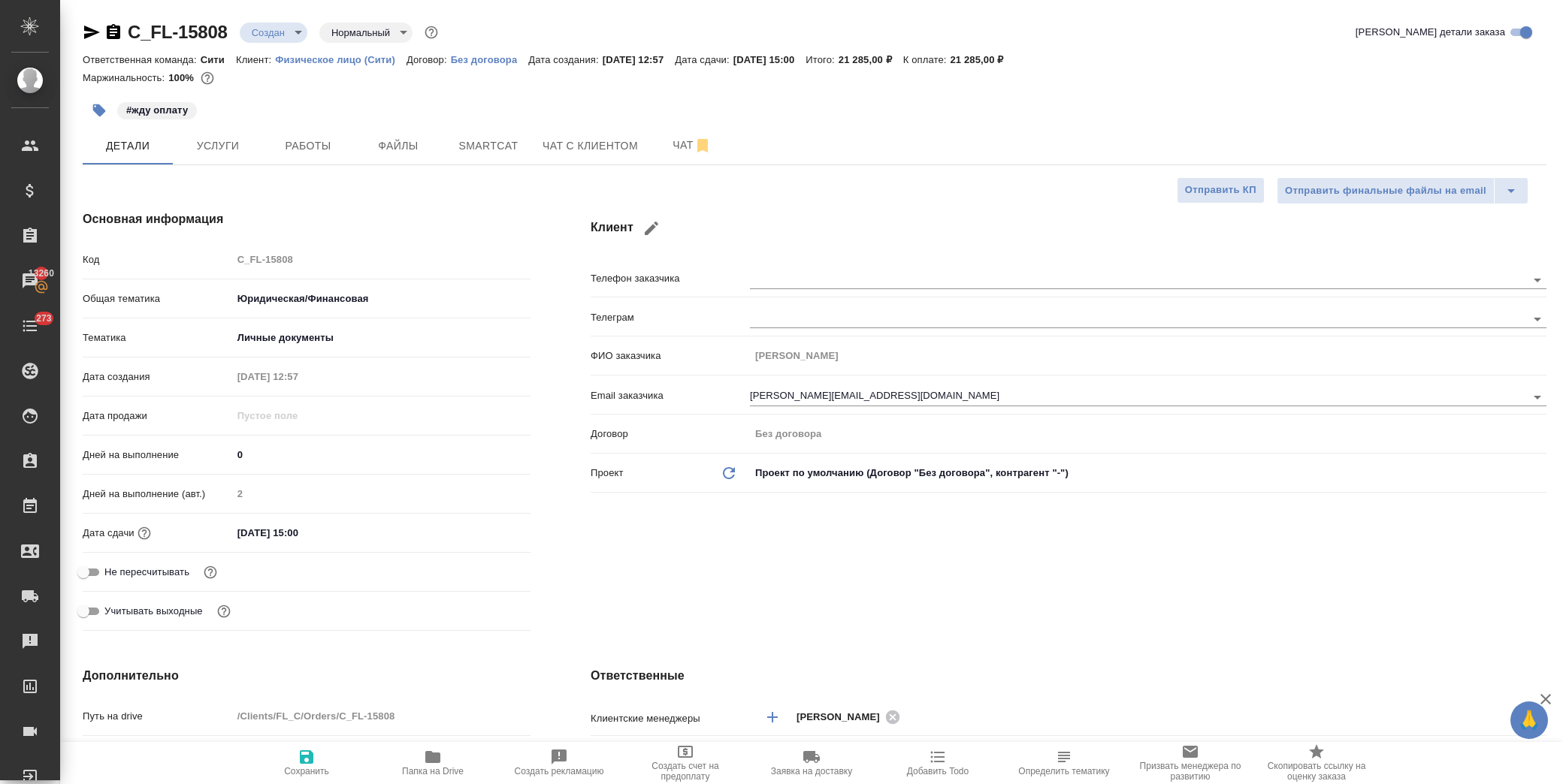
type textarea "x"
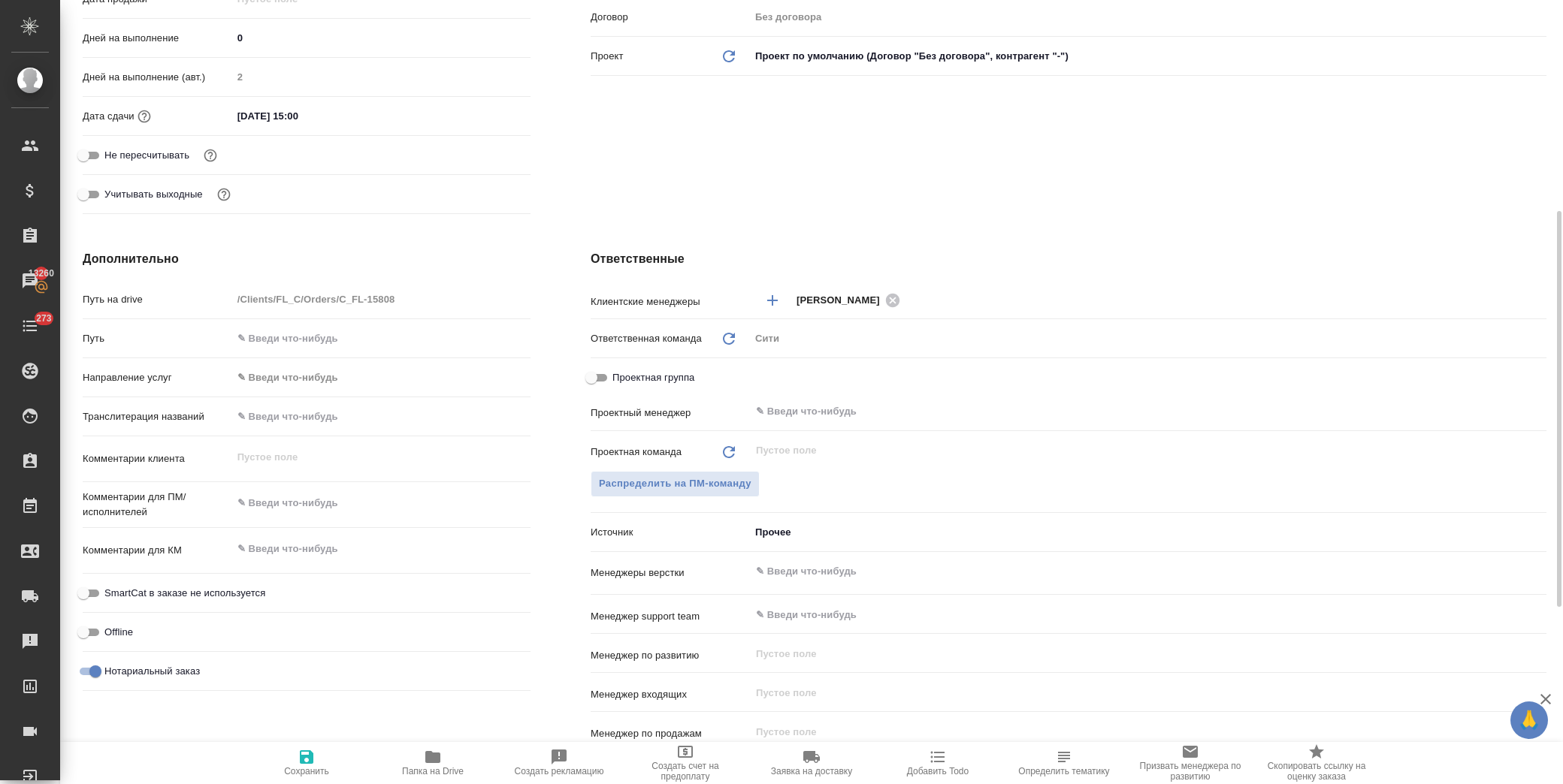
scroll to position [779, 0]
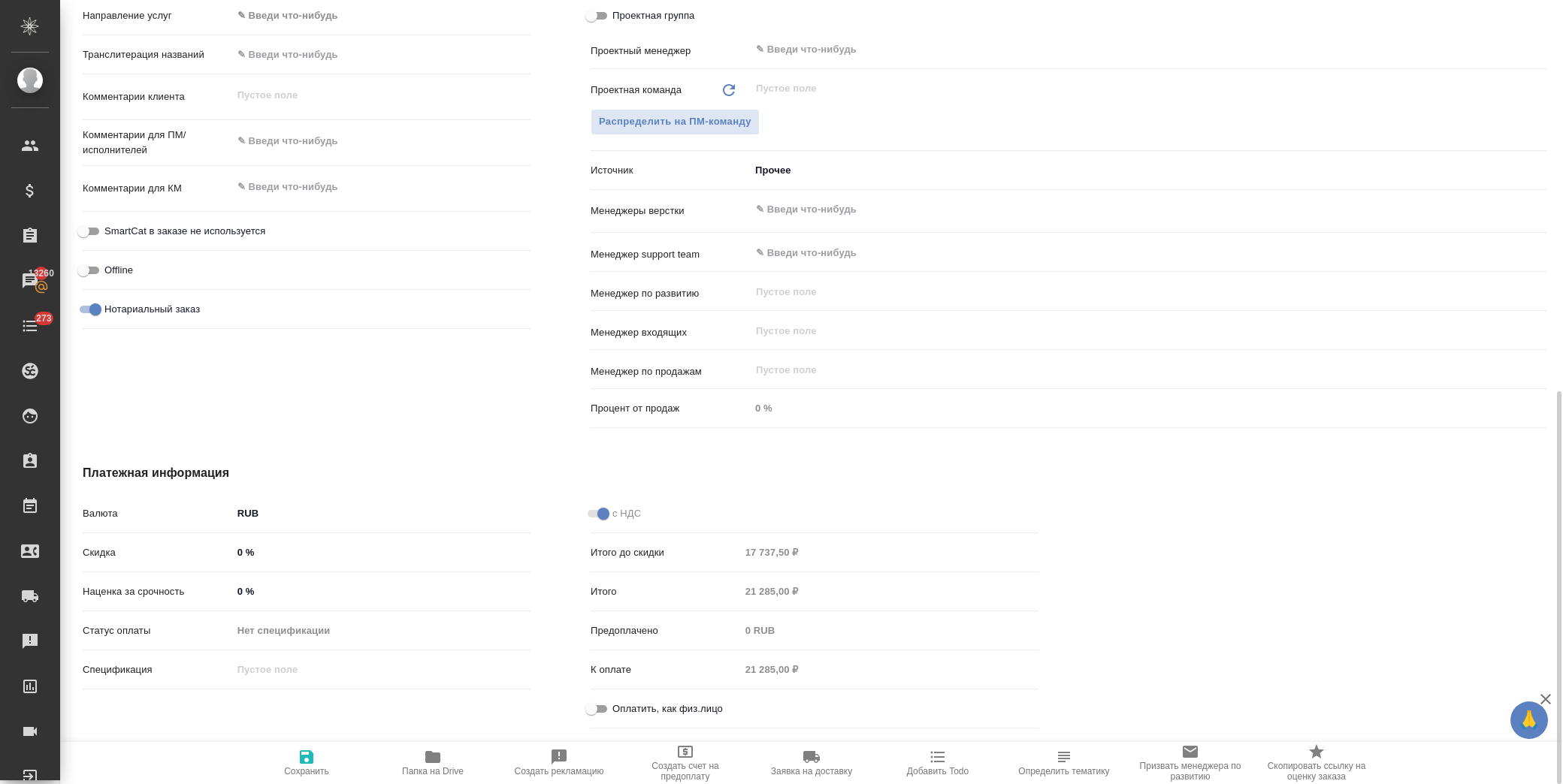
click at [590, 702] on input "Оплатить, как физ.лицо" at bounding box center [592, 709] width 54 height 18
checkbox input "true"
type textarea "x"
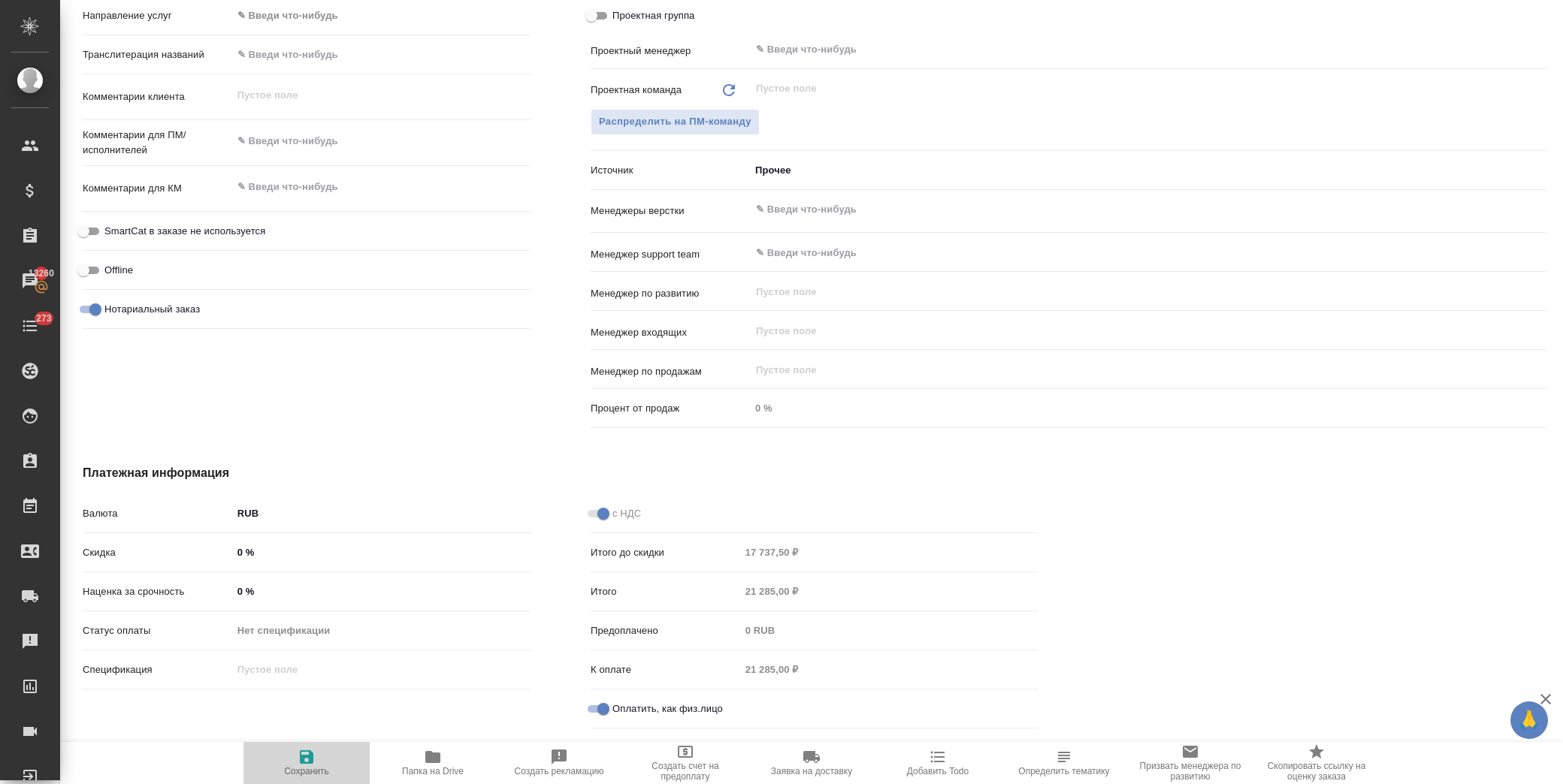
click at [319, 760] on span "Сохранить" at bounding box center [306, 761] width 108 height 28
type textarea "x"
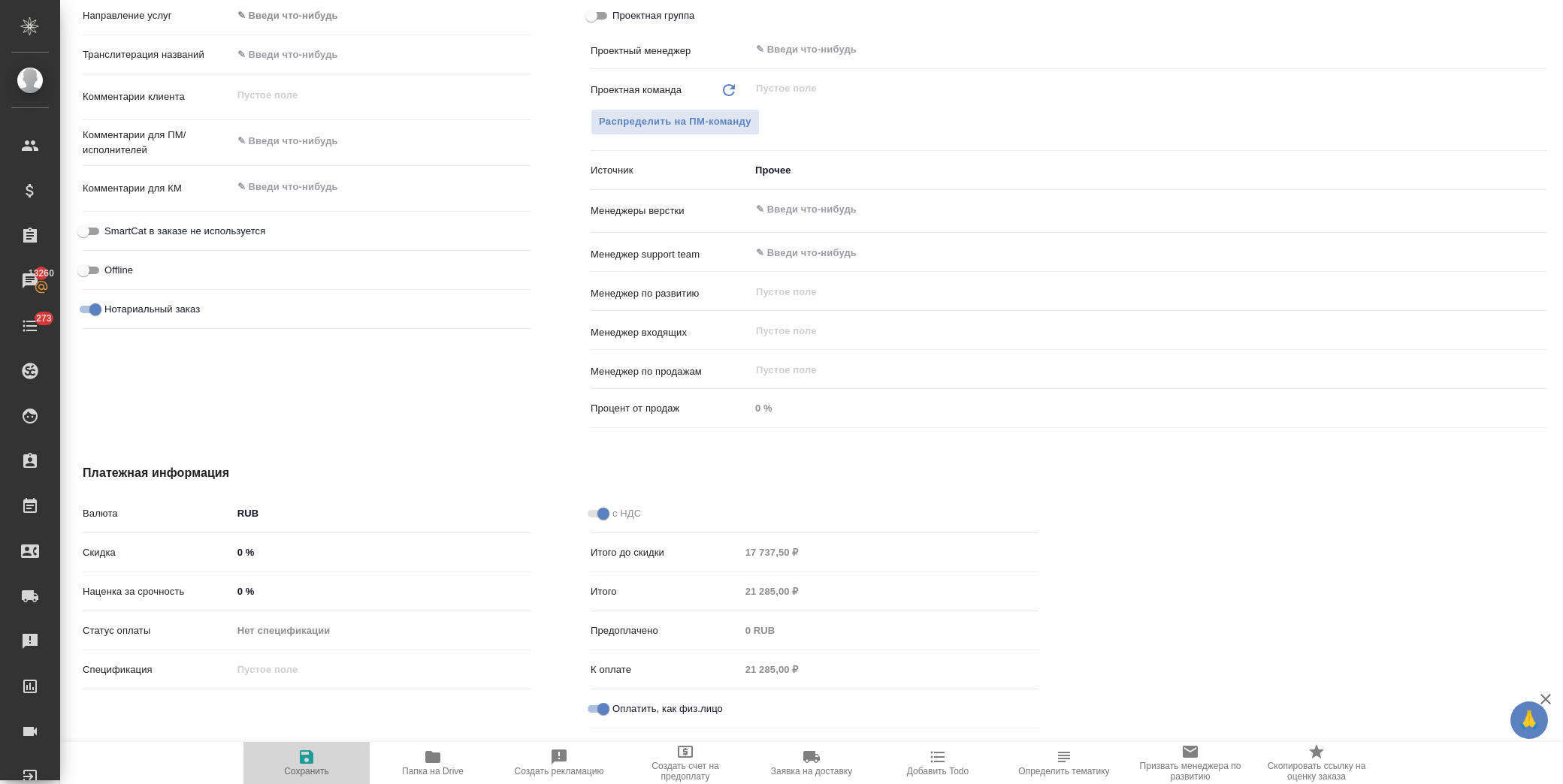
type textarea "x"
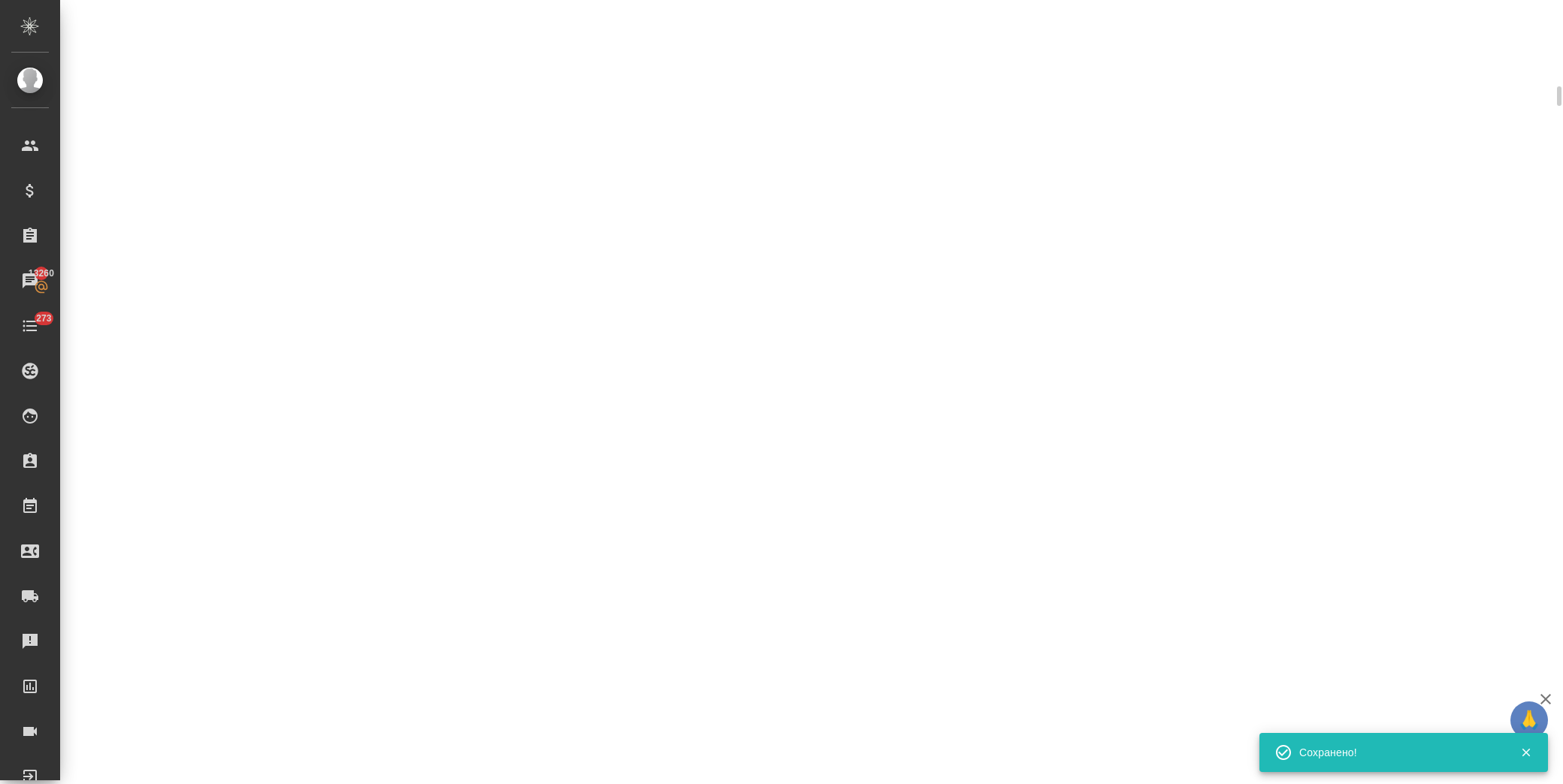
scroll to position [768, 0]
select select "RU"
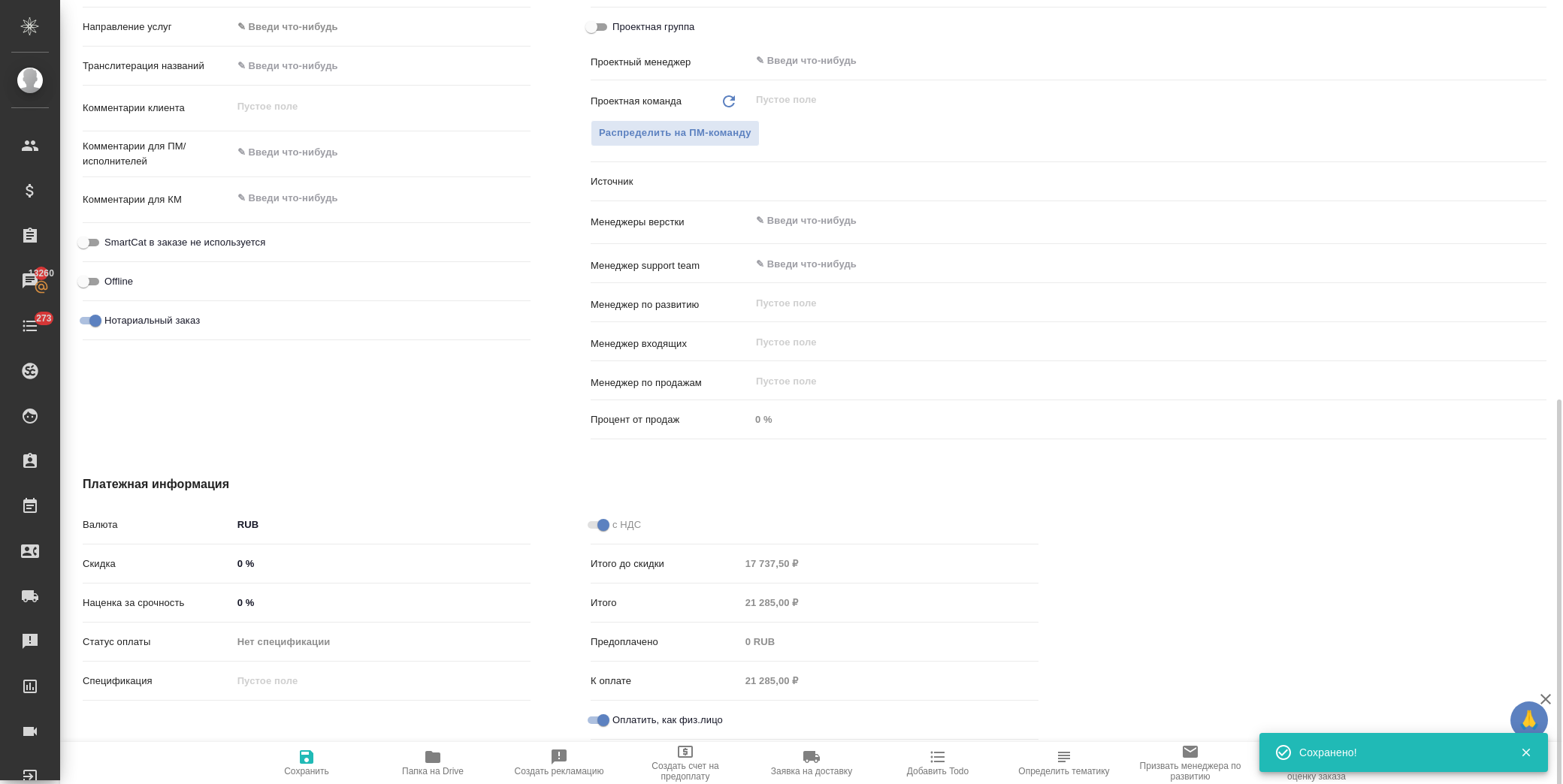
scroll to position [779, 0]
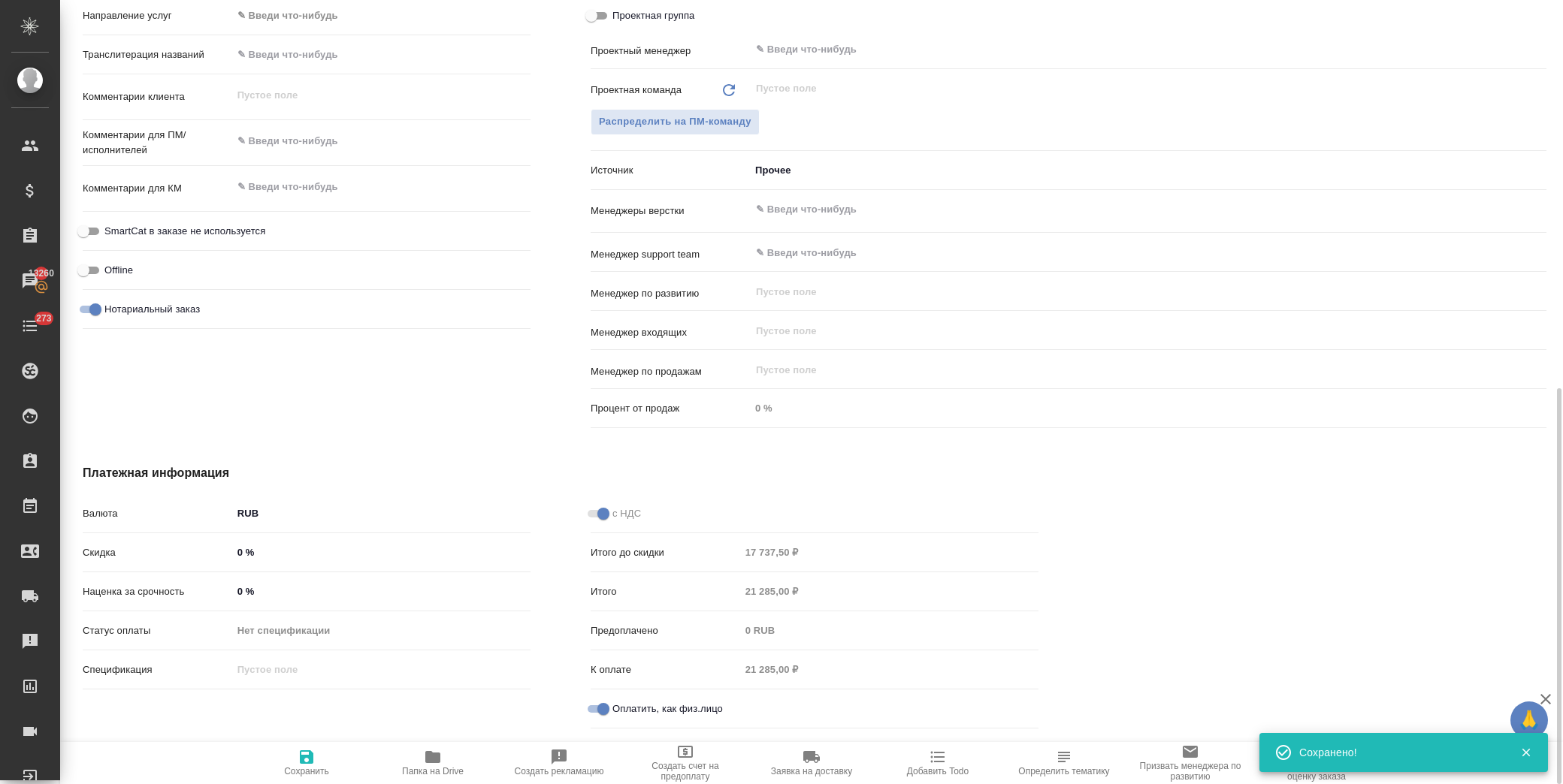
type textarea "x"
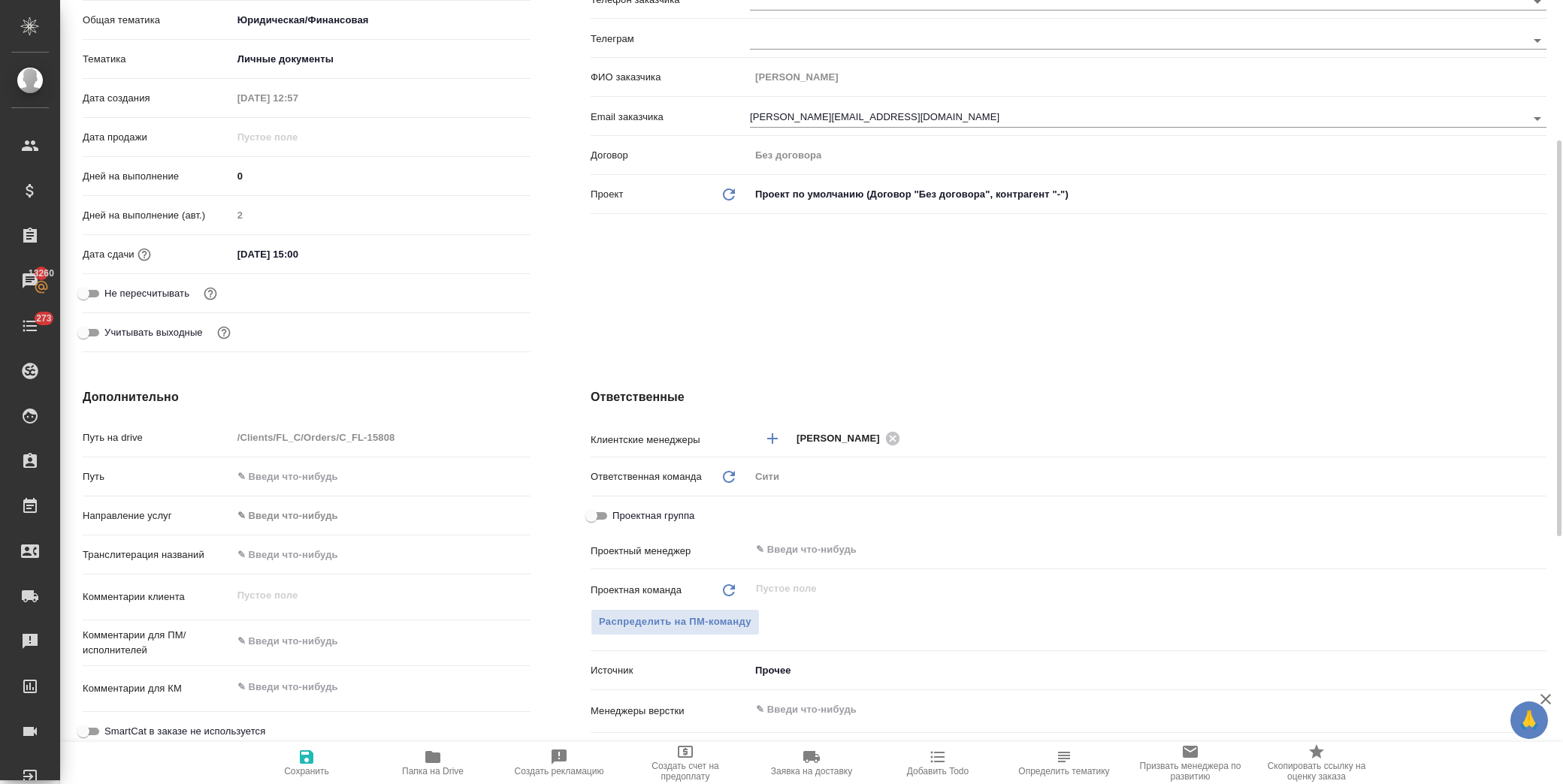
scroll to position [0, 0]
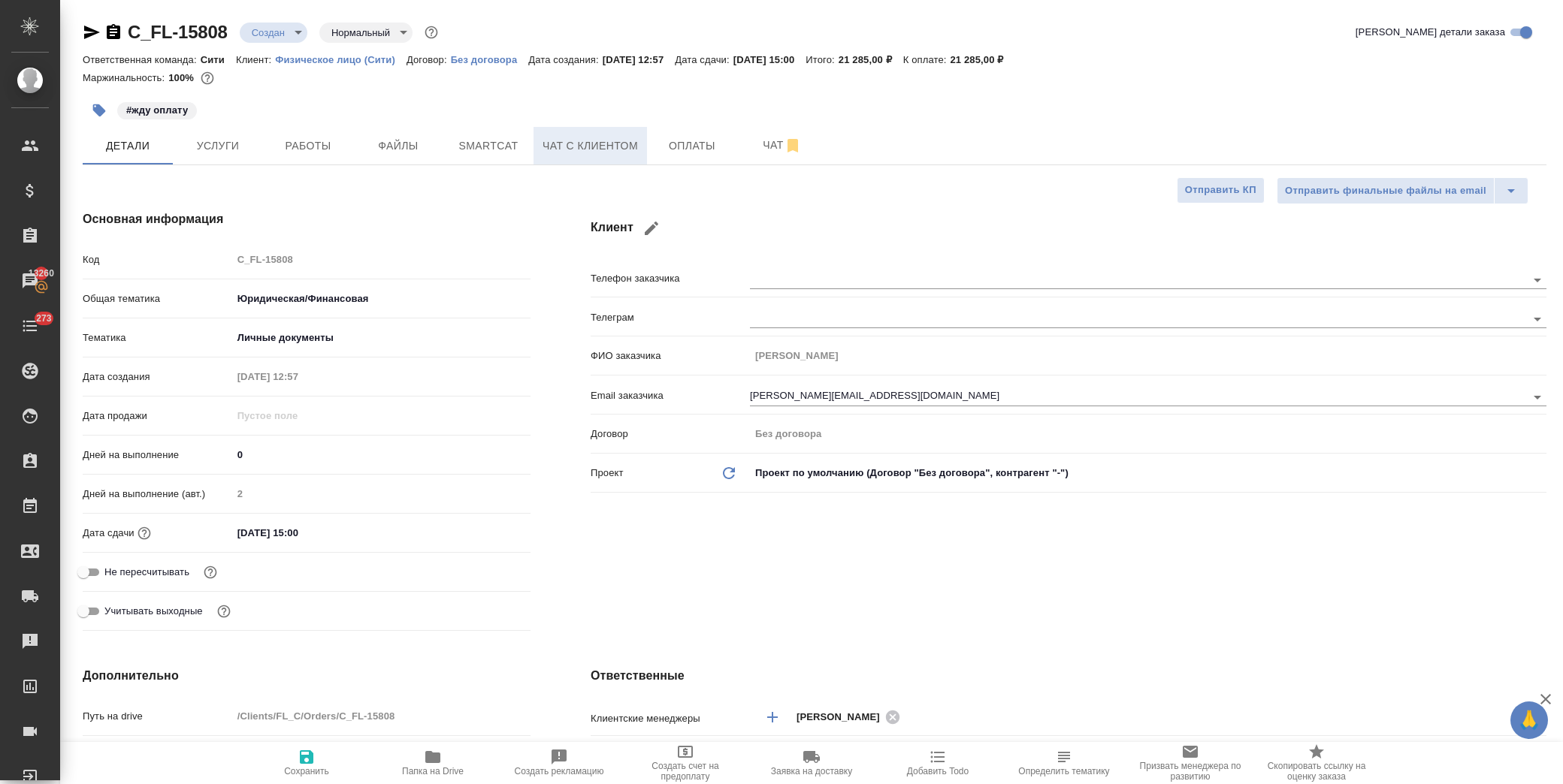
click at [590, 146] on span "Чат с клиентом" at bounding box center [590, 146] width 95 height 19
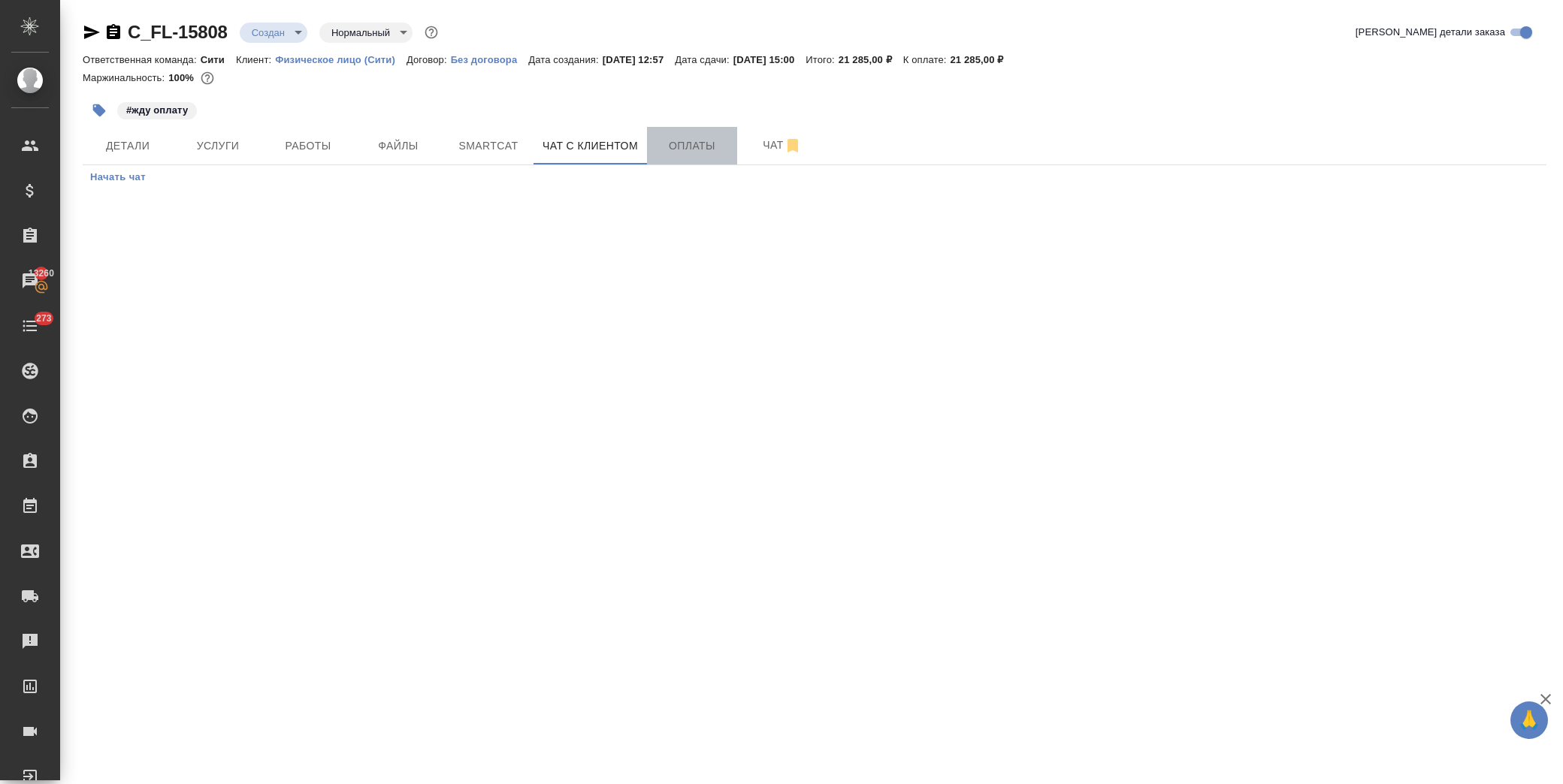
click at [666, 143] on span "Оплаты" at bounding box center [692, 146] width 72 height 19
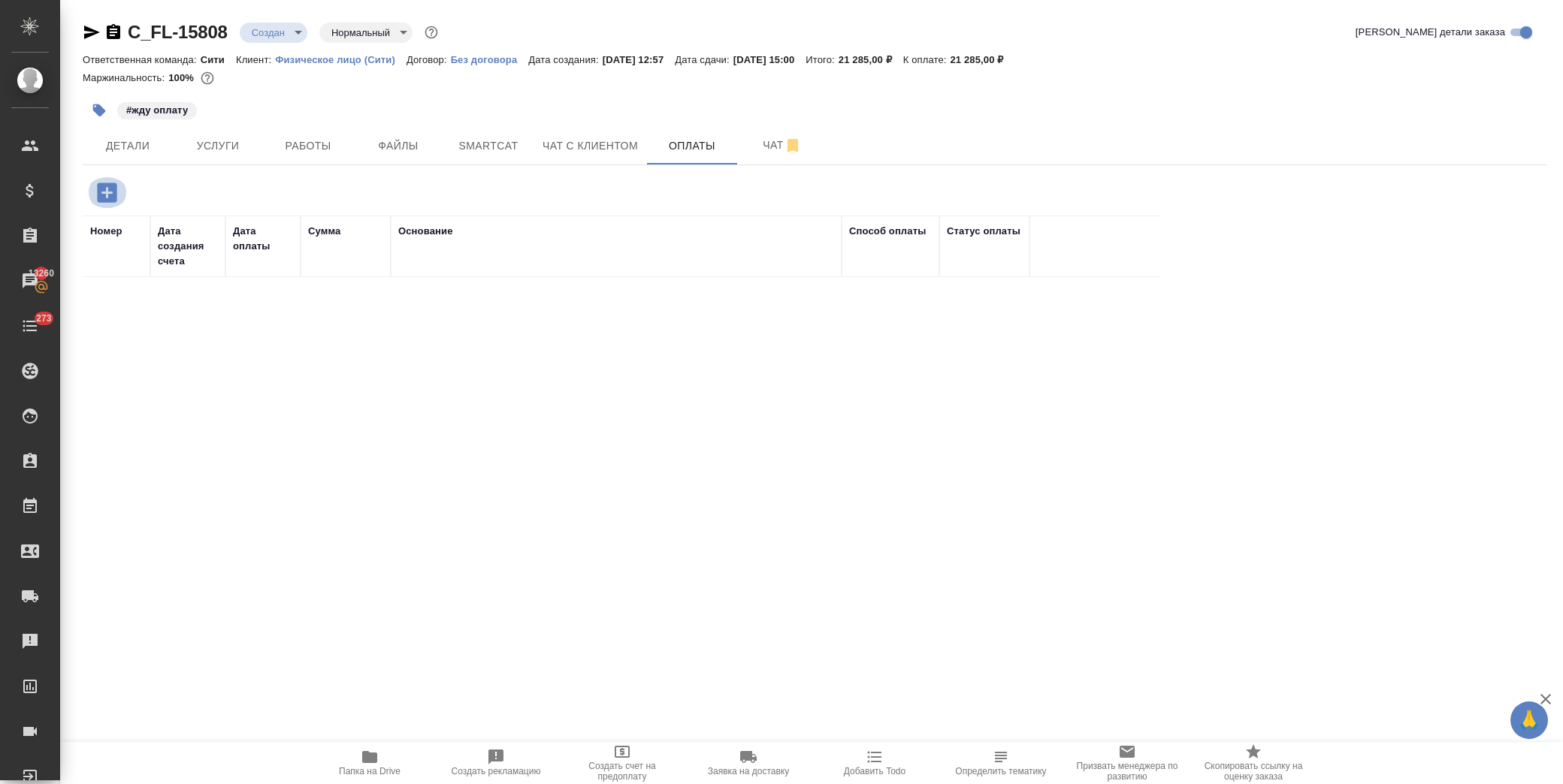
click at [109, 189] on icon "button" at bounding box center [106, 192] width 26 height 26
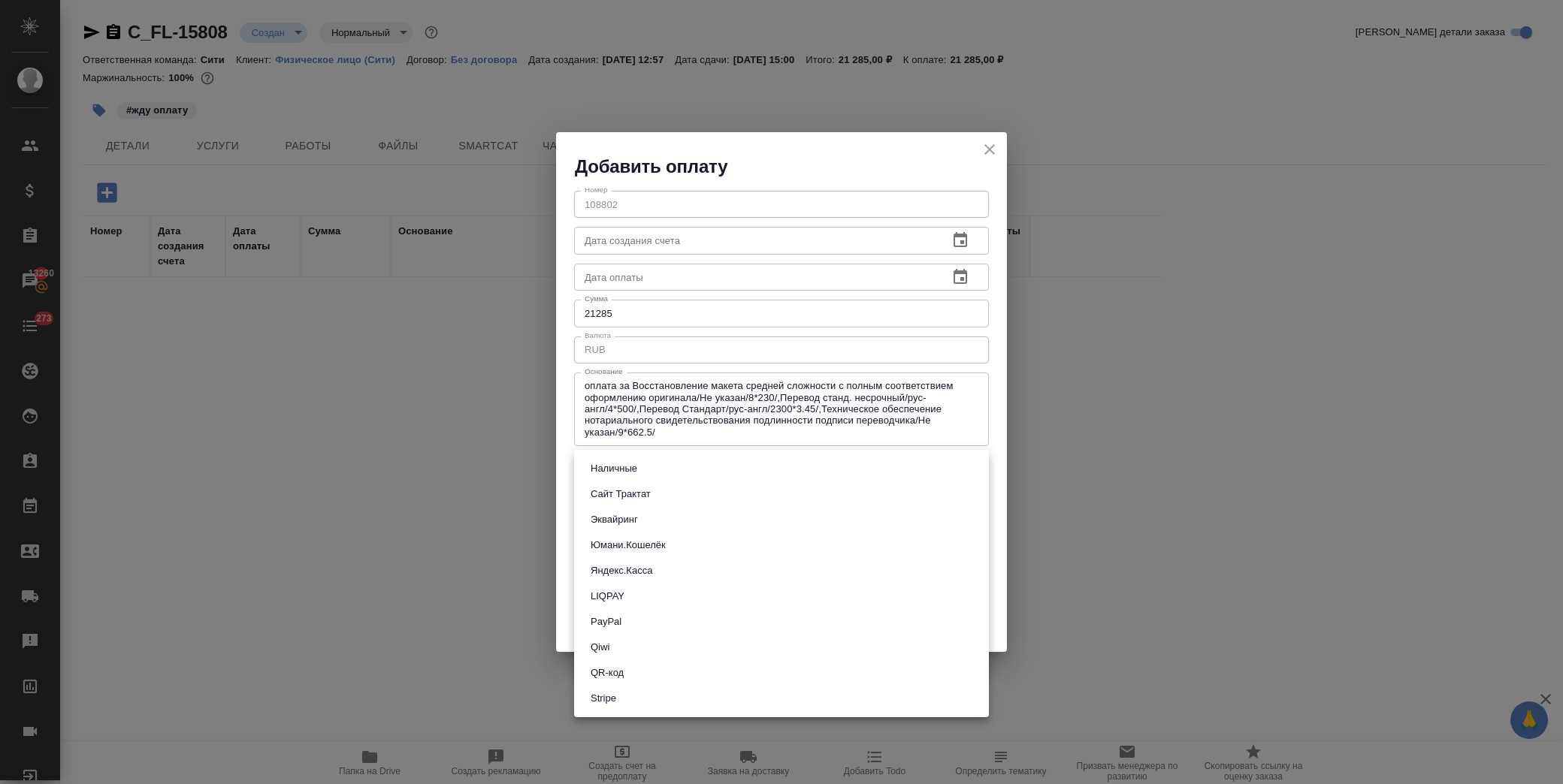
click at [669, 462] on body "🙏 .cls-1 fill:#fff; AWATERA [PERSON_NAME] Спецификации Заказы 13260 Чаты 273 To…" at bounding box center [782, 392] width 1563 height 784
click at [662, 490] on li "Сайт Трактат" at bounding box center [781, 495] width 415 height 25
type input "site-traktat"
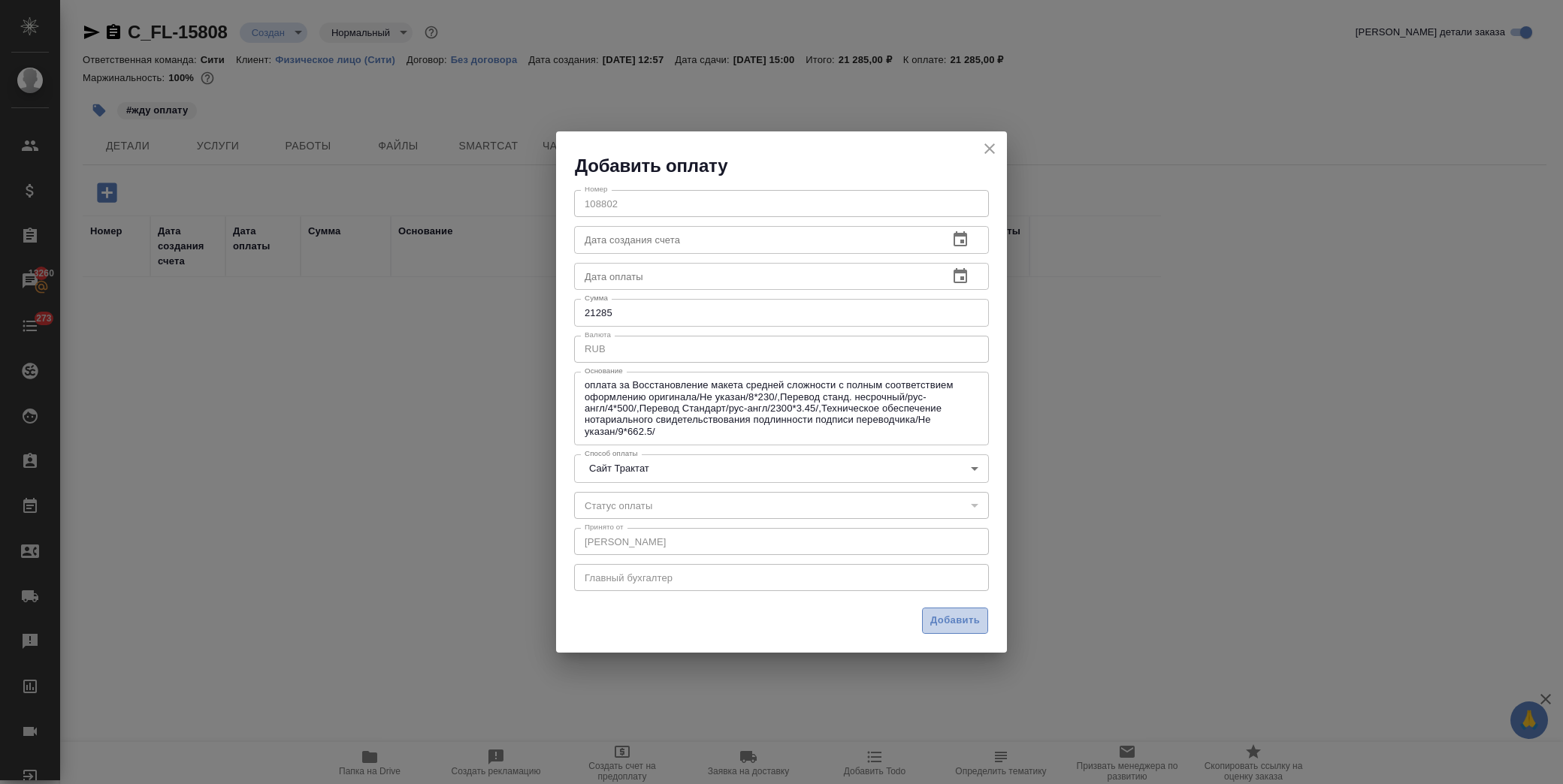
click at [949, 626] on span "Добавить" at bounding box center [955, 621] width 50 height 17
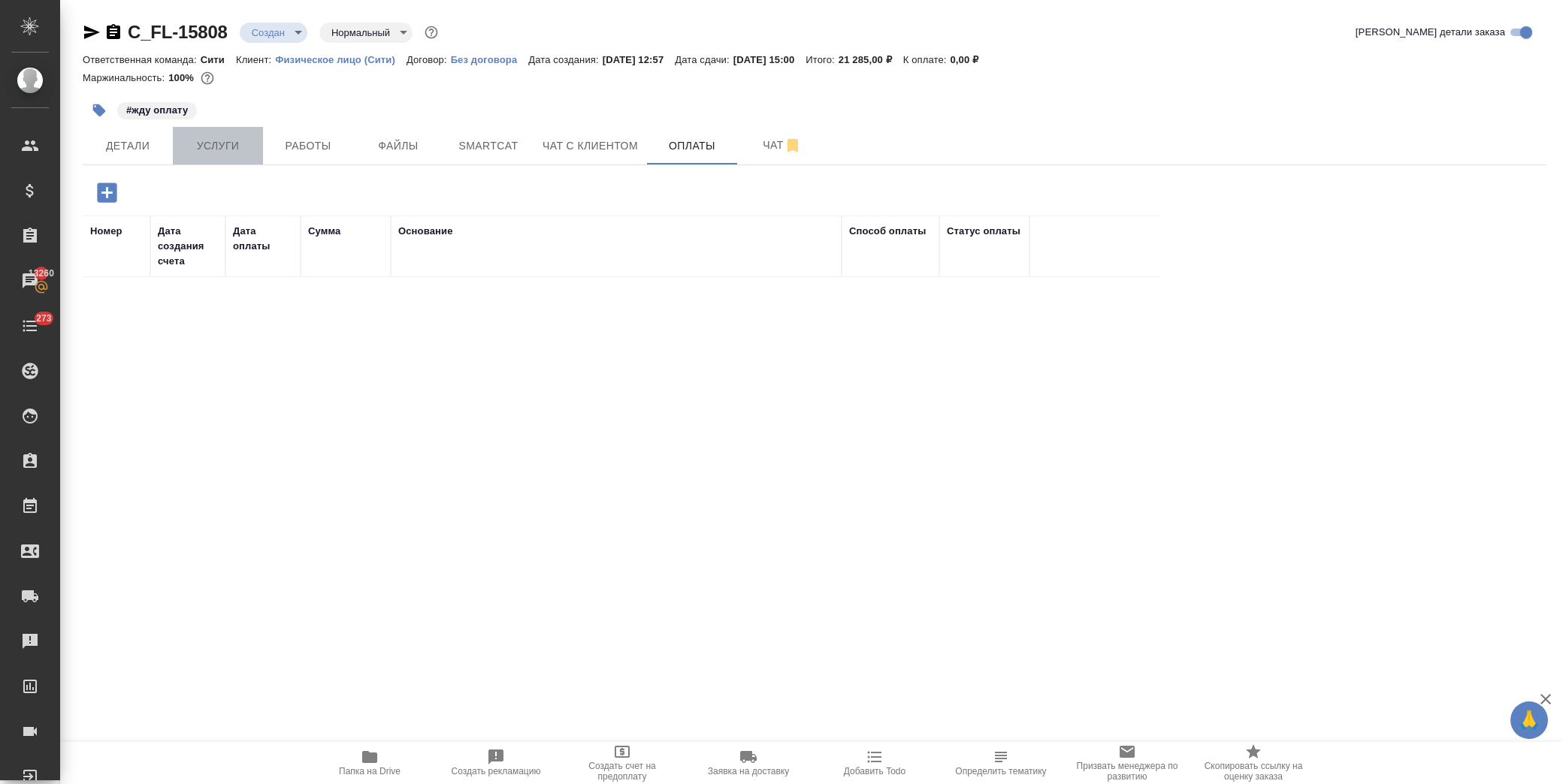
click at [233, 147] on span "Услуги" at bounding box center [217, 146] width 72 height 19
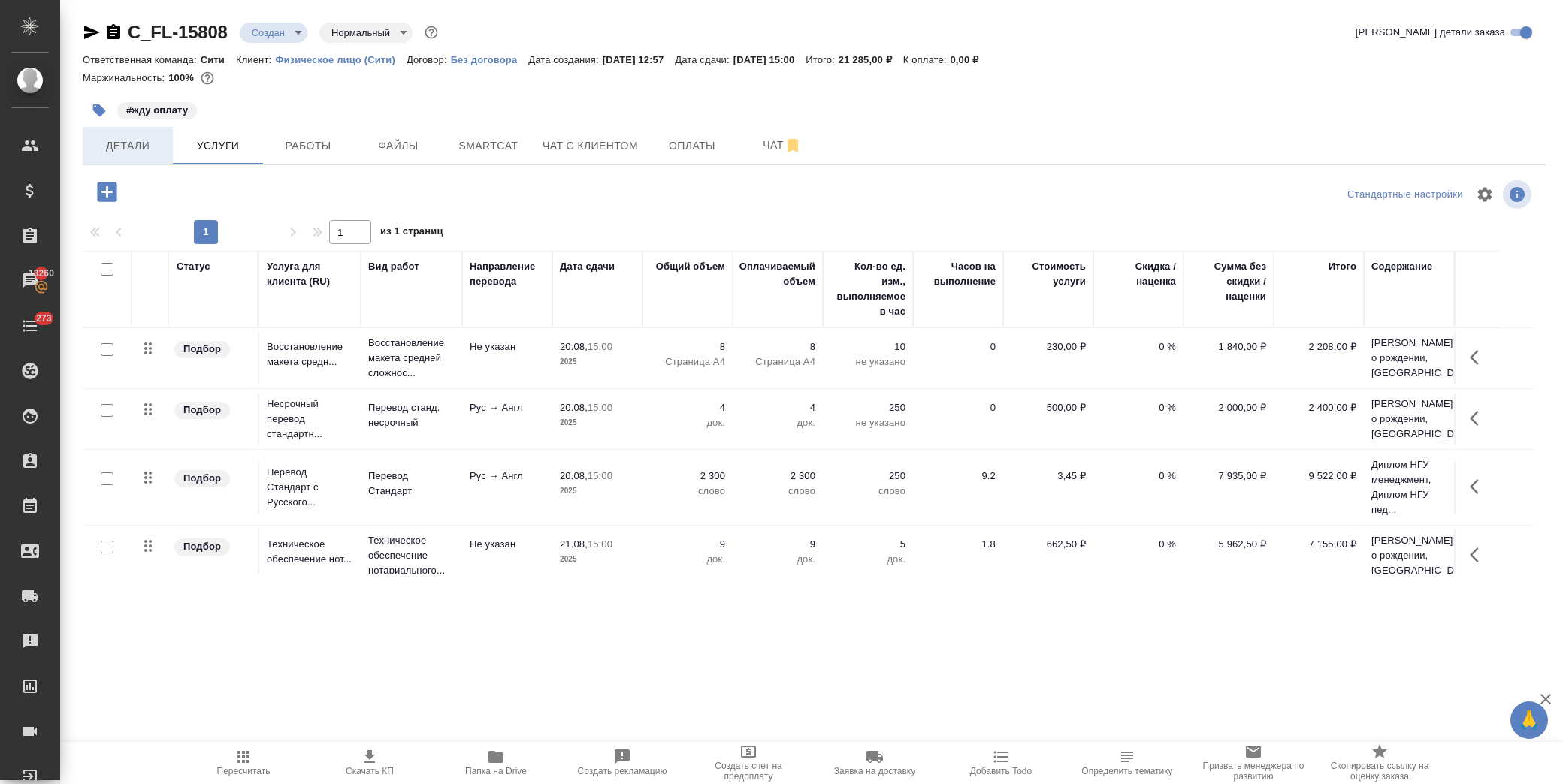
click at [148, 145] on span "Детали" at bounding box center [127, 146] width 72 height 19
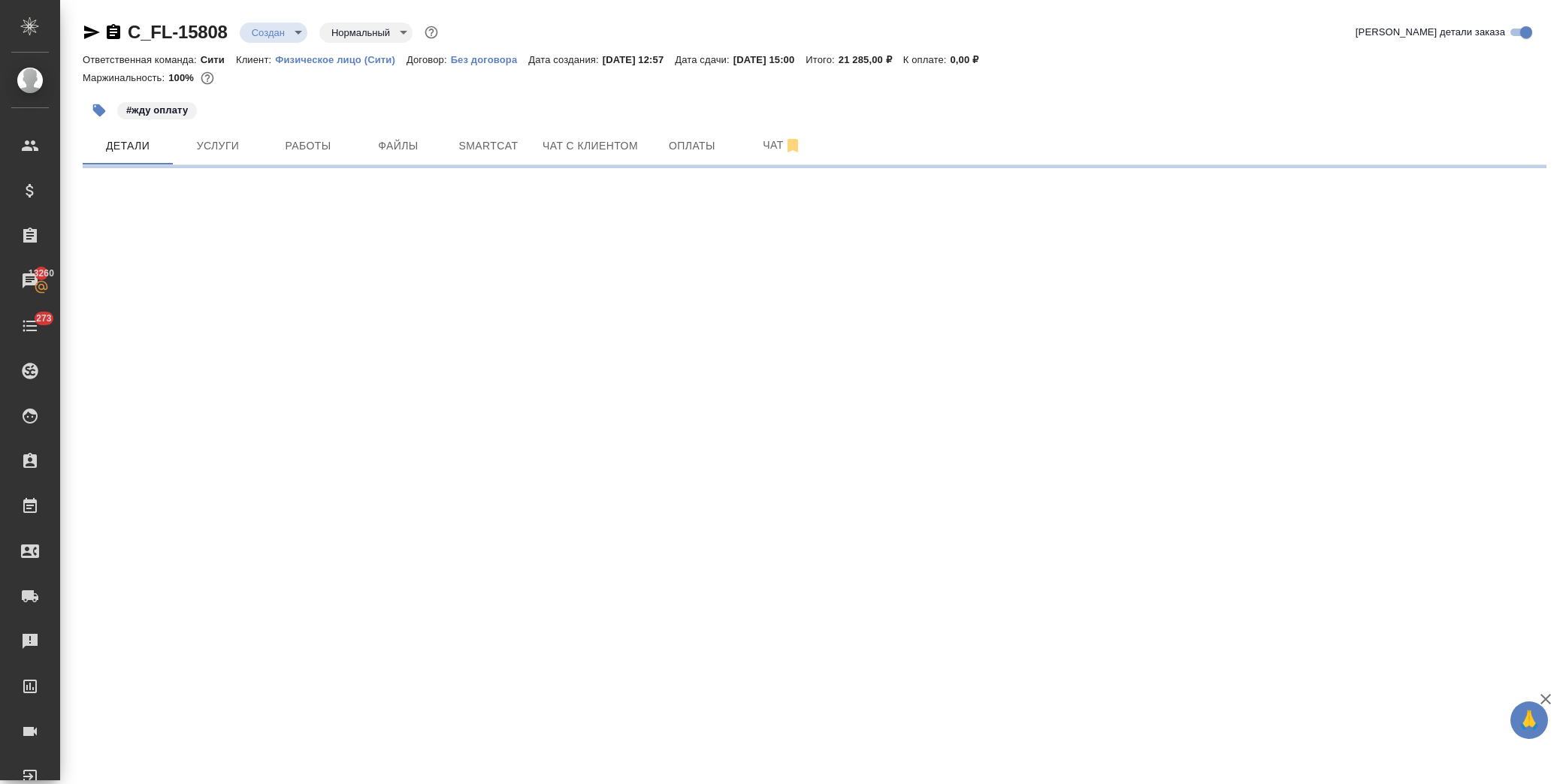
select select "RU"
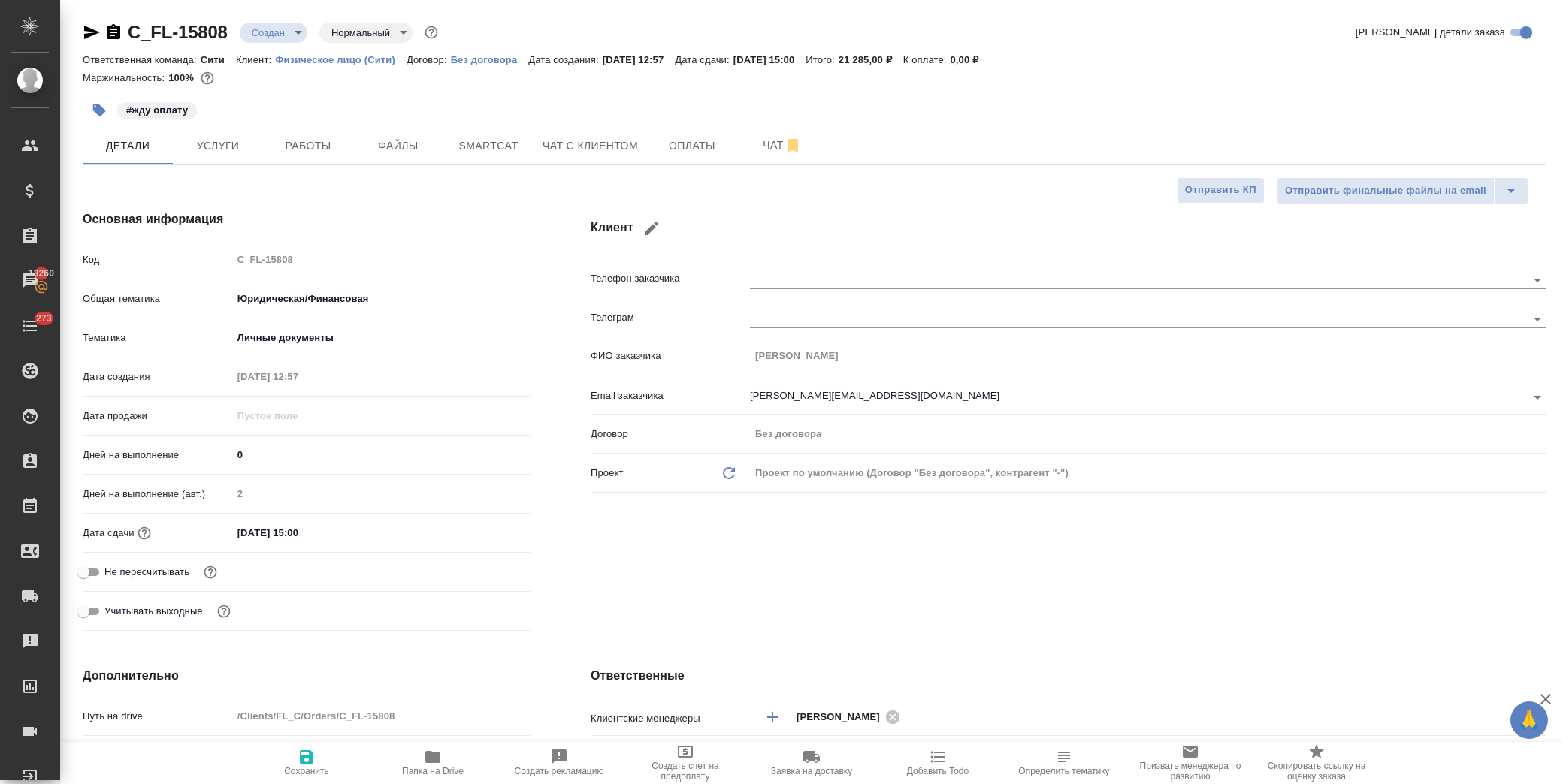
type textarea "x"
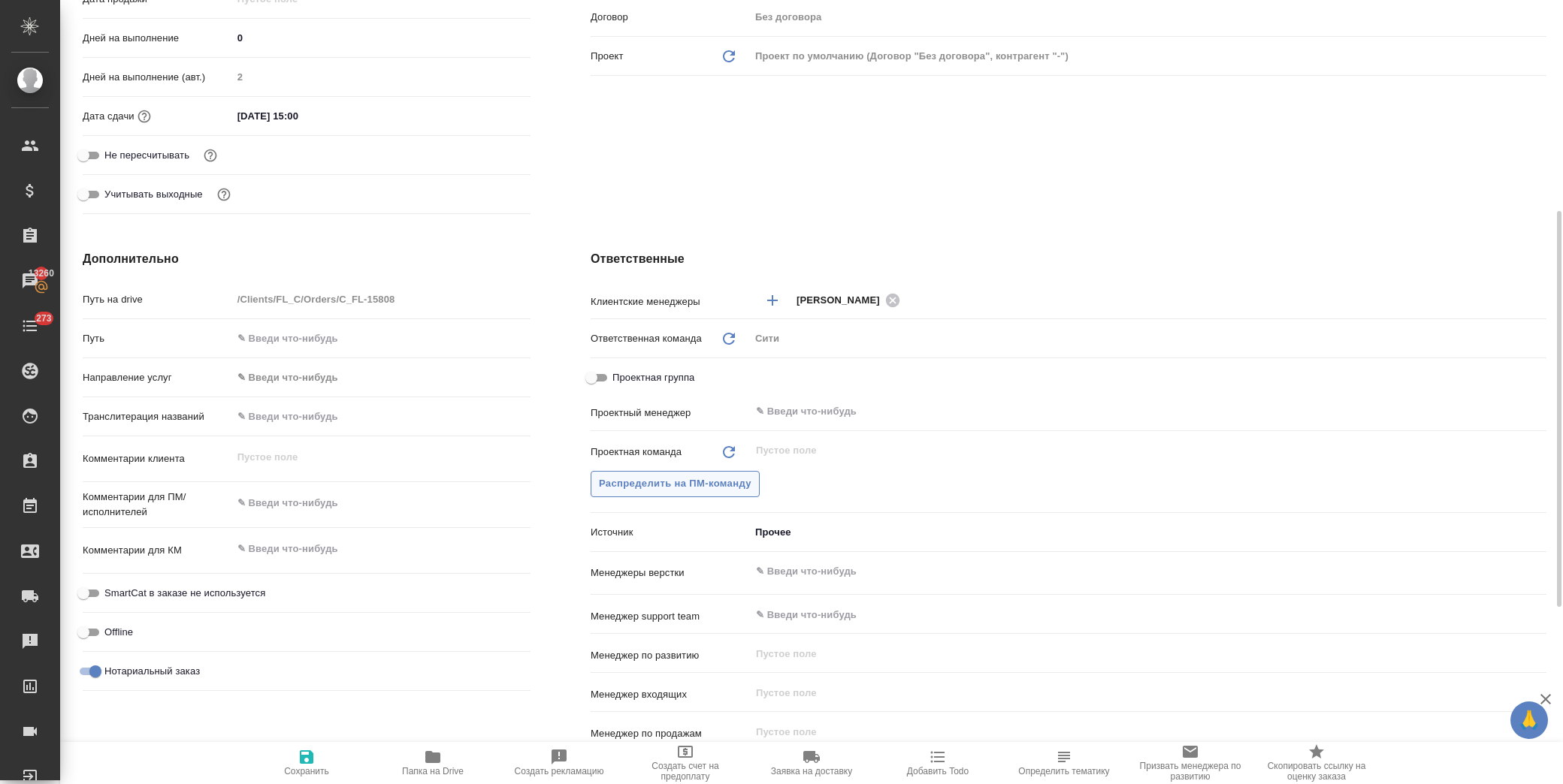
click at [665, 490] on span "Распределить на ПМ-команду" at bounding box center [675, 484] width 152 height 17
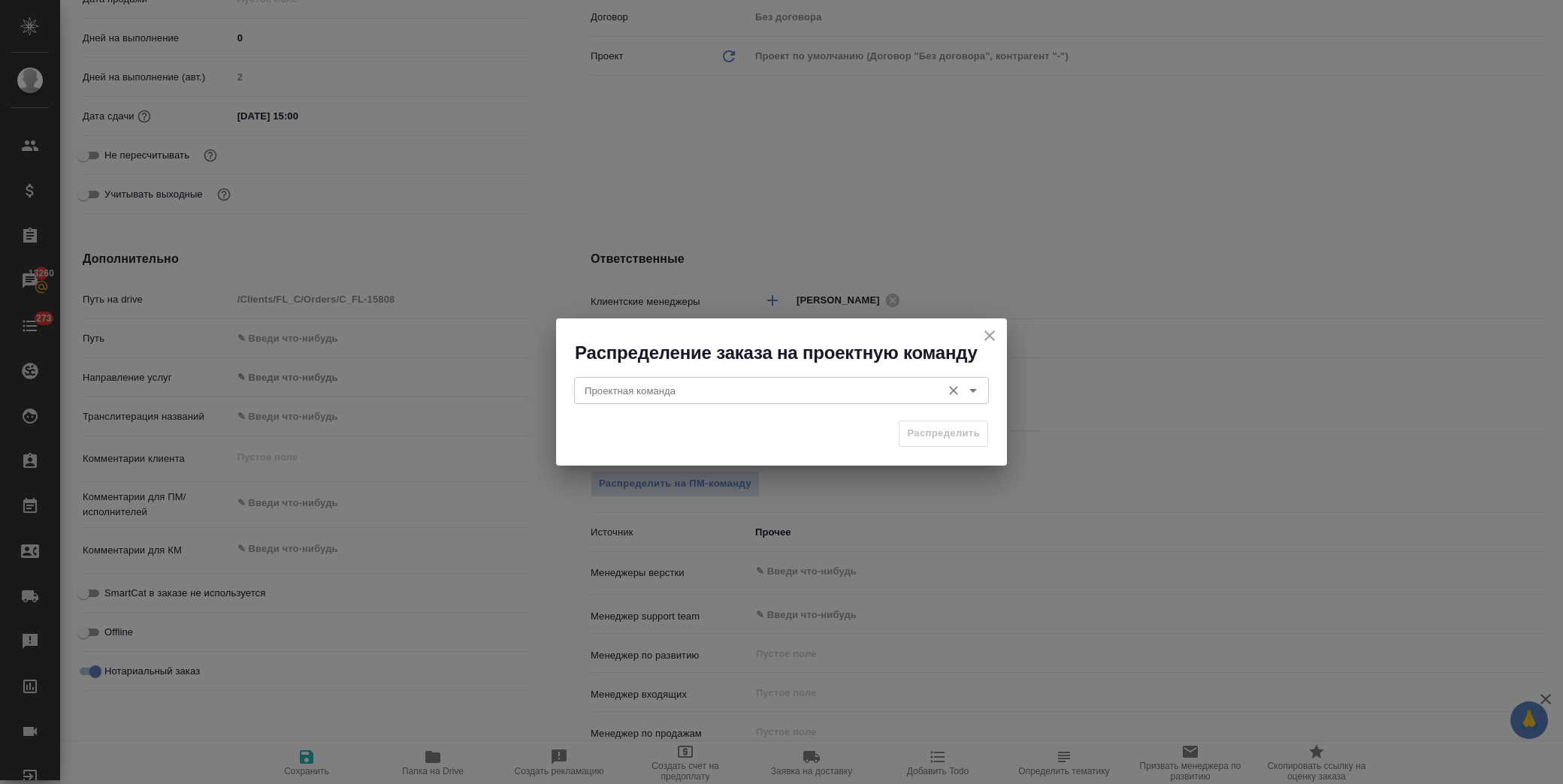
click at [676, 386] on input "Проектная команда" at bounding box center [755, 390] width 355 height 18
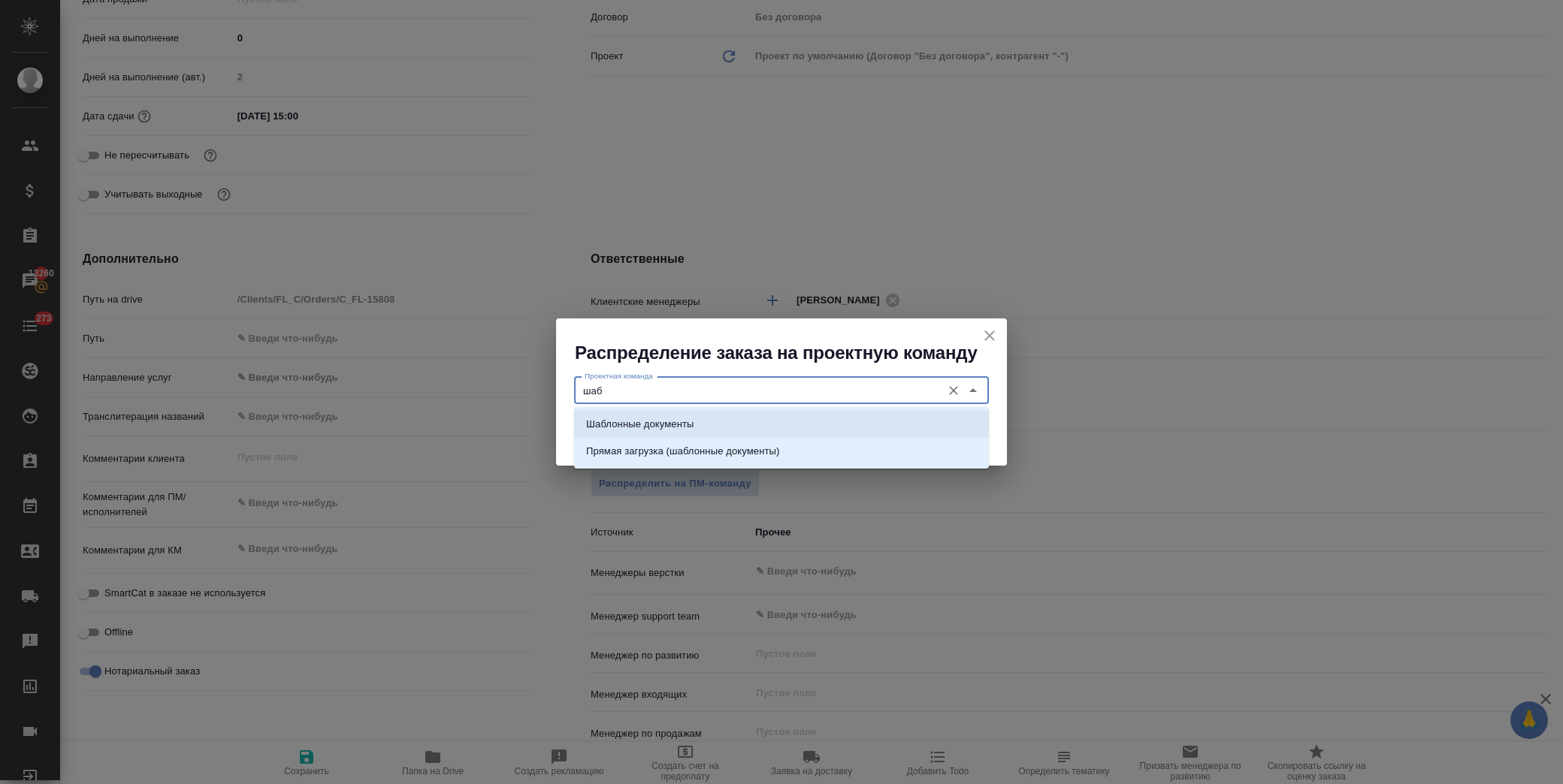
click at [683, 422] on p "Шаблонные документы" at bounding box center [640, 424] width 107 height 15
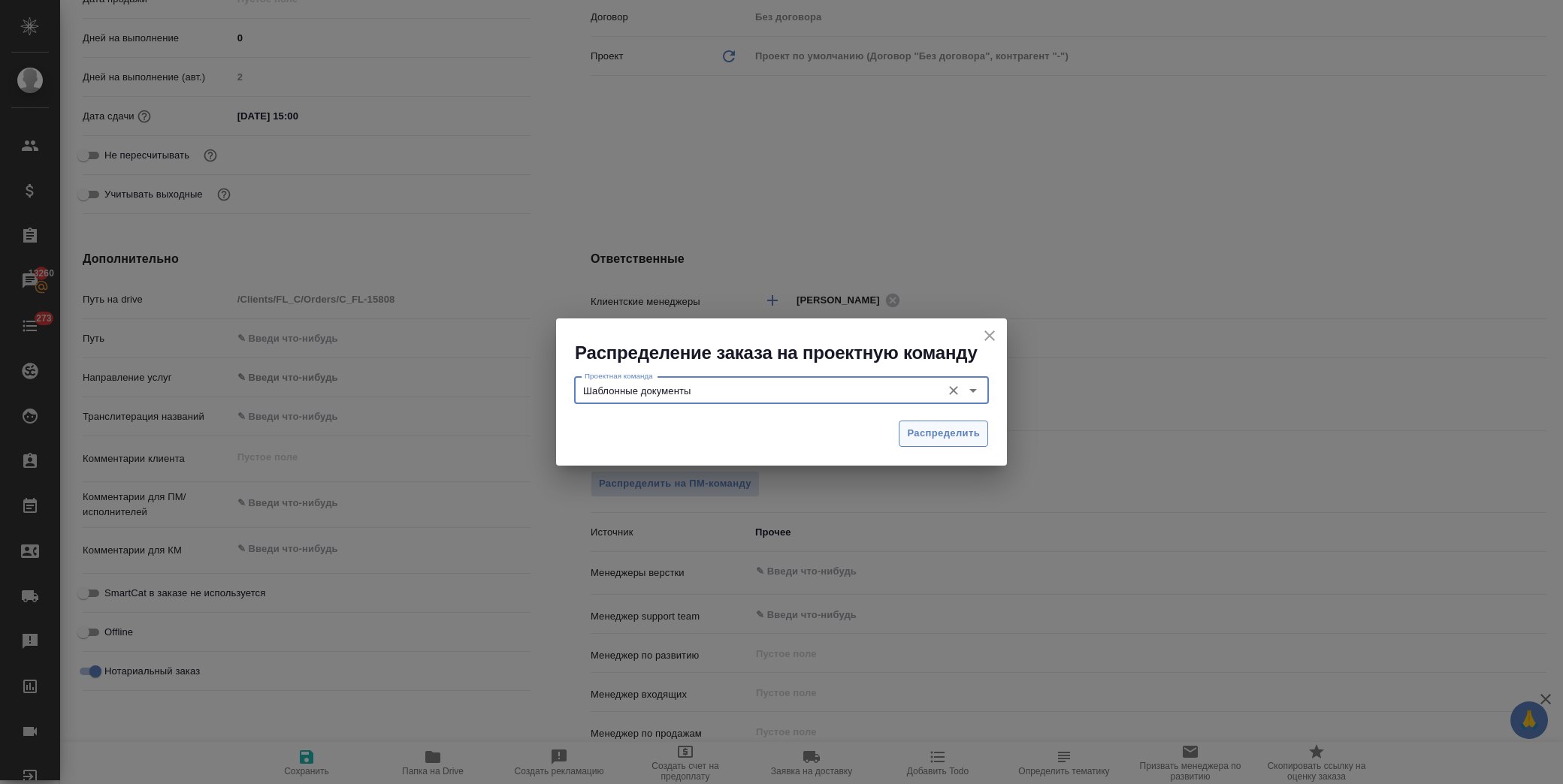
type input "Шаблонные документы"
click at [965, 428] on span "Распределить" at bounding box center [943, 433] width 73 height 17
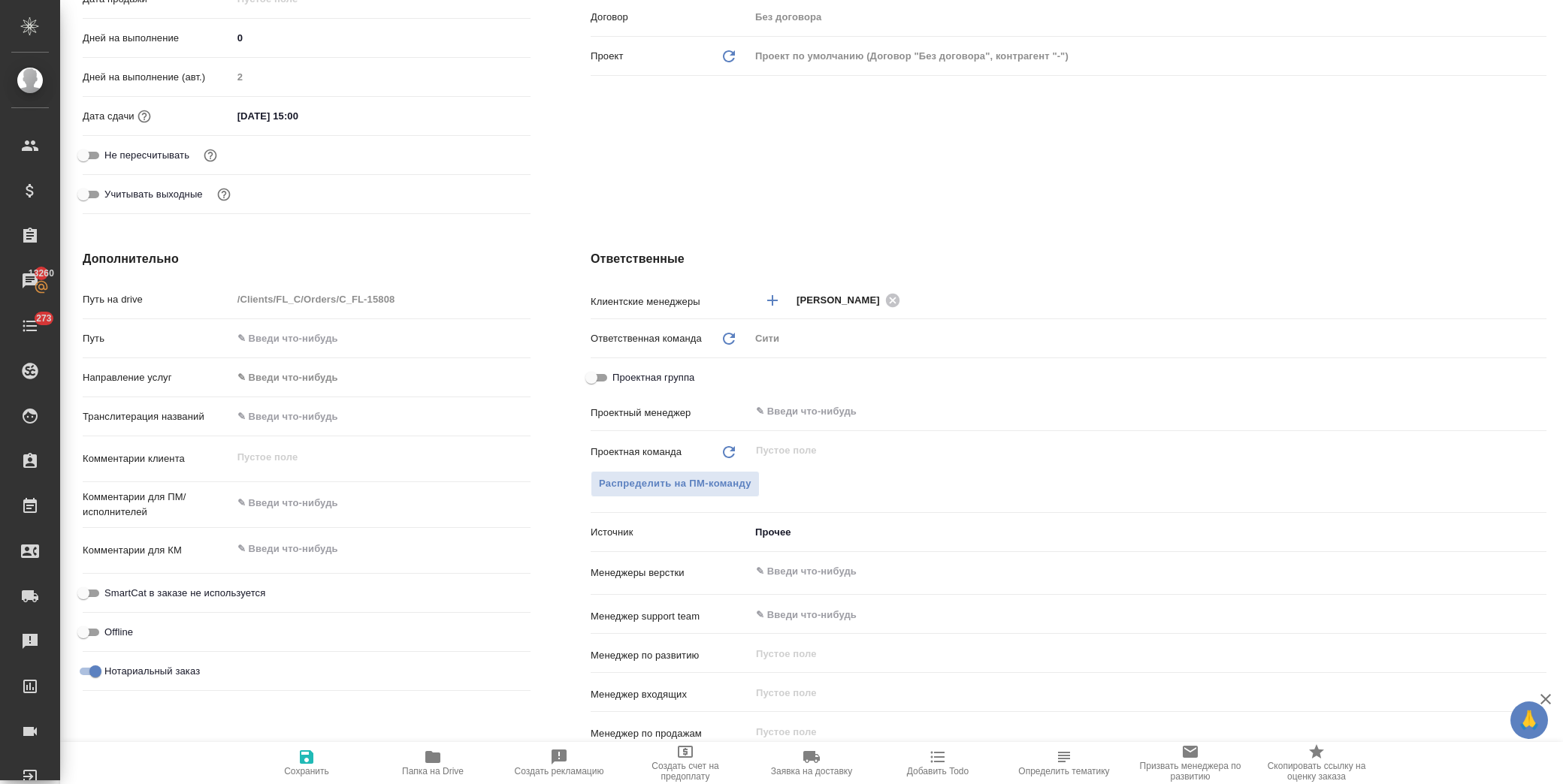
type textarea "x"
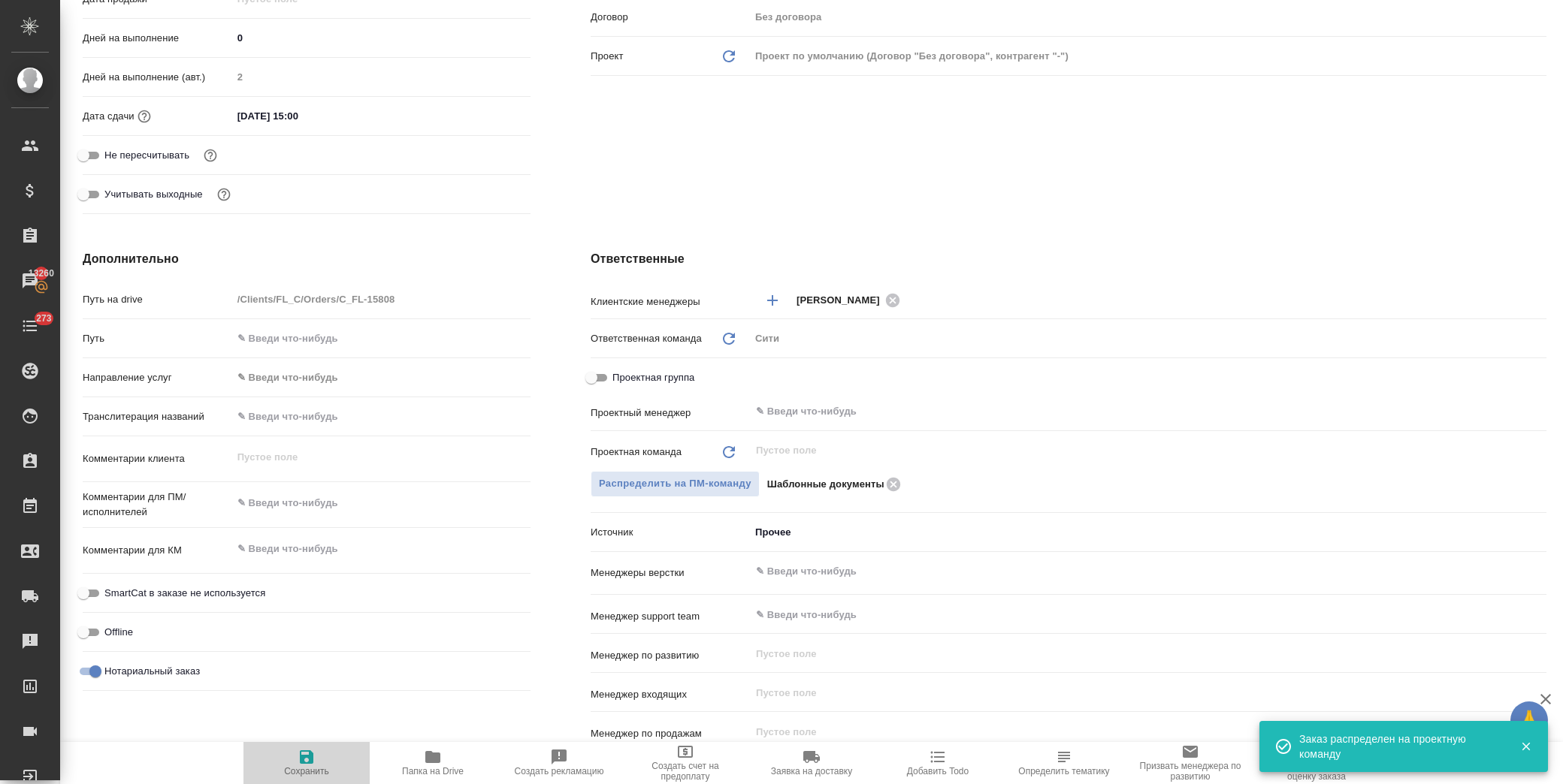
click at [306, 764] on icon "button" at bounding box center [306, 757] width 14 height 14
type textarea "x"
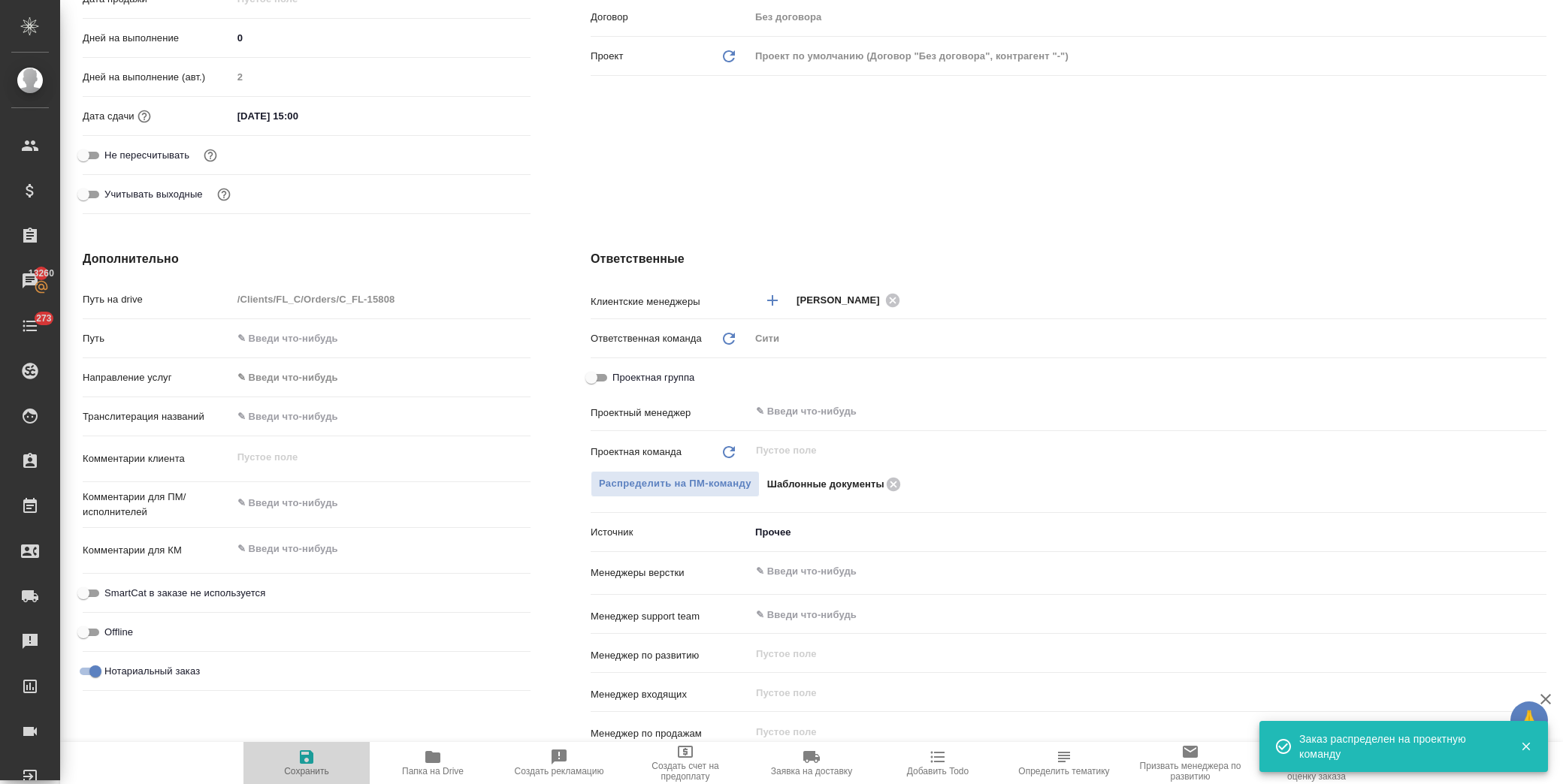
type textarea "x"
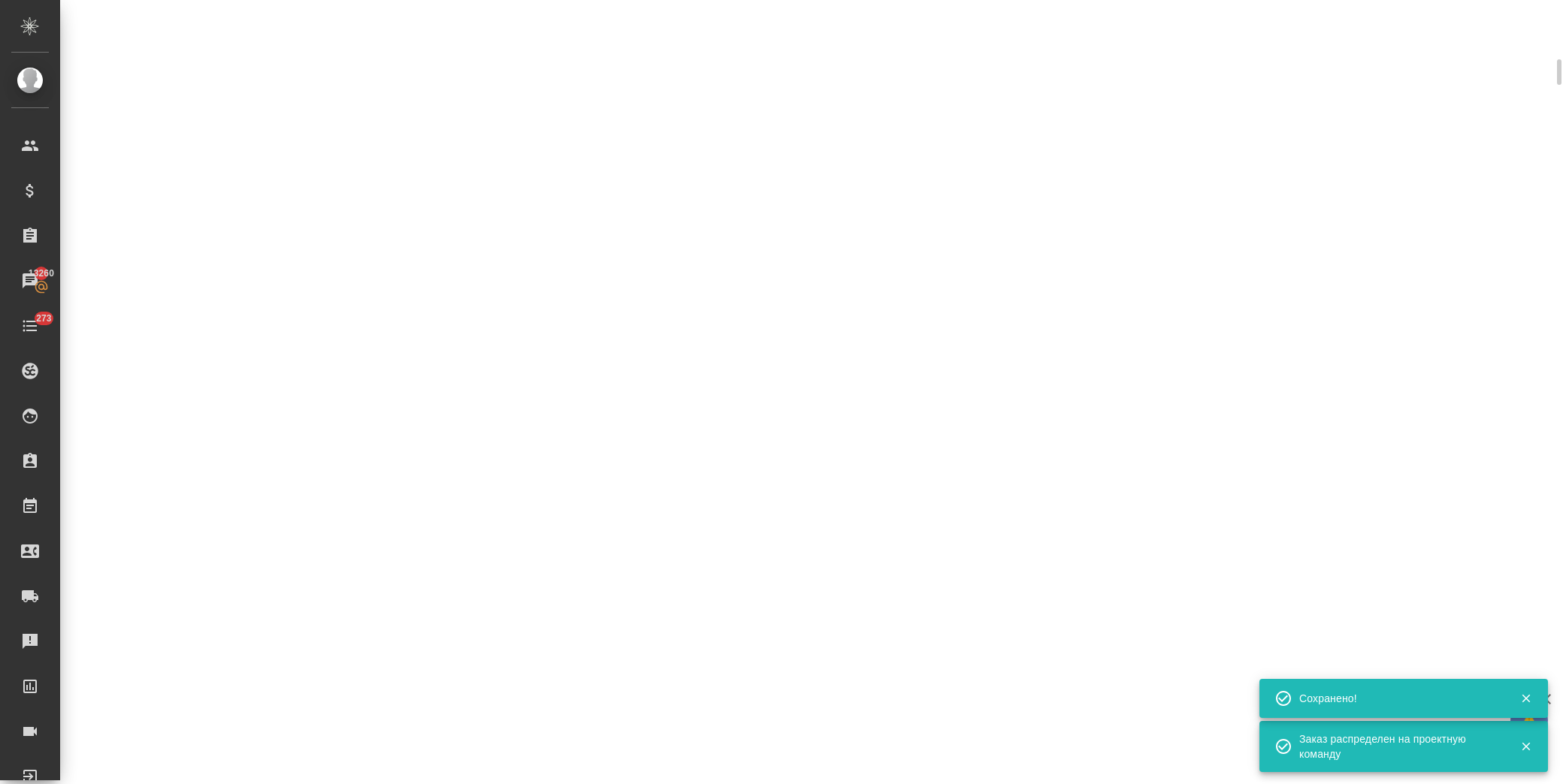
scroll to position [406, 0]
select select "RU"
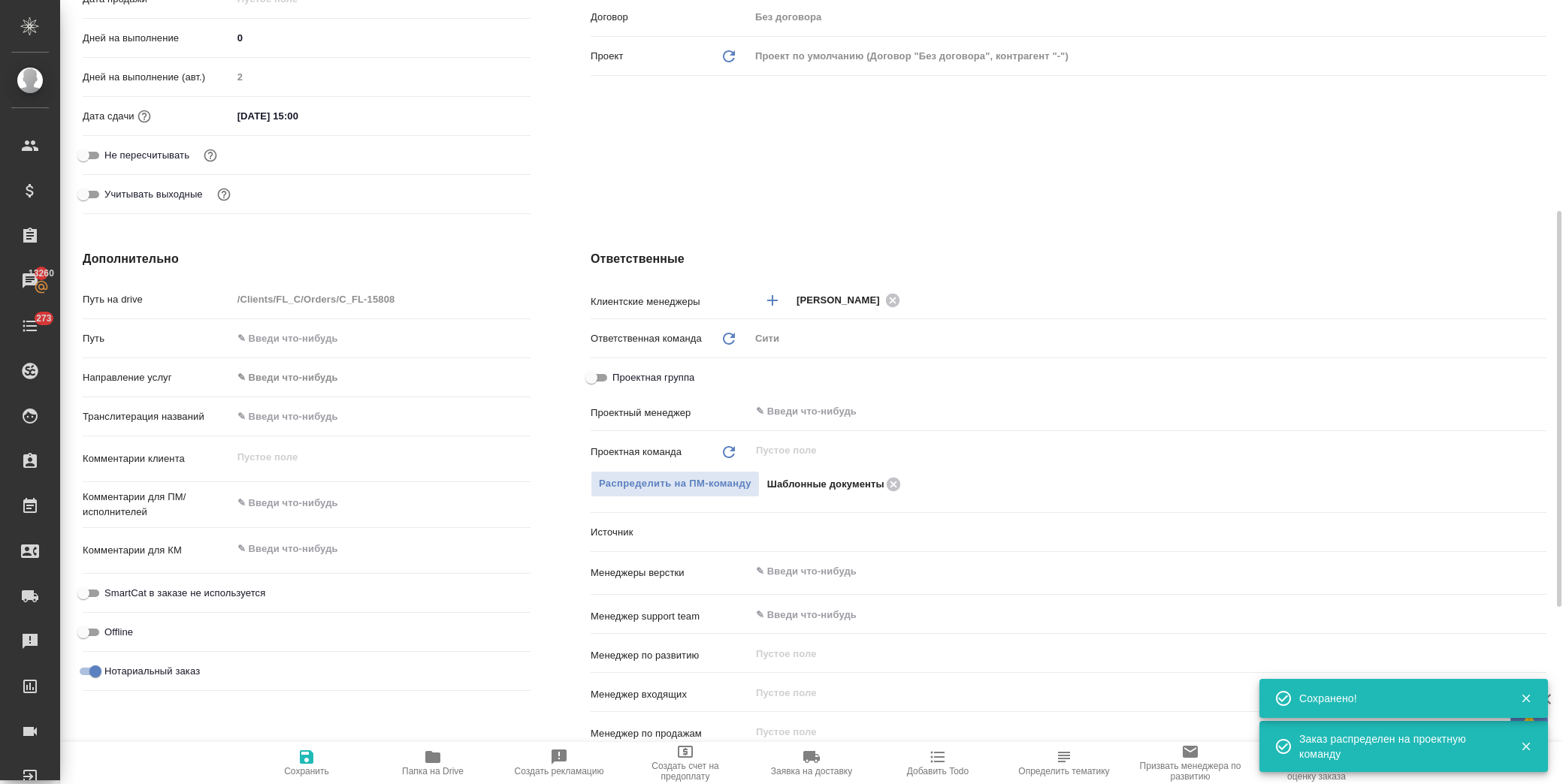
type textarea "x"
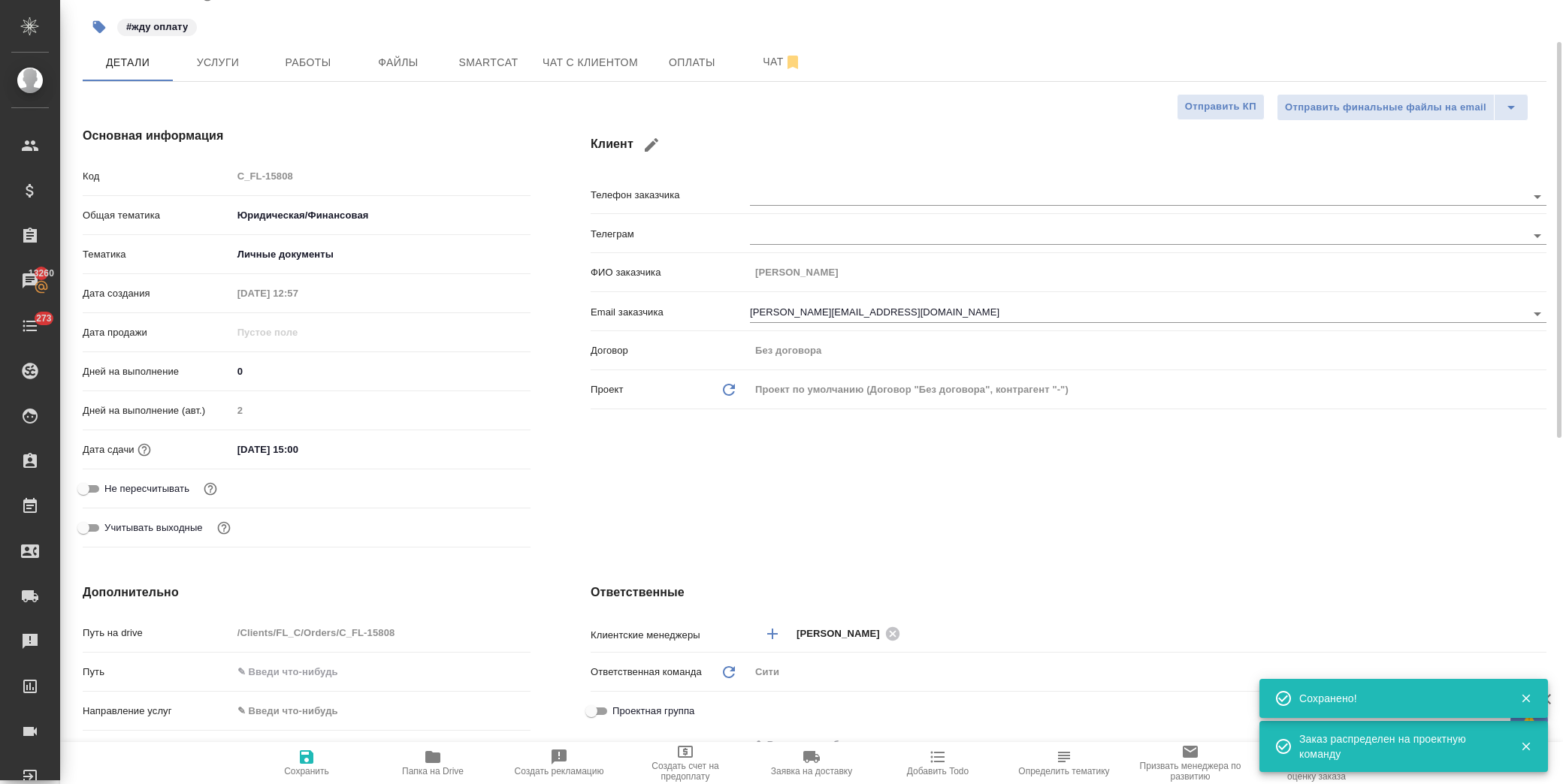
scroll to position [0, 0]
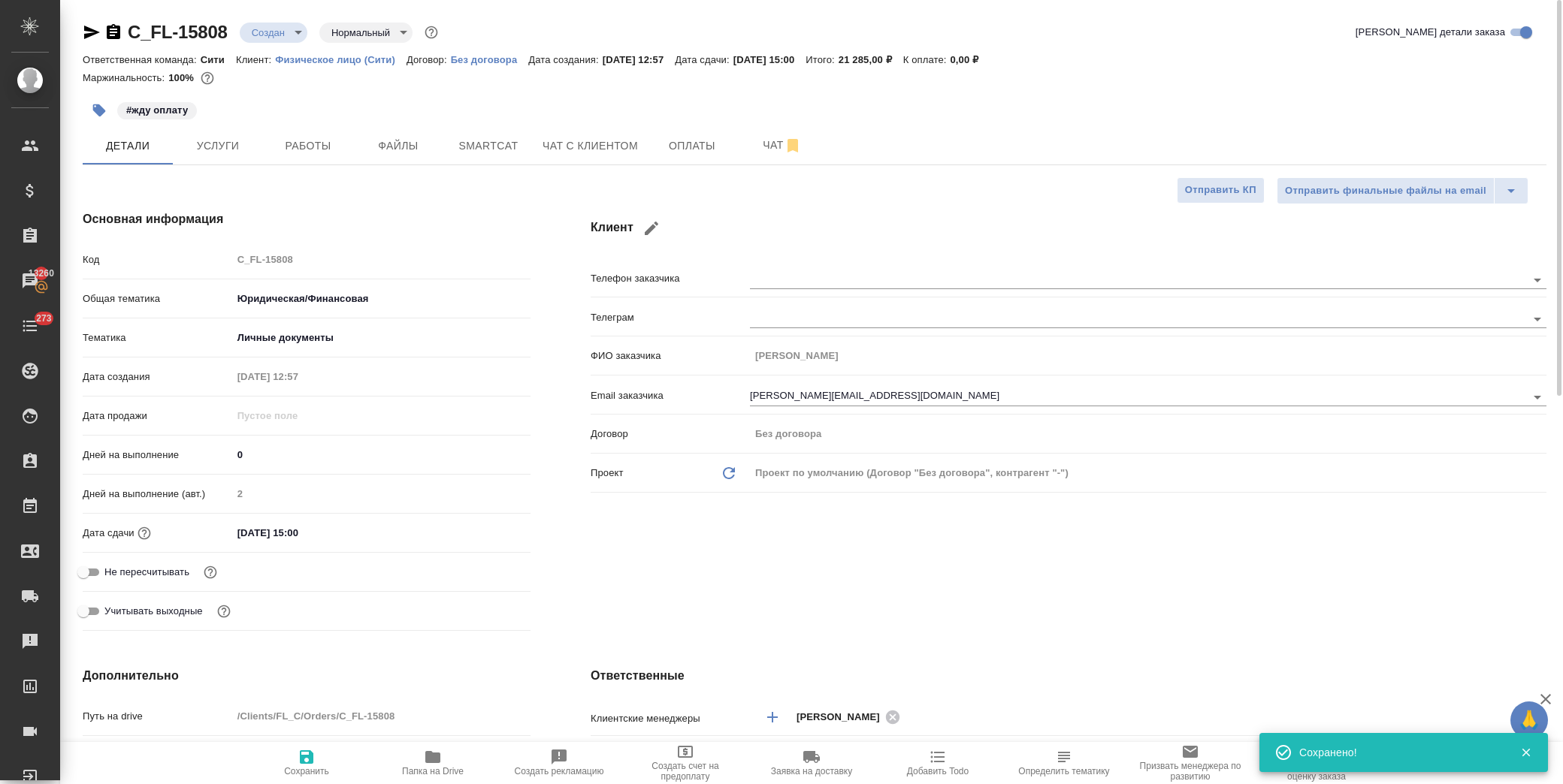
click at [284, 38] on body "🙏 .cls-1 fill:#fff; AWATERA [PERSON_NAME] Спецификации Заказы 13260 Чаты 273 To…" at bounding box center [782, 392] width 1563 height 784
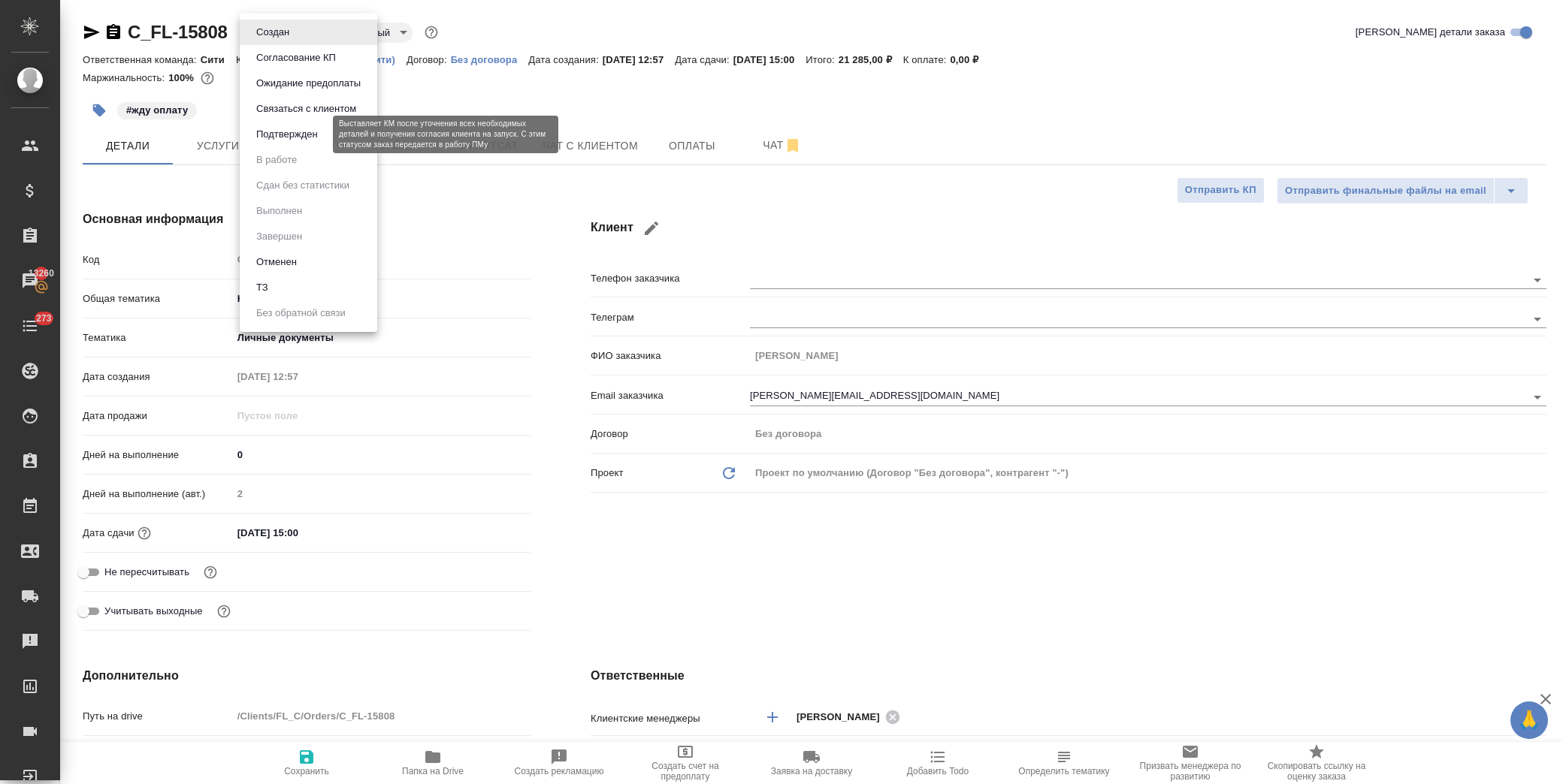
click at [305, 131] on button "Подтвержден" at bounding box center [287, 134] width 71 height 16
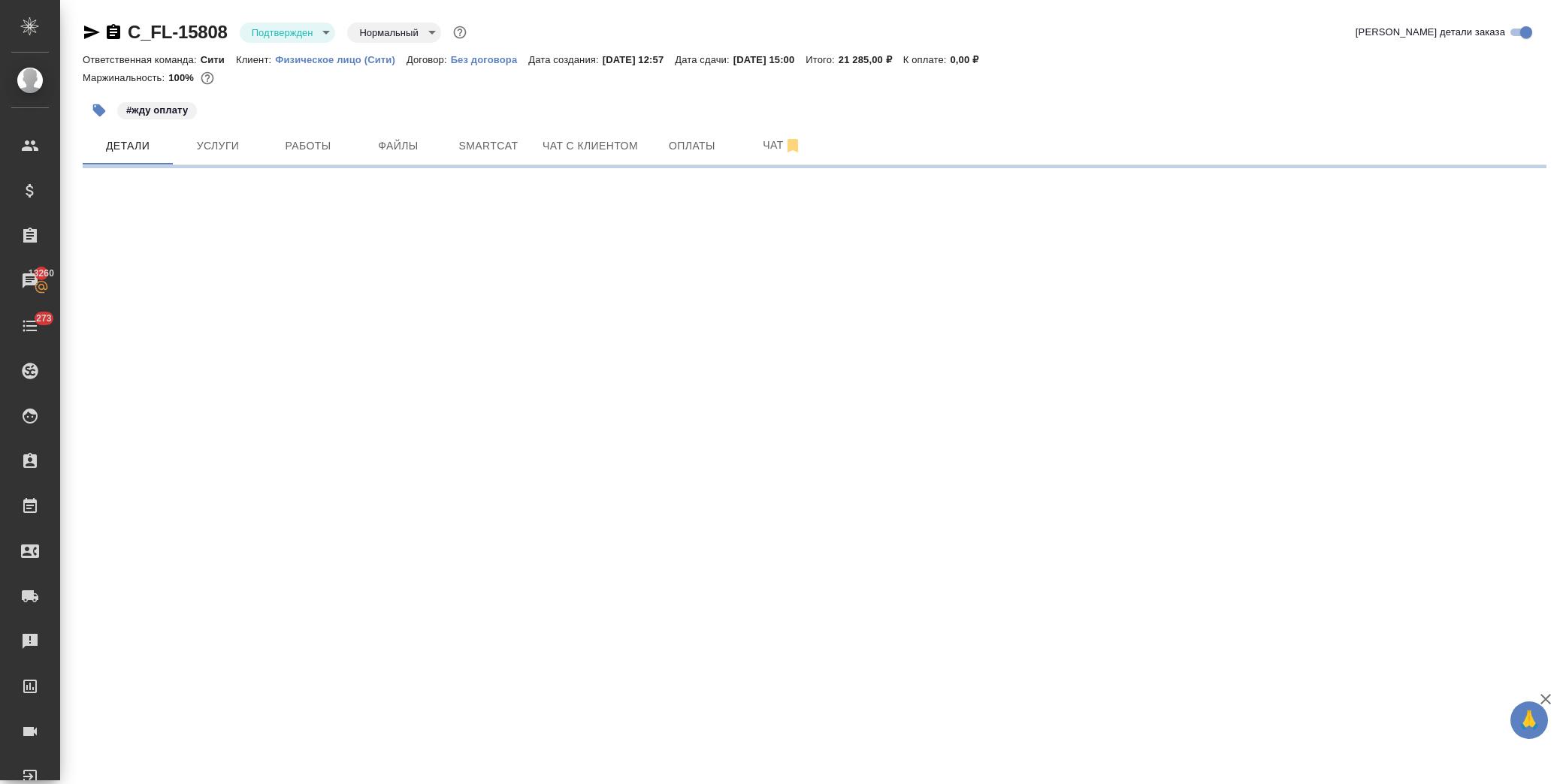
select select "RU"
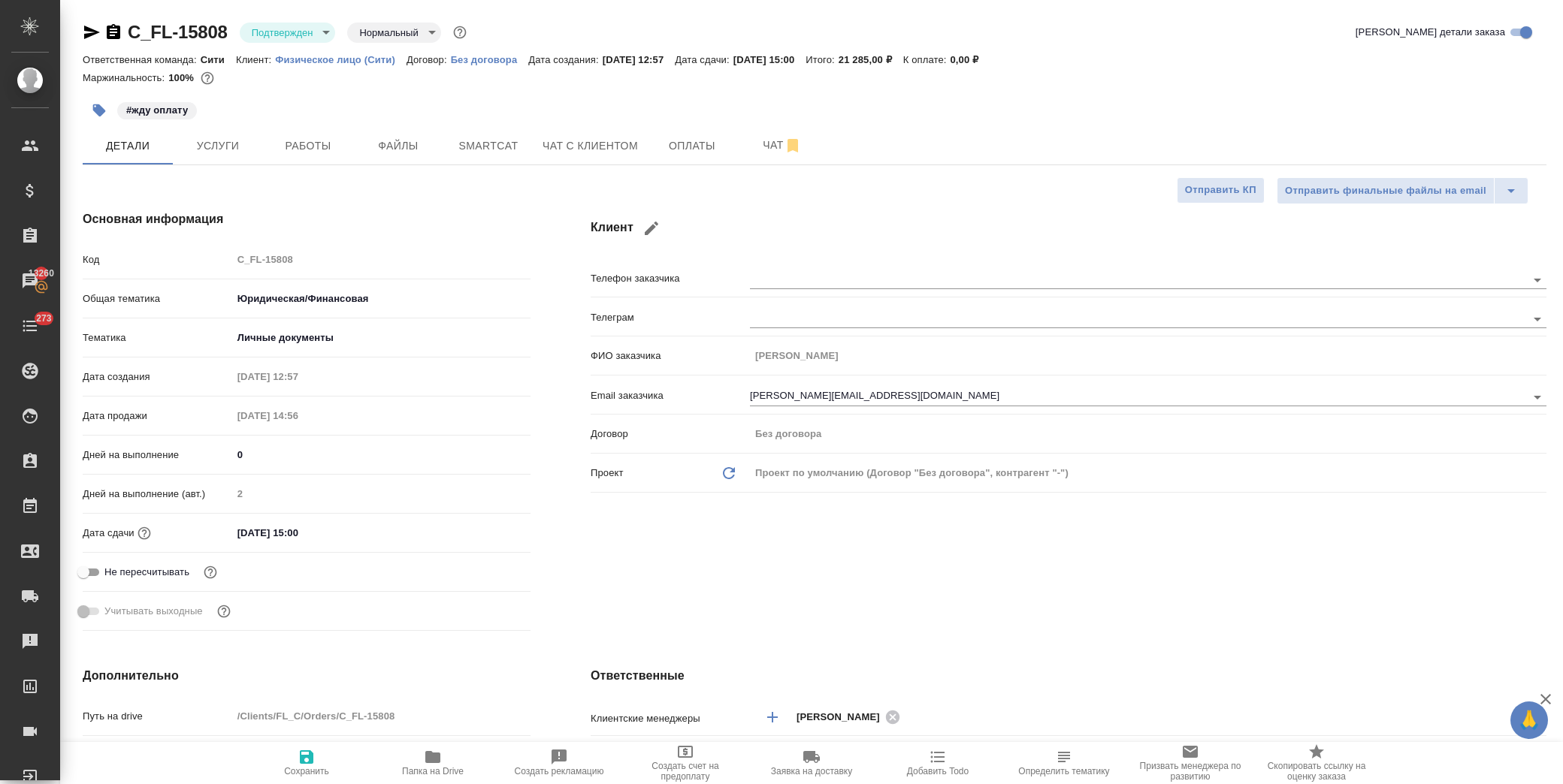
type textarea "x"
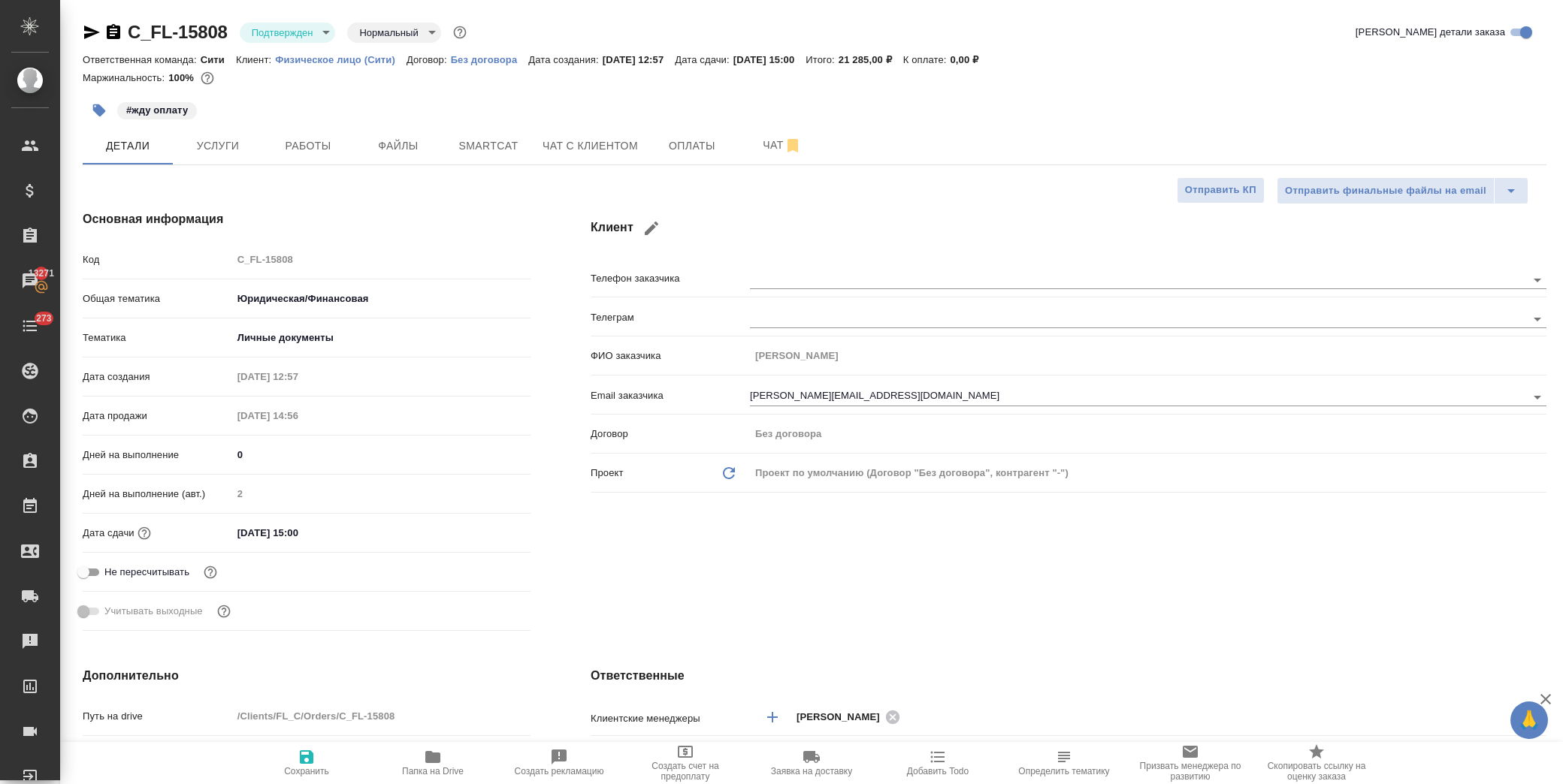
type textarea "x"
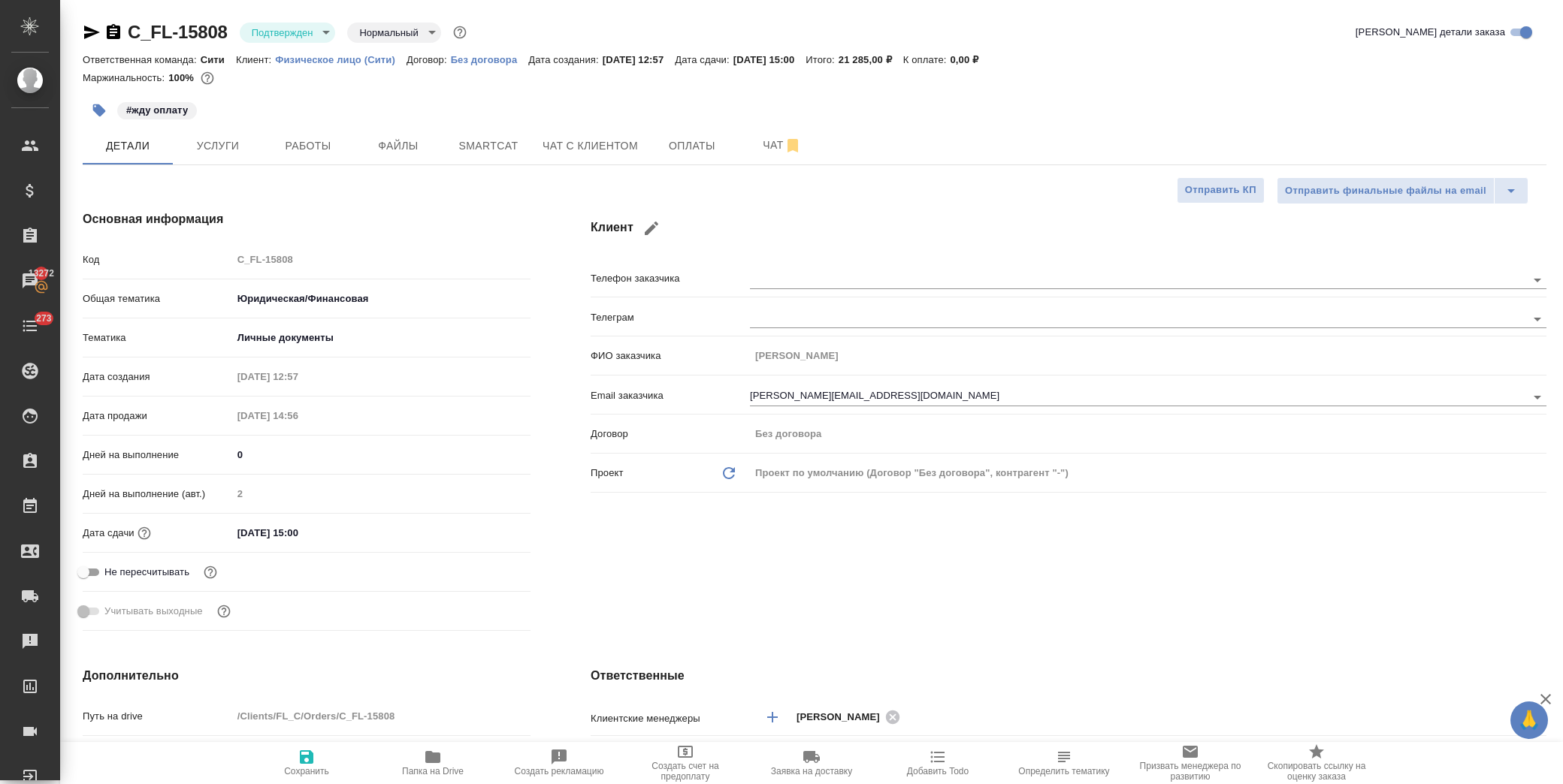
type textarea "x"
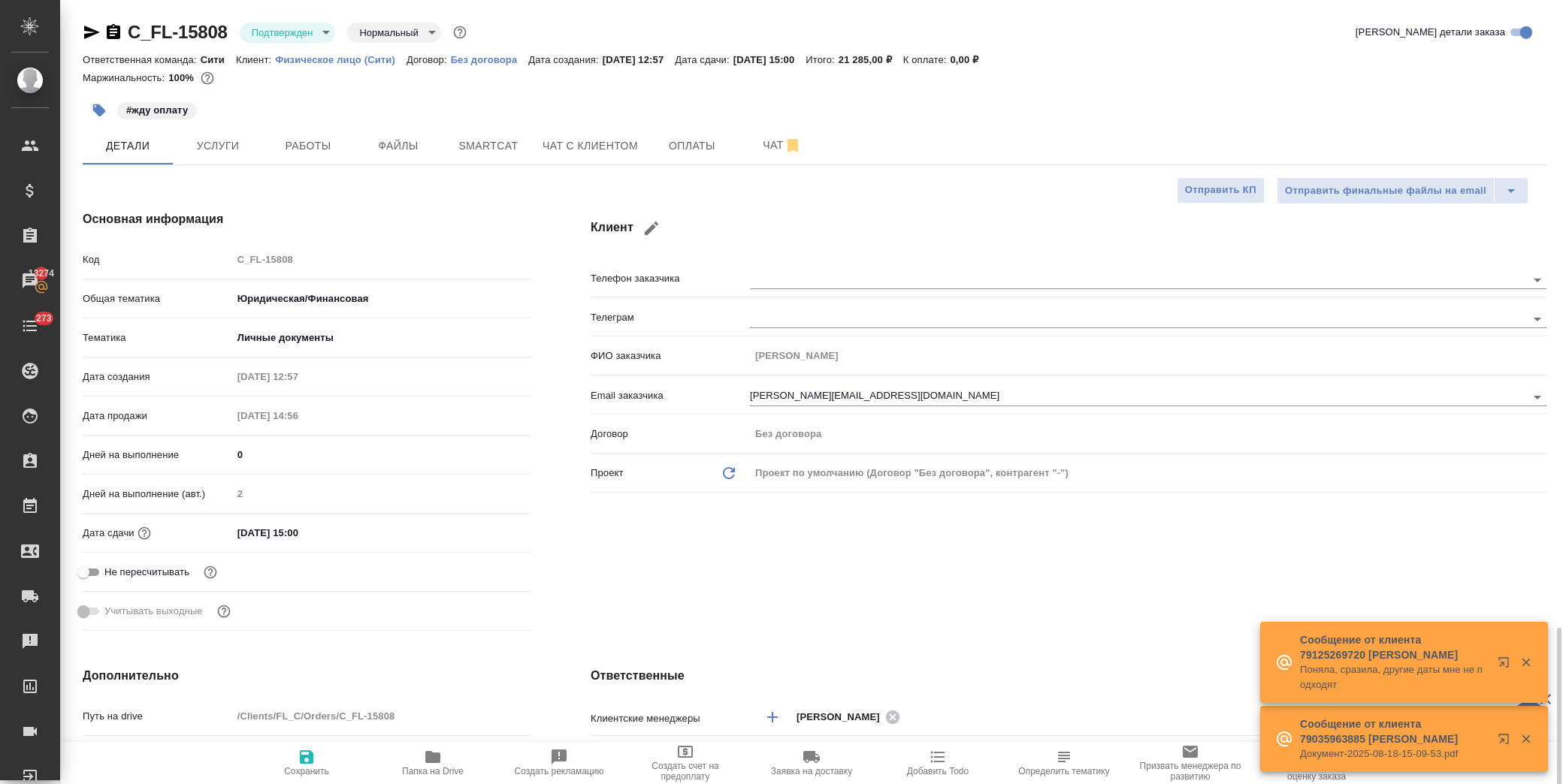
scroll to position [416, 0]
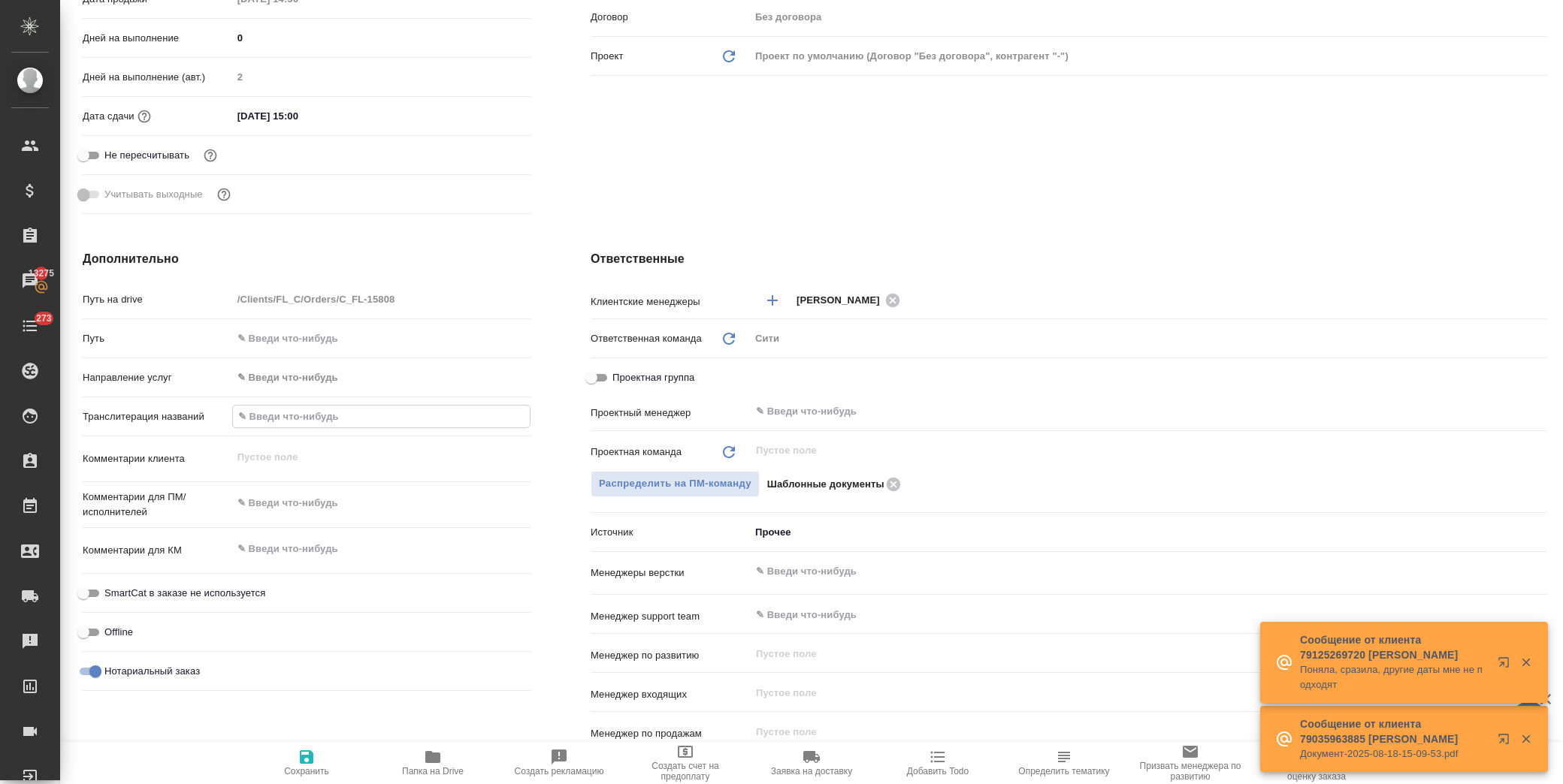
click at [287, 418] on input "text" at bounding box center [381, 416] width 297 height 22
paste input "[PERSON_NAME] [PERSON_NAME] [PERSON_NAME]"
type input "[PERSON_NAME] [PERSON_NAME] [PERSON_NAME]"
type textarea "x"
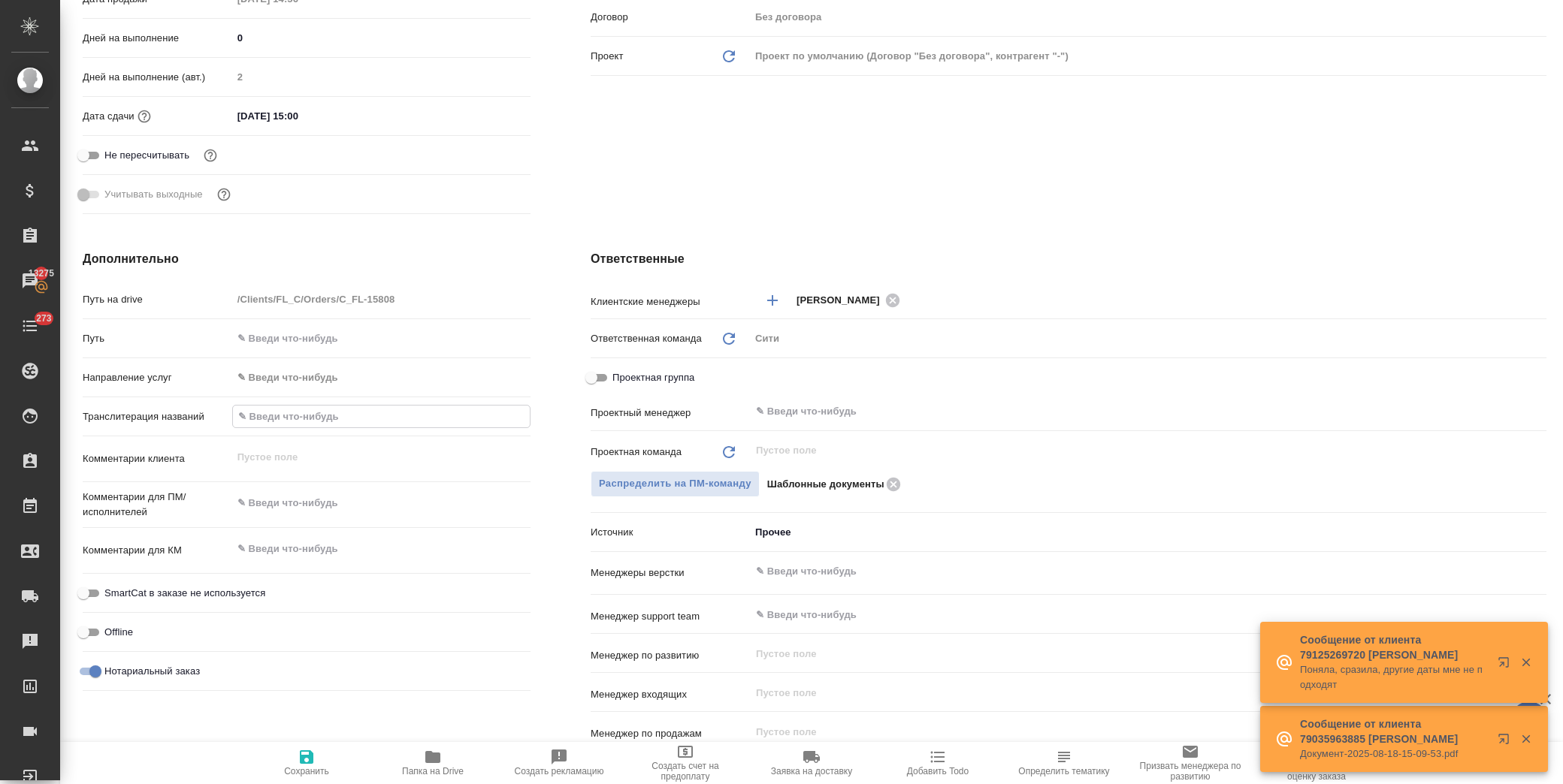
type textarea "x"
type input "[PERSON_NAME] [PERSON_NAME] [PERSON_NAME]"
click at [320, 747] on button "Сохранить" at bounding box center [306, 763] width 126 height 42
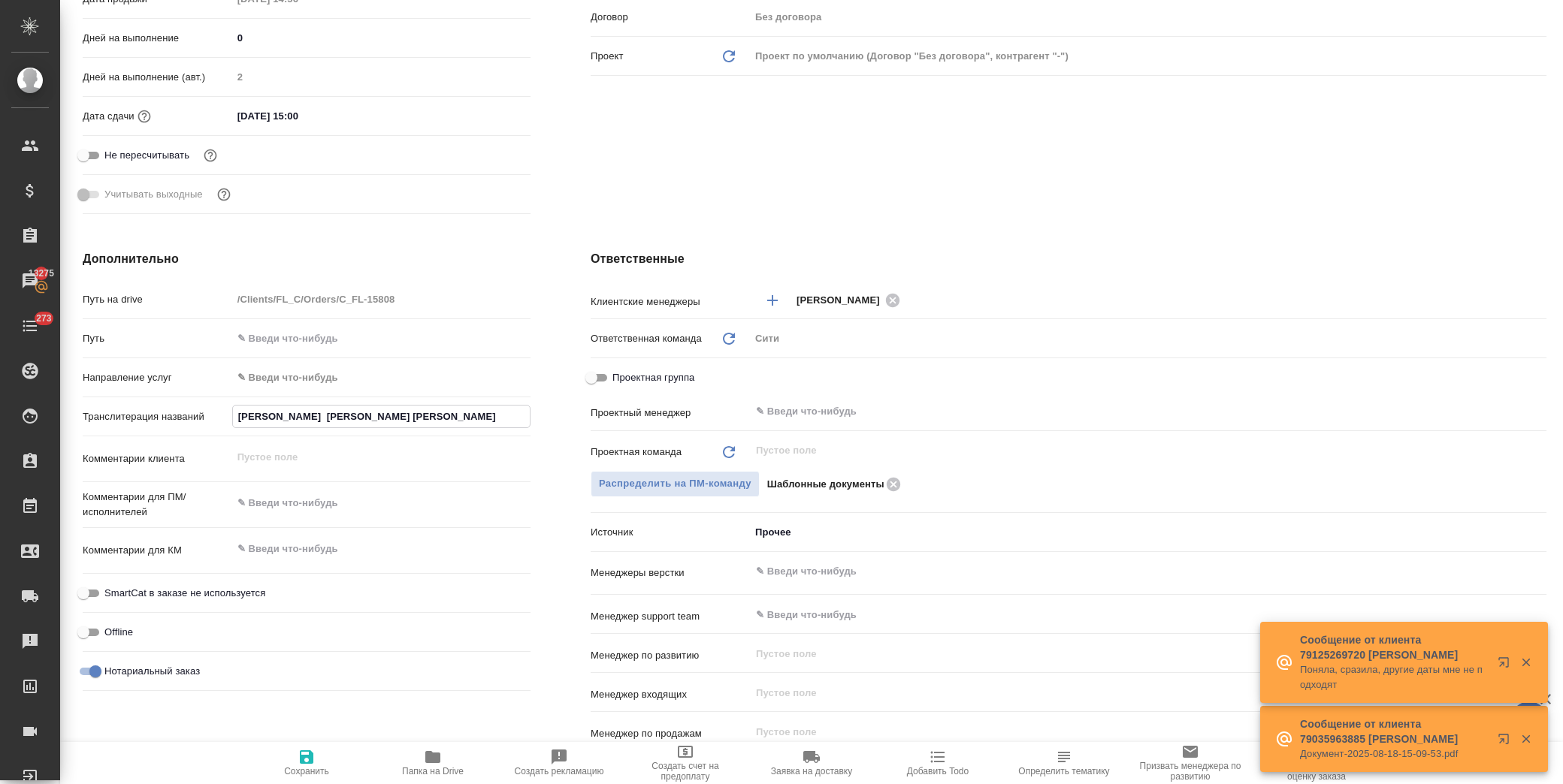
type textarea "x"
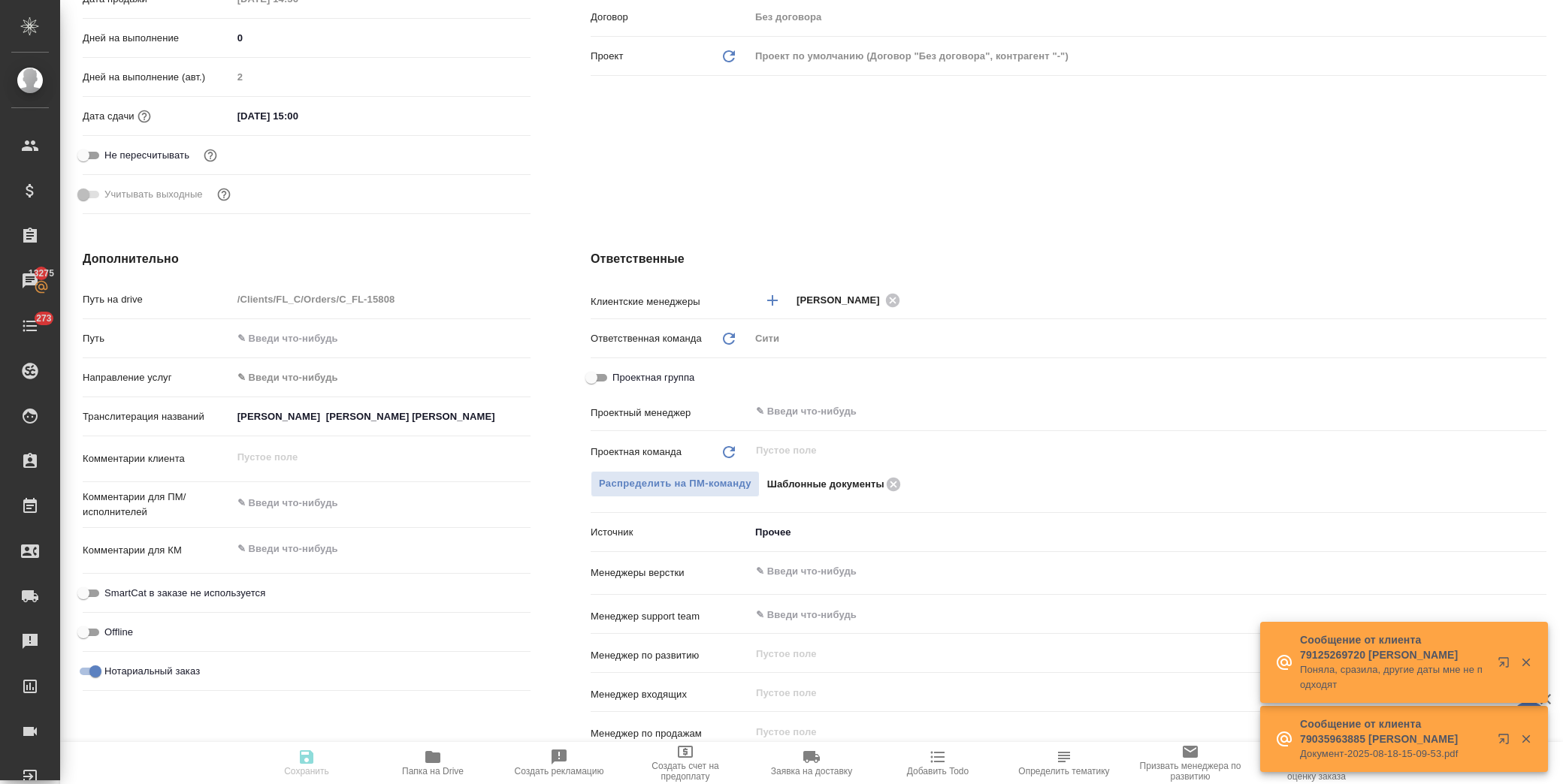
type textarea "x"
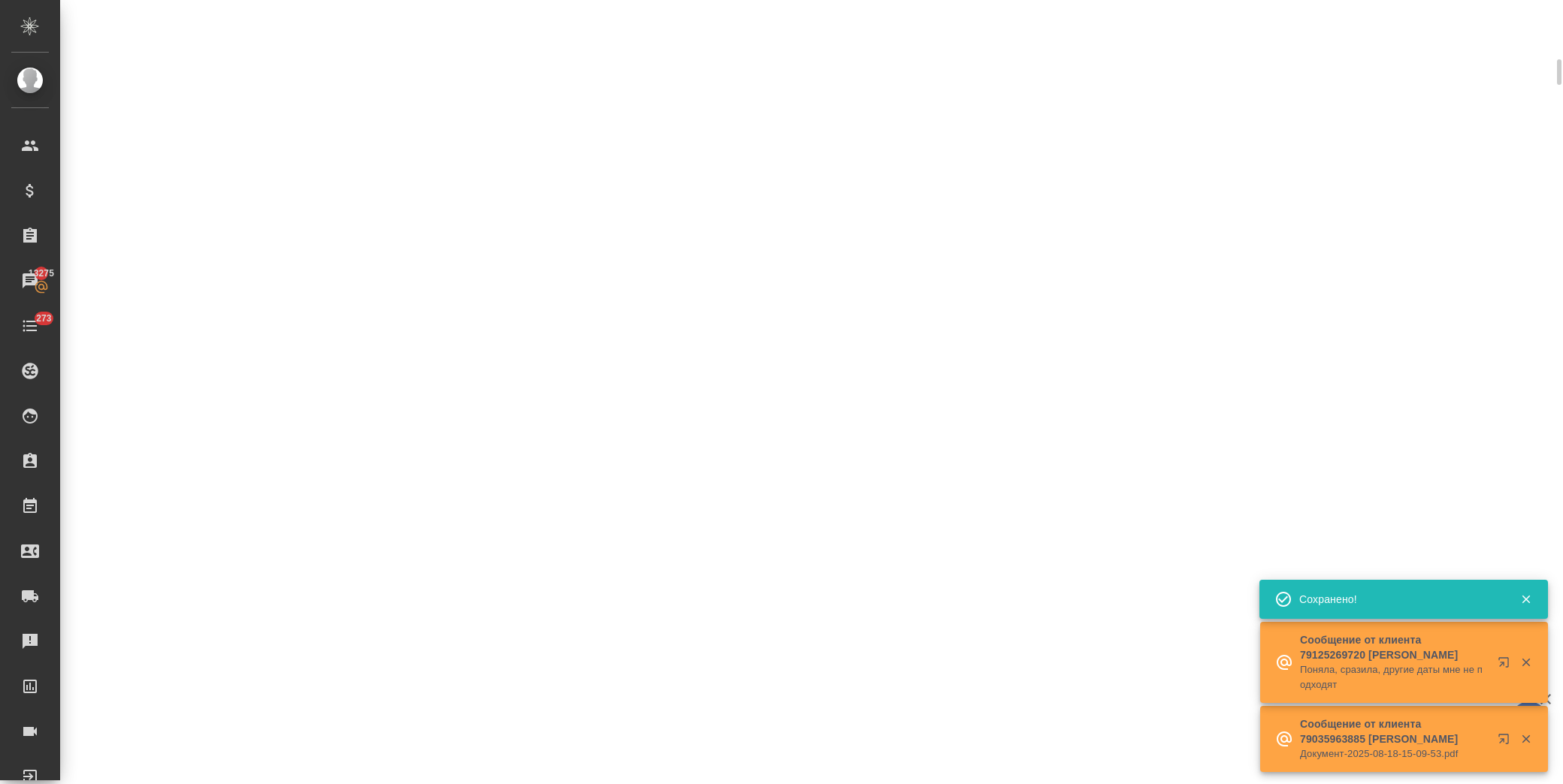
scroll to position [406, 0]
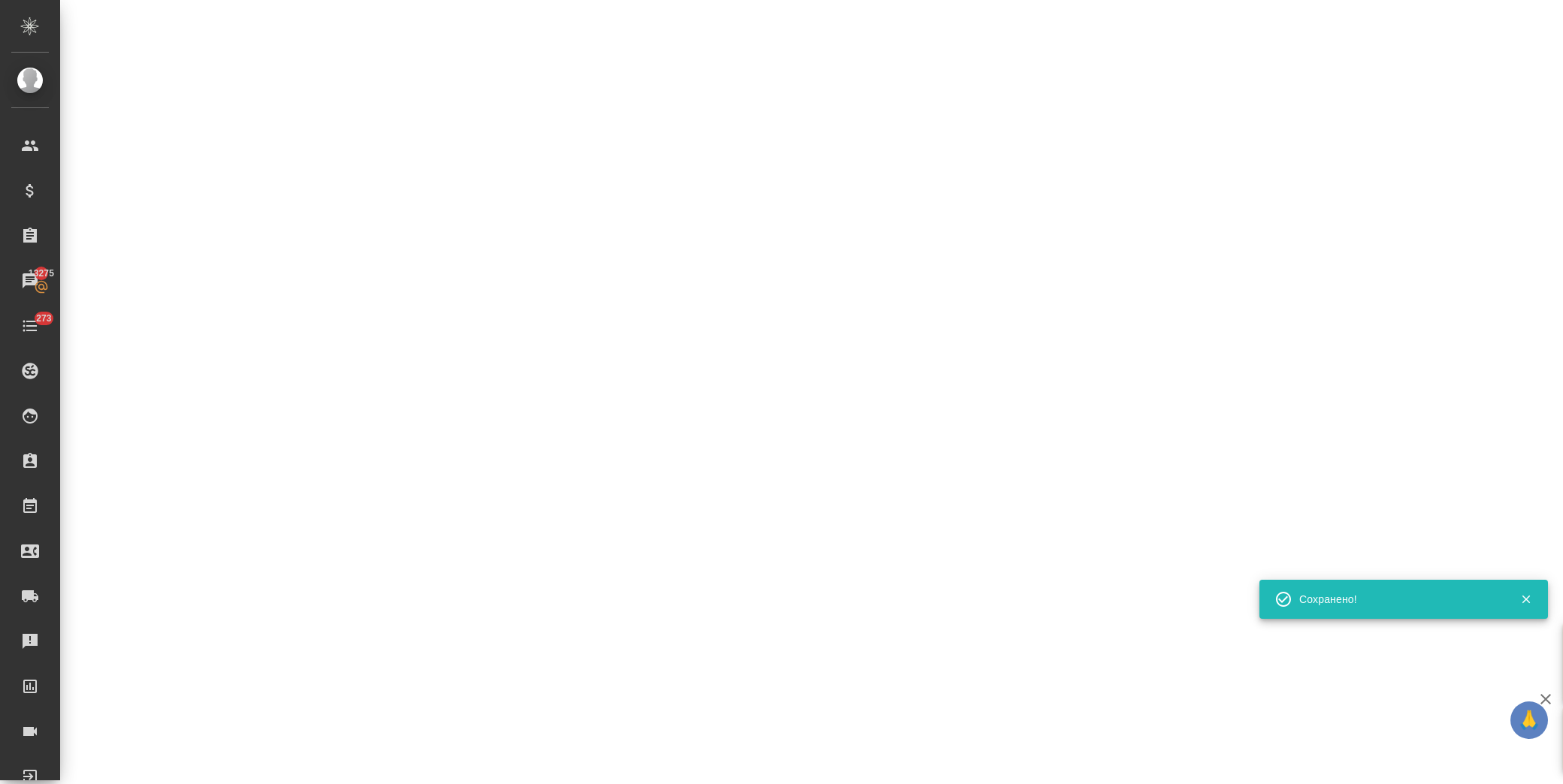
select select "RU"
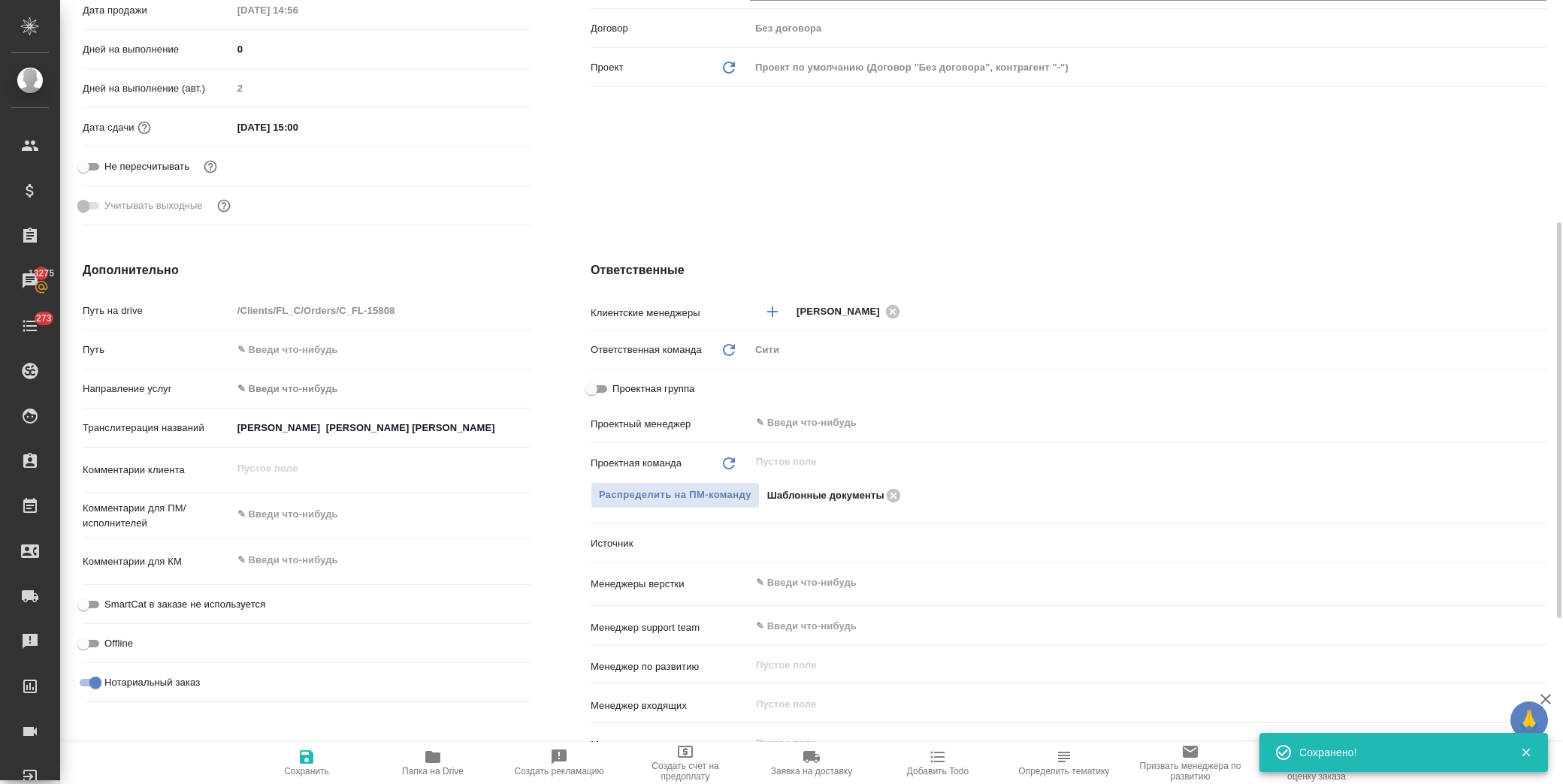
scroll to position [416, 0]
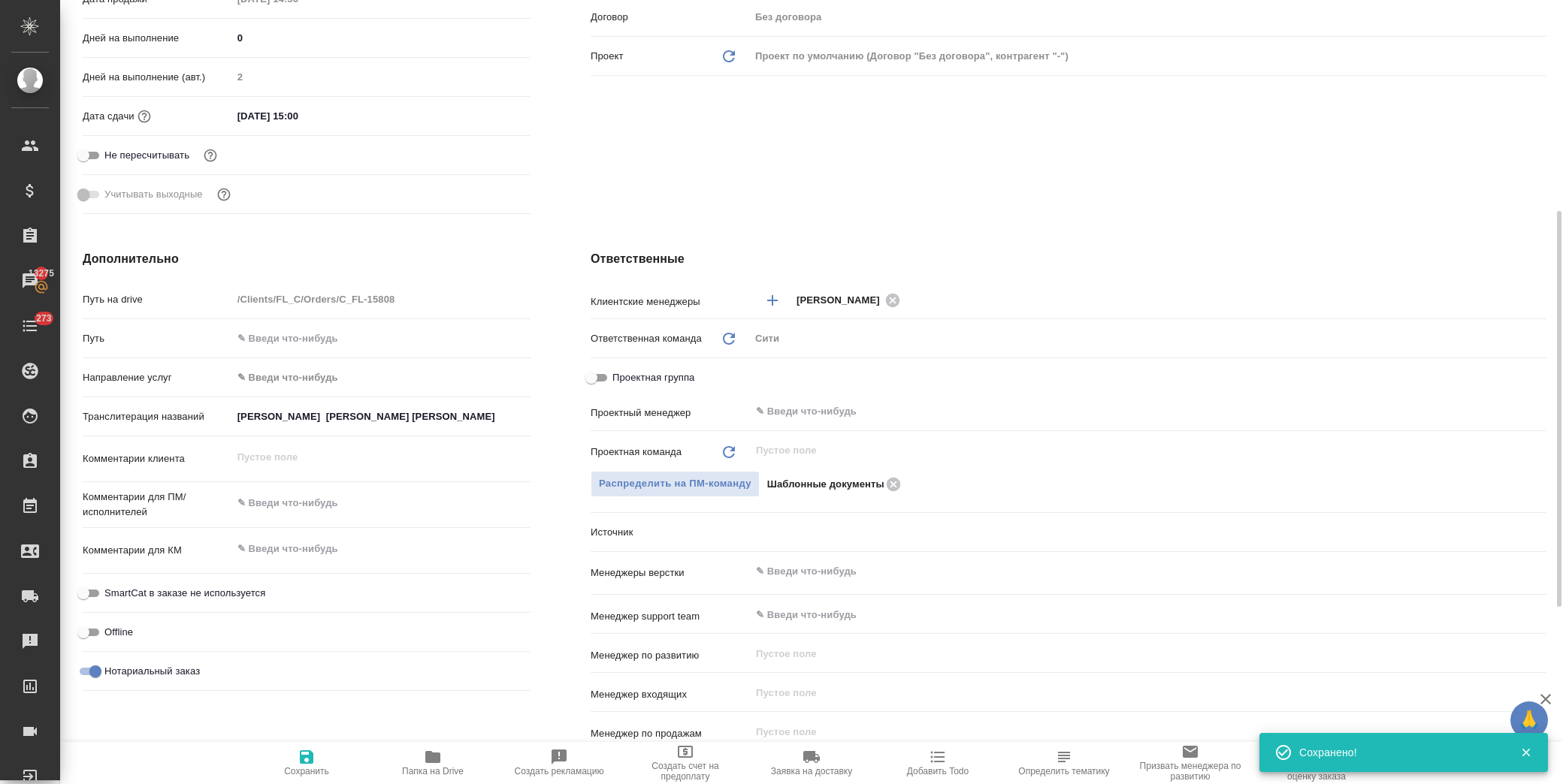
type textarea "x"
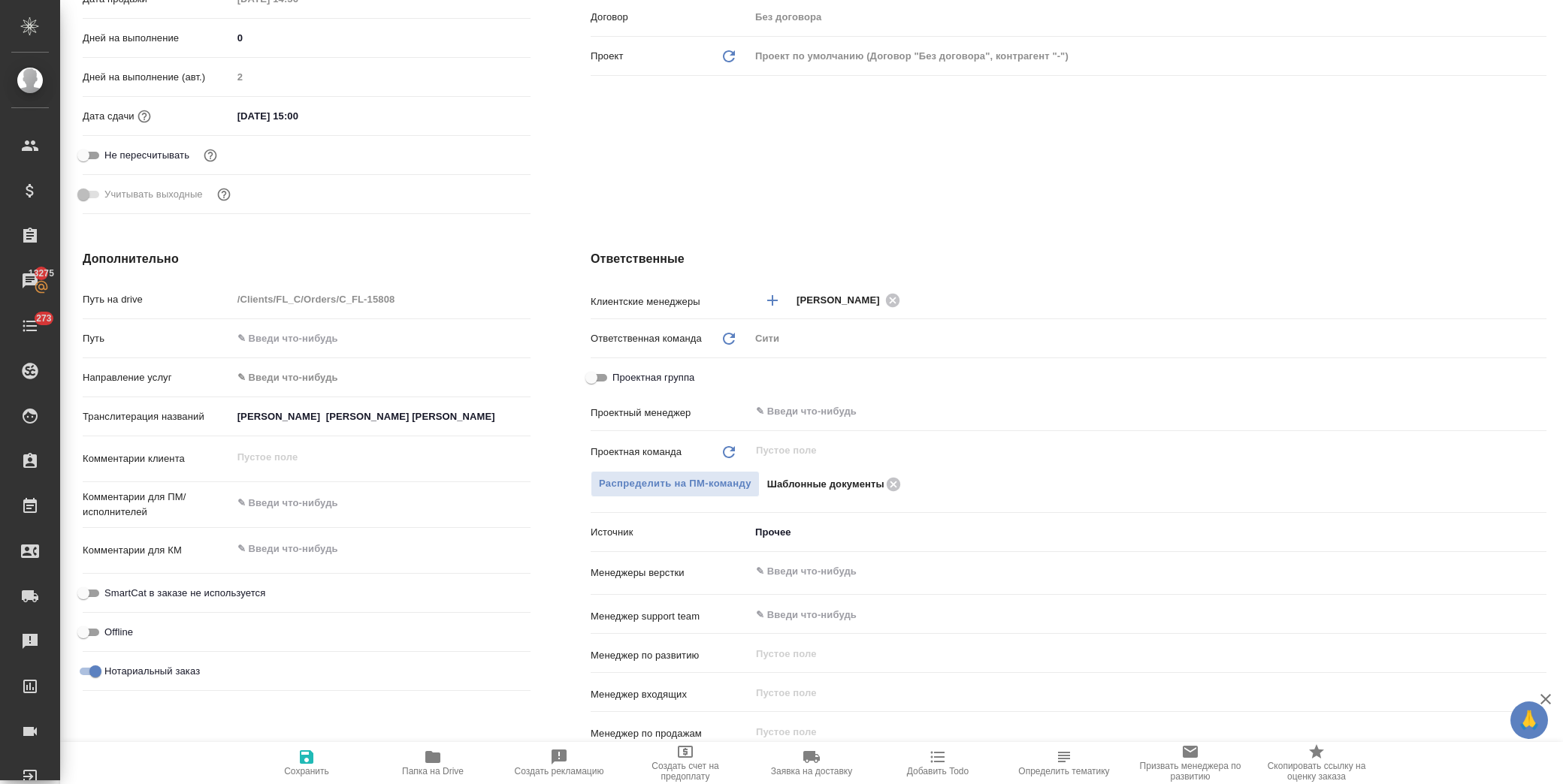
type textarea "x"
